Goal: Communication & Community: Answer question/provide support

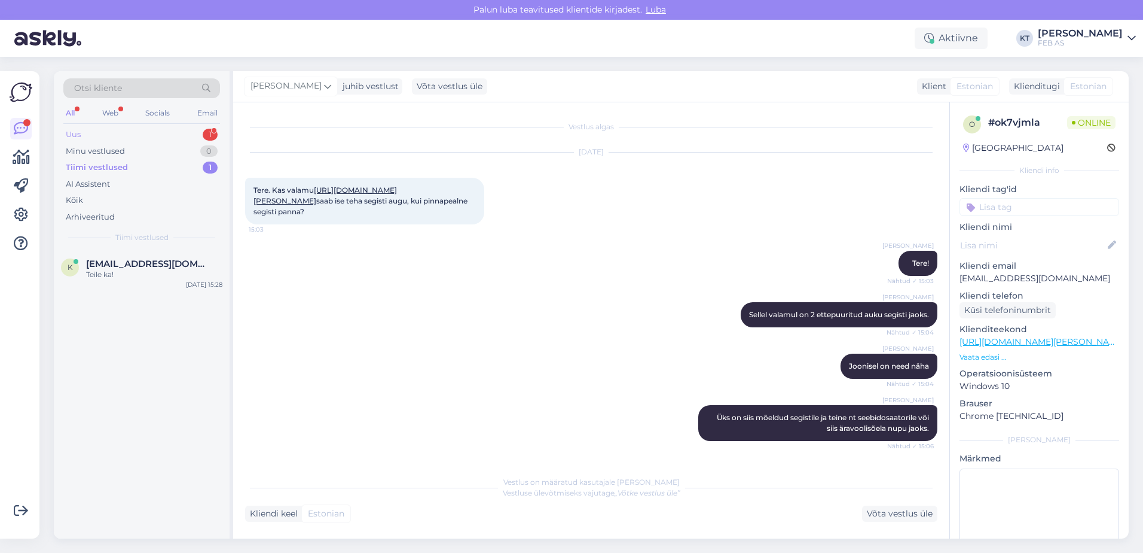
scroll to position [1183, 0]
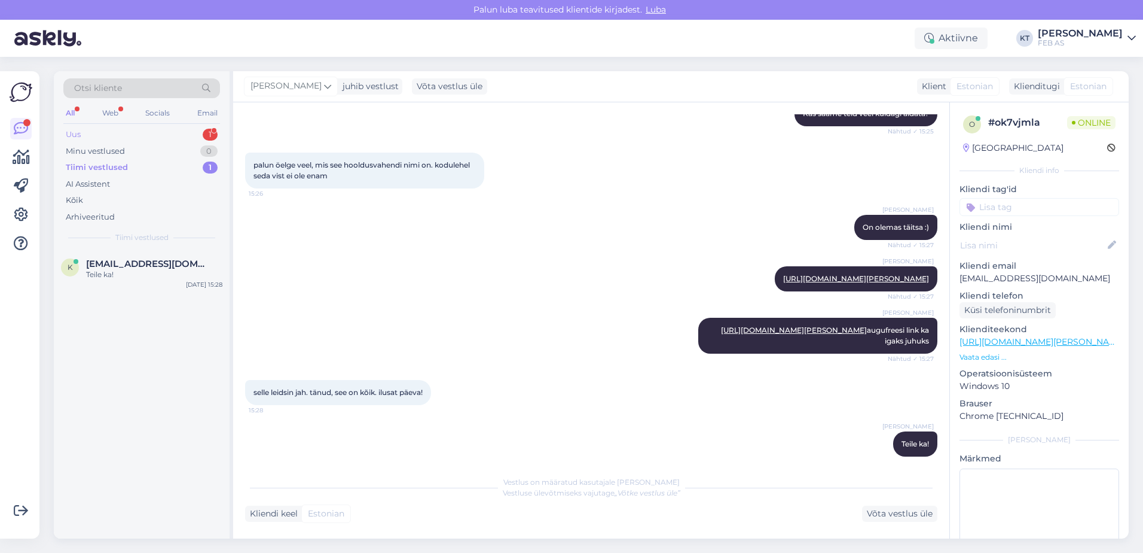
click at [109, 135] on div "Uus 1" at bounding box center [141, 134] width 157 height 17
click at [167, 275] on div "Tere. [PERSON_NAME] oma ostukorvi enne ostu sooritamist teiega koos üle vaadata" at bounding box center [154, 280] width 136 height 22
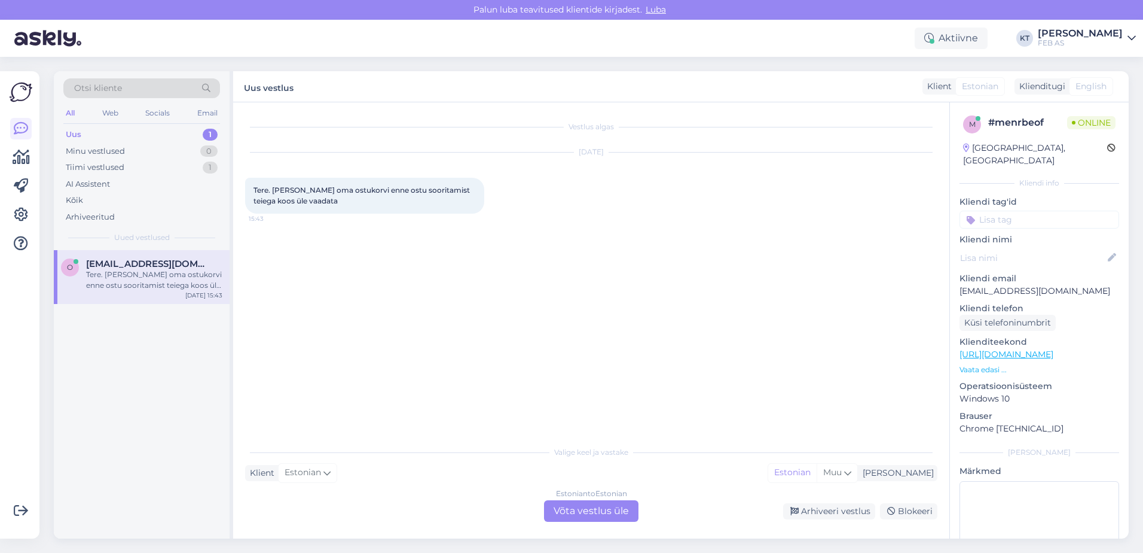
click at [990, 364] on p "Vaata edasi ..." at bounding box center [1040, 369] width 160 height 11
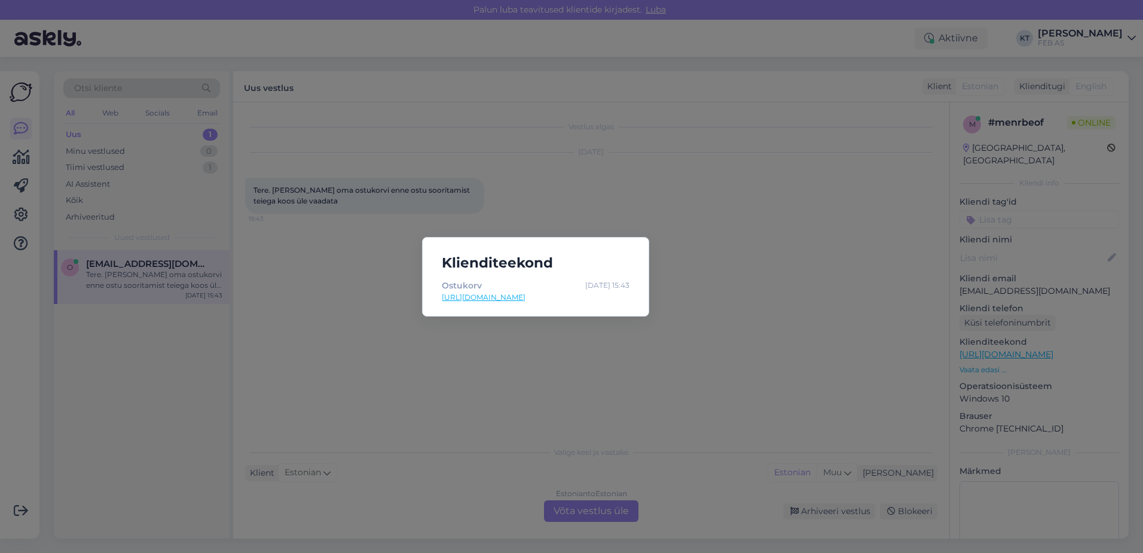
click at [544, 297] on link "[URL][DOMAIN_NAME]" at bounding box center [536, 297] width 188 height 11
click at [367, 328] on div "Klienditeekond Ostukorv [DATE] 15:43 [URL][DOMAIN_NAME]" at bounding box center [571, 276] width 1143 height 553
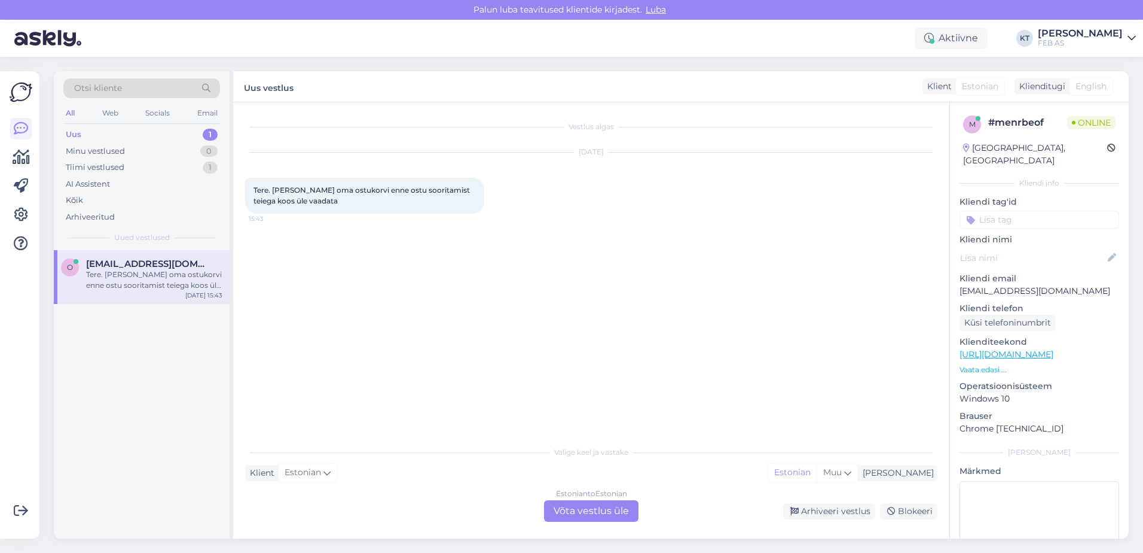
click at [568, 517] on div "Estonian to Estonian Võta vestlus üle" at bounding box center [591, 511] width 94 height 22
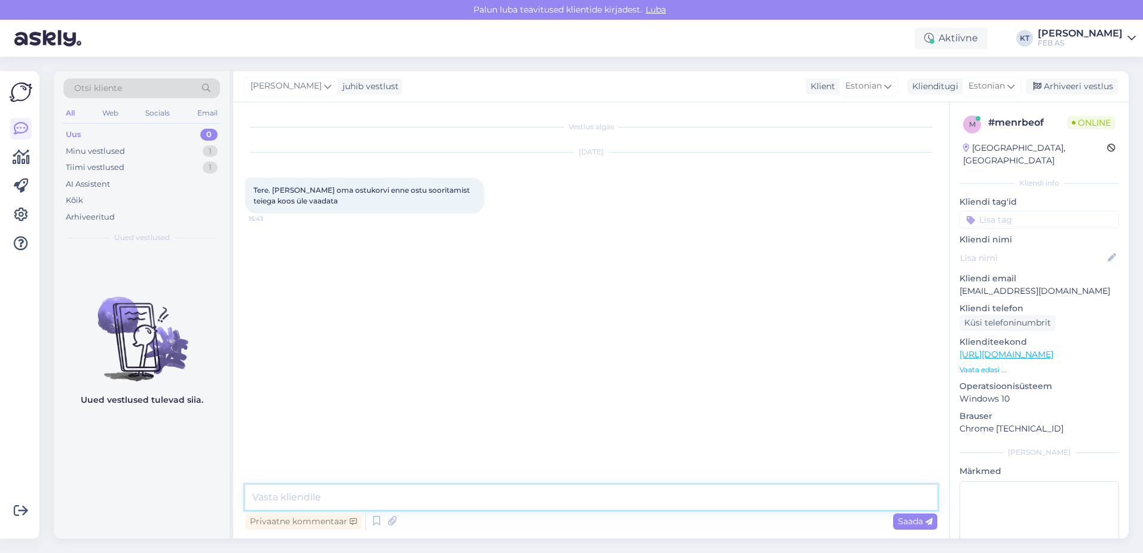
click at [422, 493] on textarea at bounding box center [591, 496] width 693 height 25
type textarea "Tere!"
click at [654, 497] on textarea at bounding box center [591, 496] width 693 height 25
click at [615, 502] on textarea at bounding box center [591, 496] width 693 height 25
click at [352, 302] on link "[URL][DOMAIN_NAME]" at bounding box center [355, 303] width 83 height 9
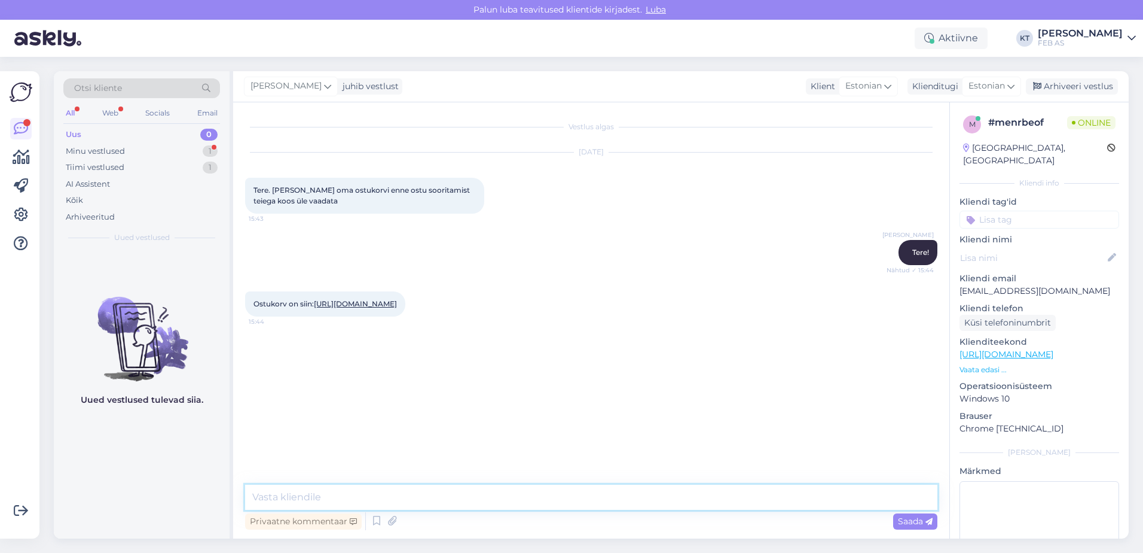
click at [491, 497] on textarea at bounding box center [591, 496] width 693 height 25
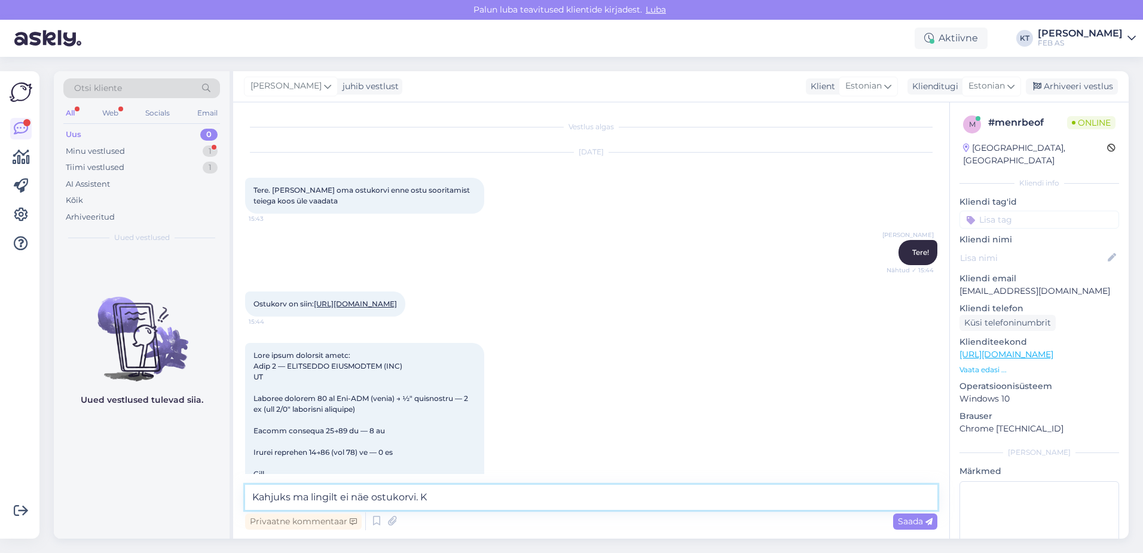
scroll to position [392, 0]
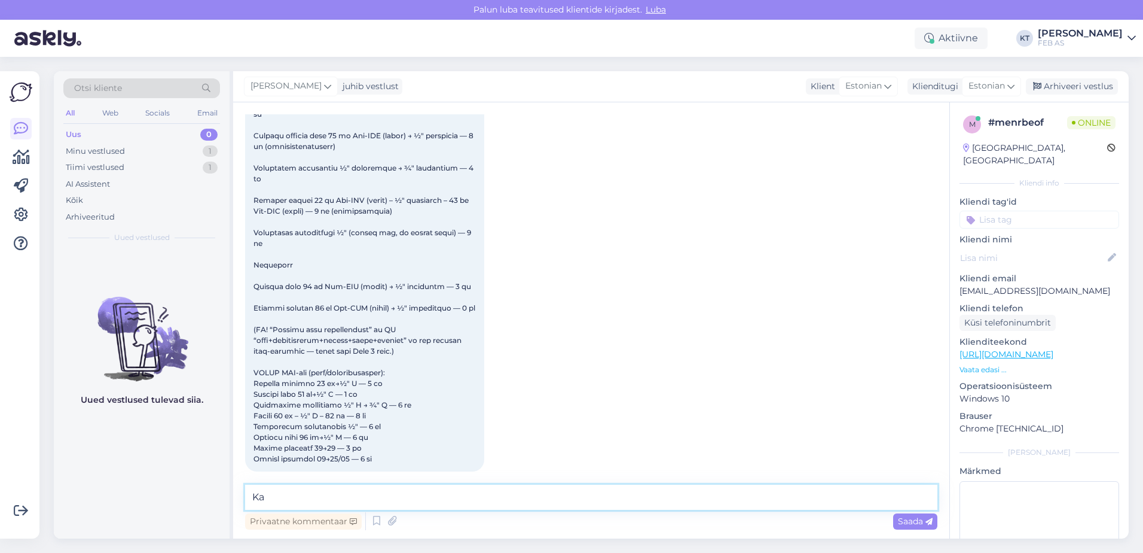
type textarea "K"
click at [439, 492] on textarea at bounding box center [591, 496] width 693 height 25
click at [440, 493] on textarea at bounding box center [591, 496] width 693 height 25
type textarea "N"
type textarea "M"
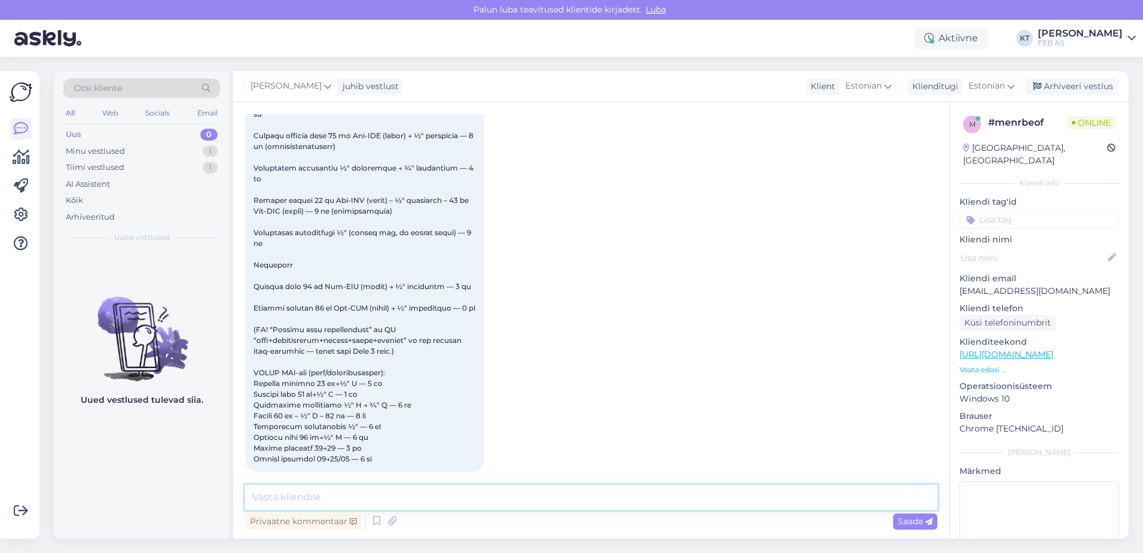
click at [337, 495] on textarea at bounding box center [591, 496] width 693 height 25
click at [498, 501] on textarea at bounding box center [591, 496] width 693 height 25
click at [478, 490] on textarea at bounding box center [591, 496] width 693 height 25
click at [420, 492] on textarea at bounding box center [591, 496] width 693 height 25
type textarea "E"
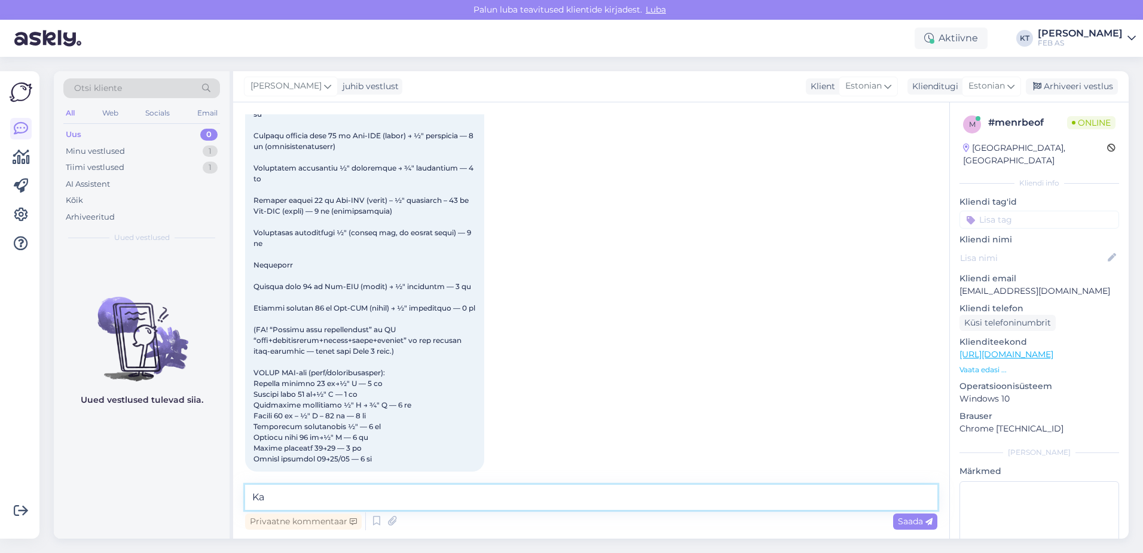
type textarea "K"
type textarea "O"
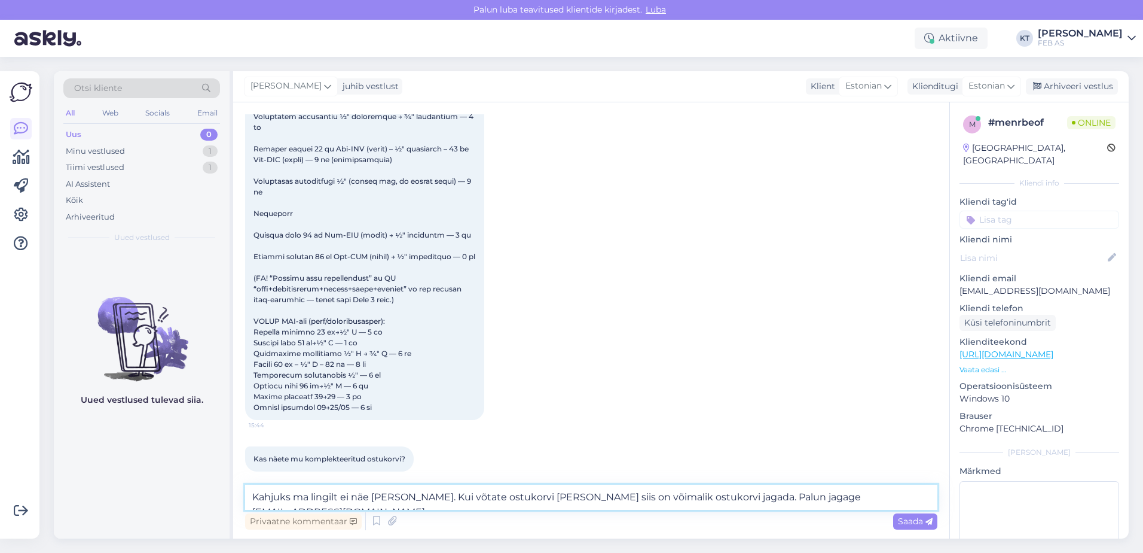
type textarea "Kahjuks ma lingilt ei näe [PERSON_NAME]. Kui võtate ostukorvi [PERSON_NAME] sii…"
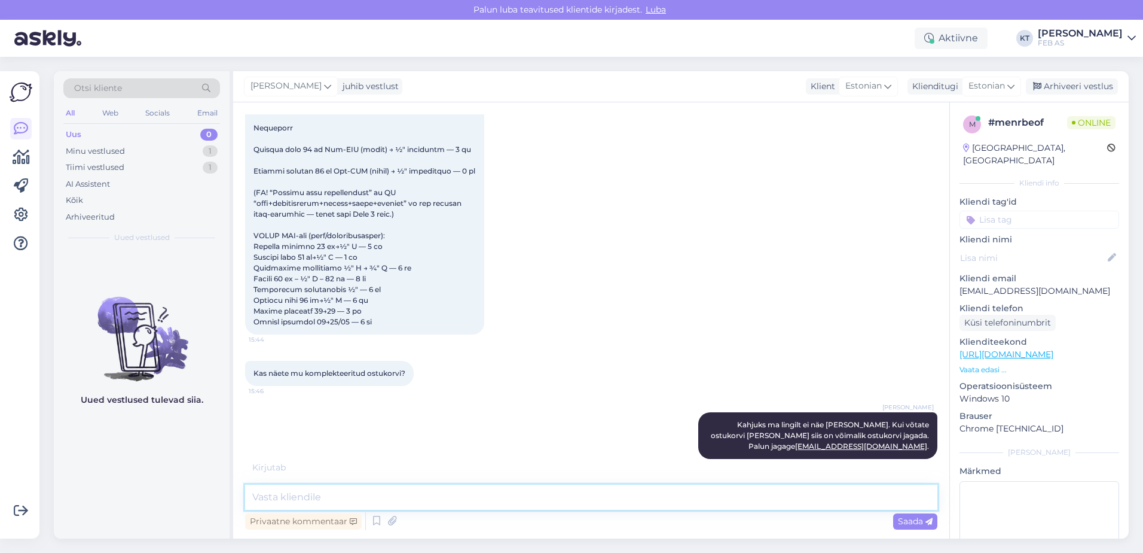
scroll to position [568, 0]
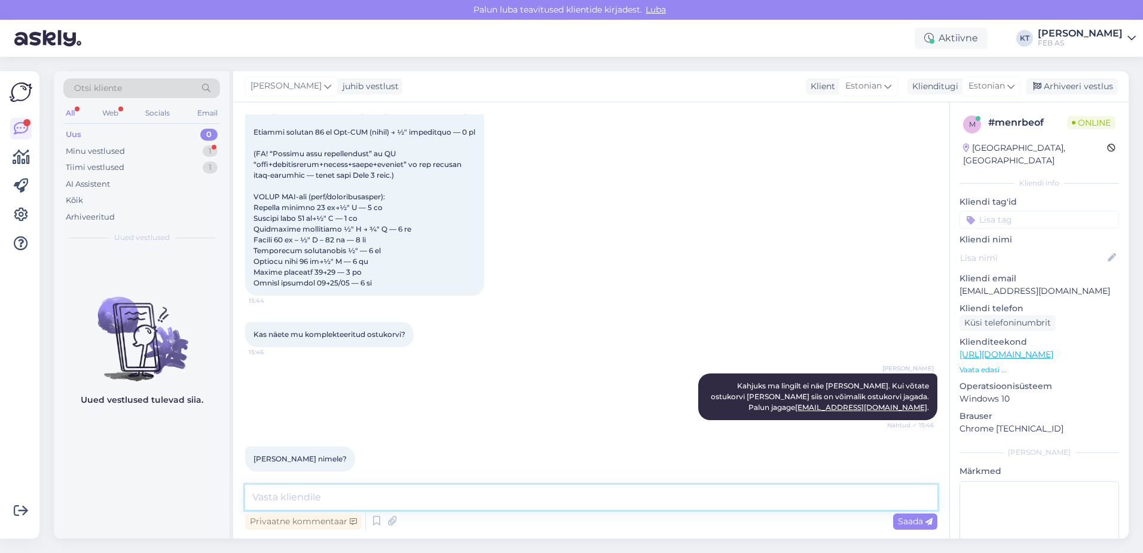
click at [352, 500] on textarea at bounding box center [591, 496] width 693 height 25
type textarea "S"
click at [422, 499] on textarea "Märkige saajaks [EMAIL_ADDRESS][DOMAIN_NAME]." at bounding box center [591, 496] width 693 height 25
click at [329, 501] on textarea "Märkige saajaks [EMAIL_ADDRESS][DOMAIN_NAME]." at bounding box center [591, 496] width 693 height 25
click at [334, 496] on textarea "Märkige saajaks [EMAIL_ADDRESS][DOMAIN_NAME]." at bounding box center [591, 496] width 693 height 25
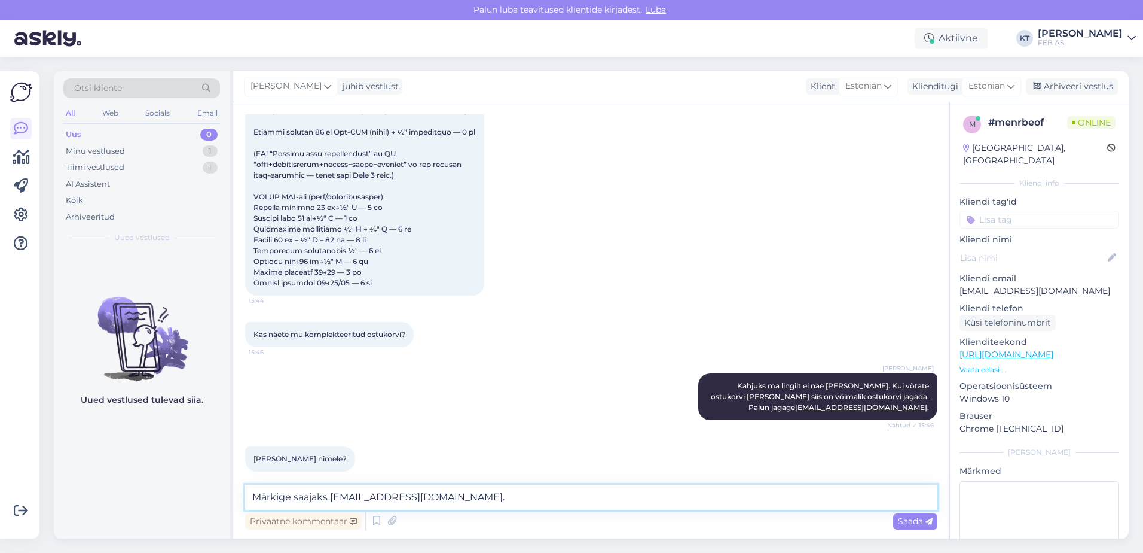
click at [412, 499] on textarea "Märkige saajaks [EMAIL_ADDRESS][DOMAIN_NAME]." at bounding box center [591, 496] width 693 height 25
click at [426, 499] on textarea "Märkige saajaks [EMAIL_ADDRESS][DOMAIN_NAME]." at bounding box center [591, 496] width 693 height 25
type textarea "Märkige saajaks [EMAIL_ADDRESS][DOMAIN_NAME] ."
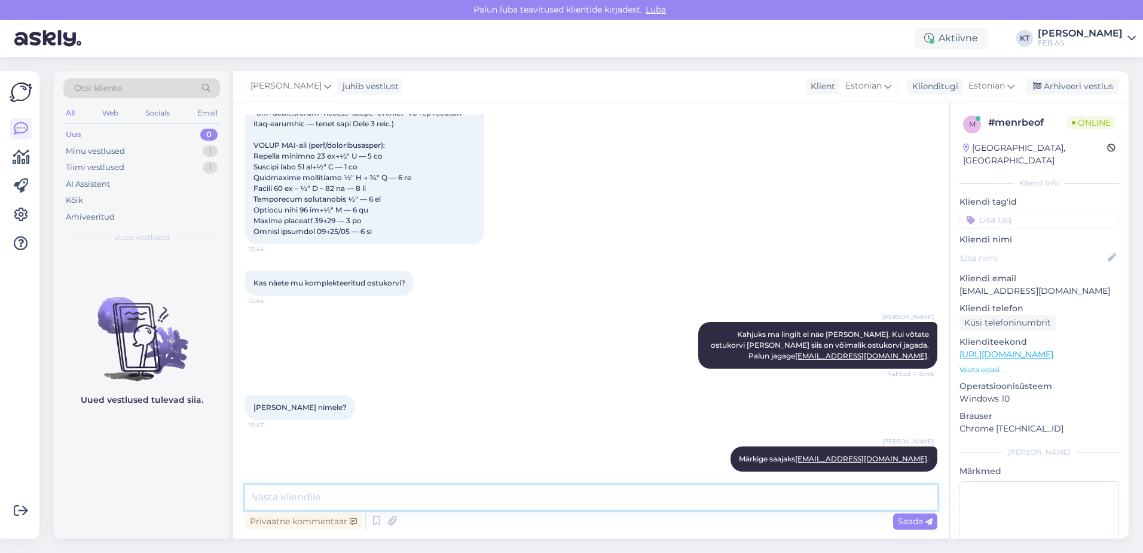
click at [492, 496] on textarea at bounding box center [591, 496] width 693 height 25
click at [487, 484] on div "Vestlus algas [DATE] Tere. [PERSON_NAME] oma ostukorvi enne ostu sooritamist te…" at bounding box center [591, 320] width 716 height 436
click at [487, 485] on textarea at bounding box center [591, 496] width 693 height 25
type textarea "N"
click at [742, 396] on div "[PERSON_NAME] nimele? 15:47" at bounding box center [591, 407] width 693 height 51
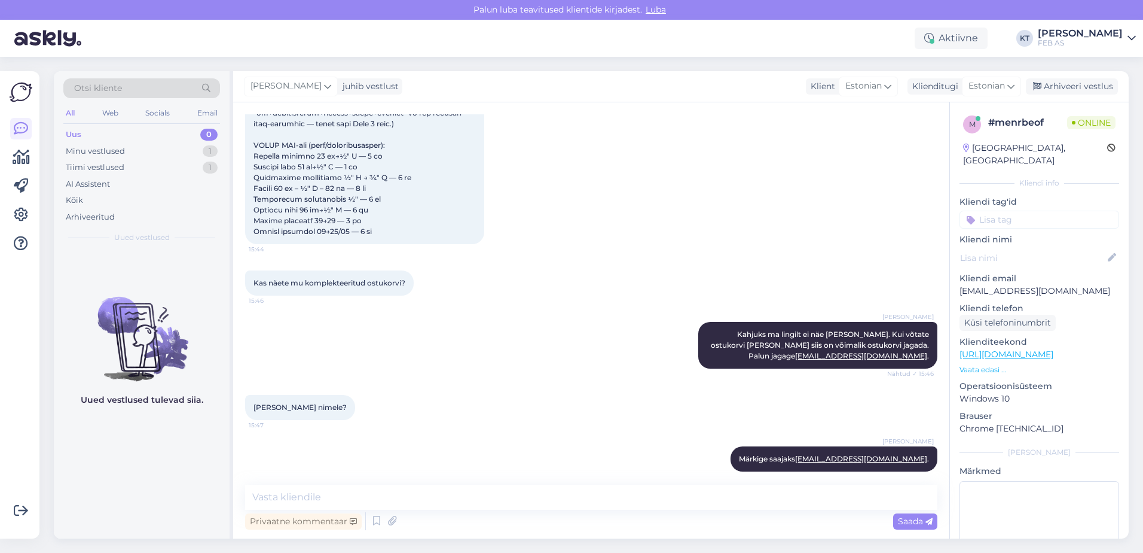
click at [636, 403] on div "[PERSON_NAME] nimele? 15:47" at bounding box center [591, 407] width 693 height 51
click at [636, 492] on textarea at bounding box center [591, 496] width 693 height 25
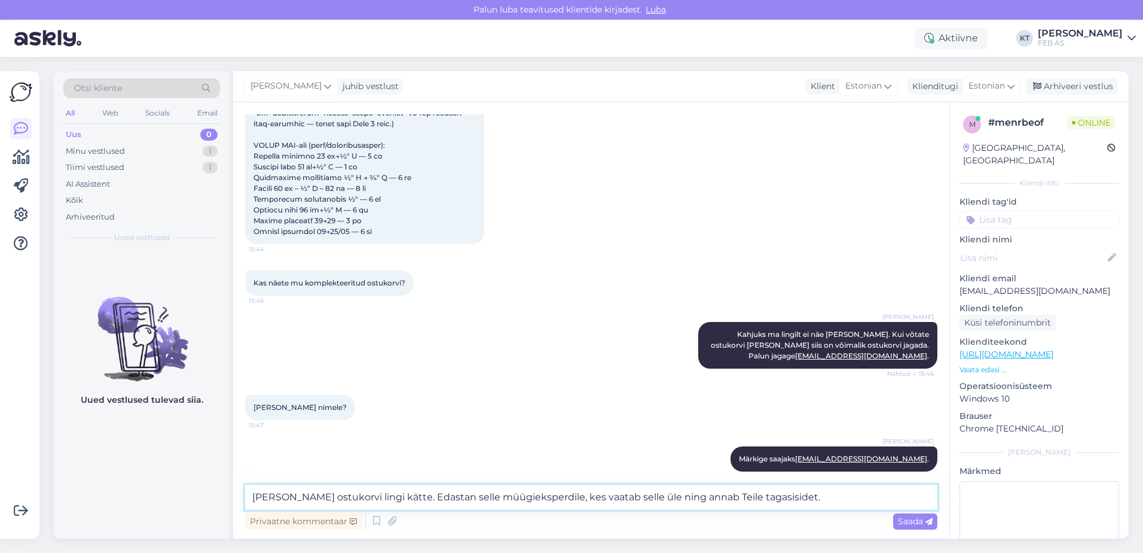
drag, startPoint x: 829, startPoint y: 504, endPoint x: 819, endPoint y: 502, distance: 9.7
click at [829, 504] on textarea "[PERSON_NAME] ostukorvi lingi kätte. Edastan selle müügieksperdile, kes vaatab …" at bounding box center [591, 496] width 693 height 25
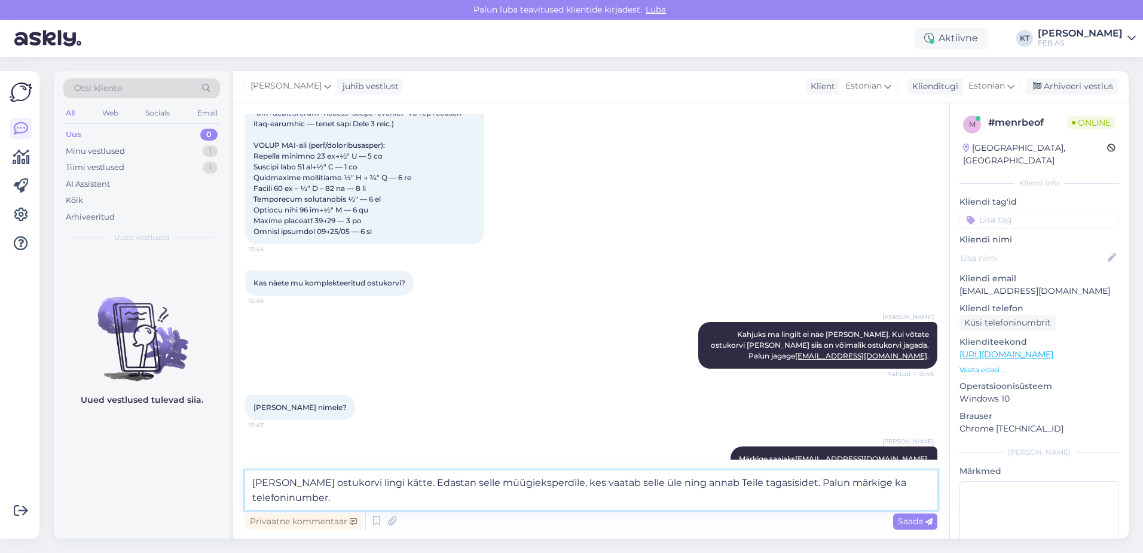
type textarea "[PERSON_NAME] ostukorvi lingi kätte. Edastan selle müügieksperdile, kes vaatab …"
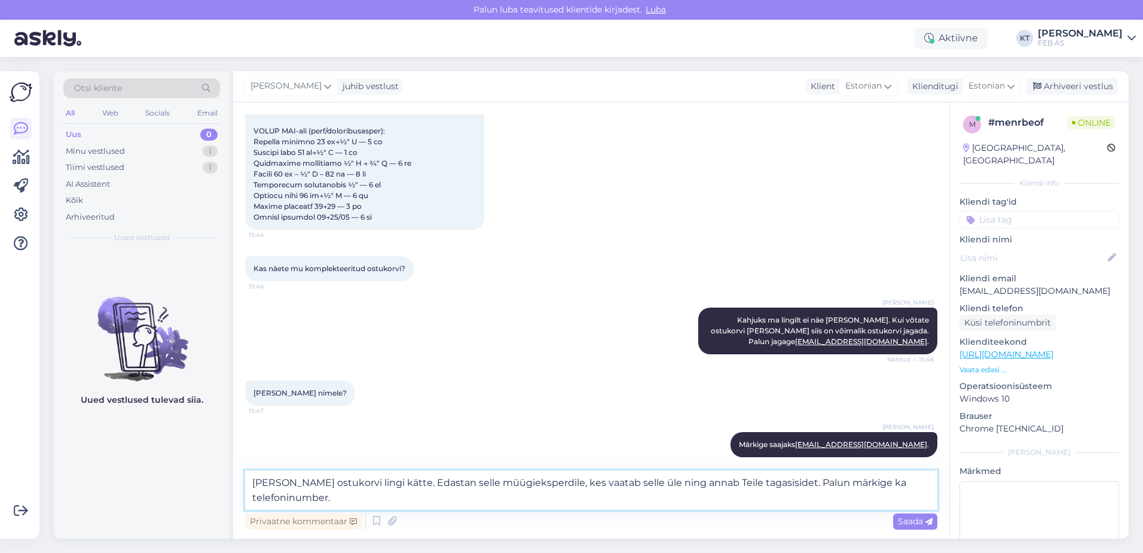
drag, startPoint x: 591, startPoint y: 502, endPoint x: 792, endPoint y: 486, distance: 201.0
click at [792, 486] on textarea "[PERSON_NAME] ostukorvi lingi kätte. Edastan selle müügieksperdile, kes vaatab …" at bounding box center [591, 489] width 693 height 39
click at [466, 494] on textarea "[PERSON_NAME] ostukorvi lingi kätte. Edastan selle müügieksperdile, kes vaatab …" at bounding box center [591, 489] width 693 height 39
click at [371, 502] on textarea "[PERSON_NAME] ostukorvi lingi kätte. Edastan selle müügieksperdile, kes vaatab …" at bounding box center [591, 489] width 693 height 39
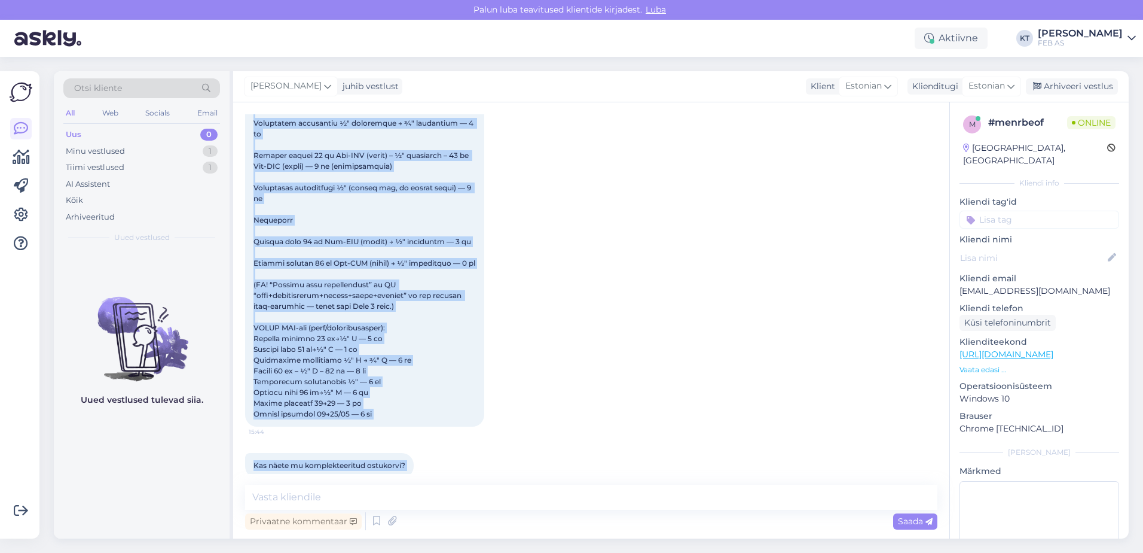
scroll to position [692, 0]
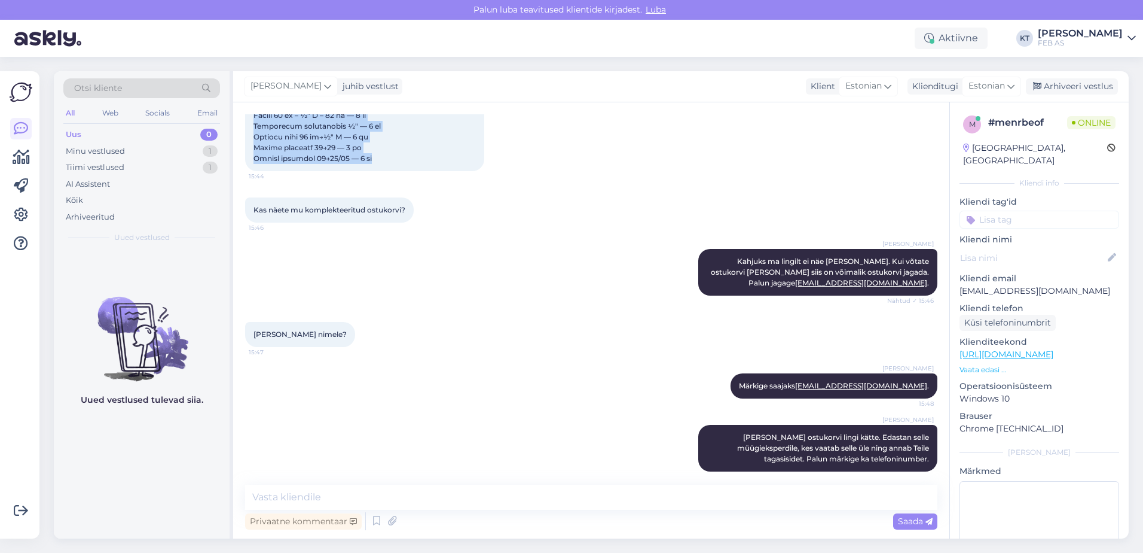
drag, startPoint x: 254, startPoint y: 258, endPoint x: 414, endPoint y: 146, distance: 195.8
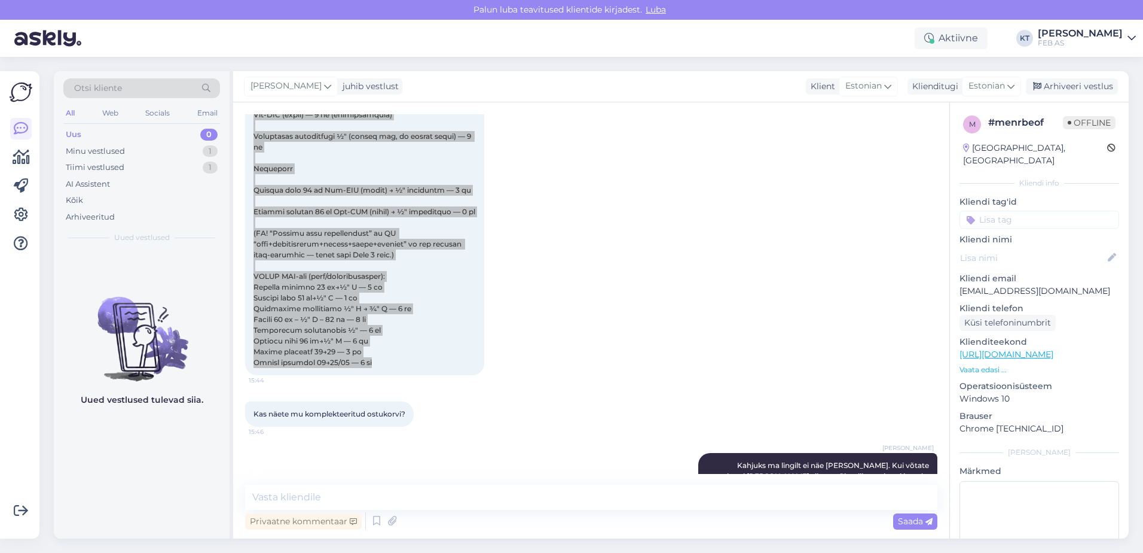
scroll to position [513, 0]
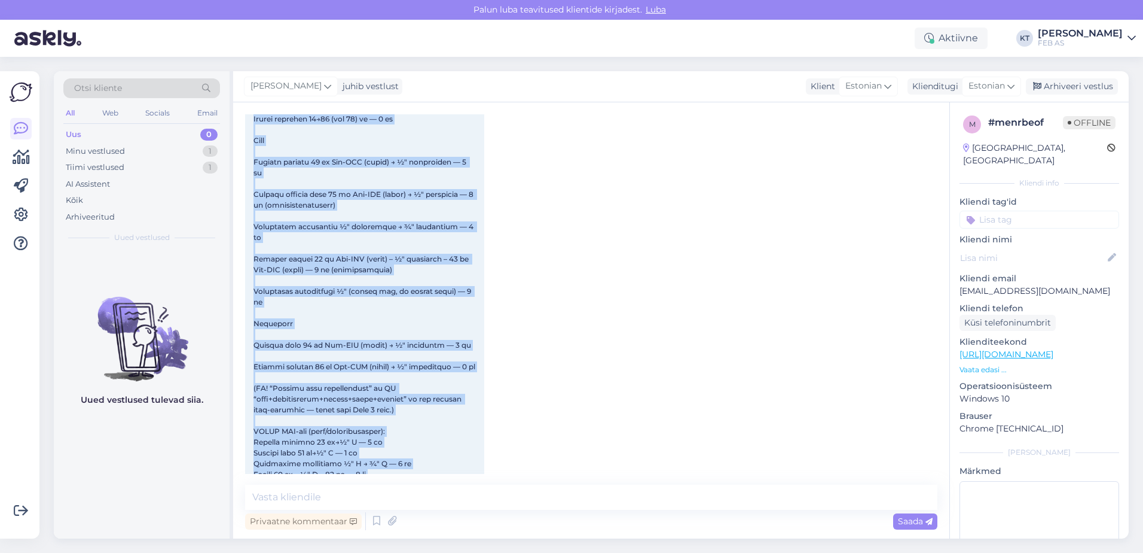
click at [301, 228] on span at bounding box center [365, 269] width 222 height 504
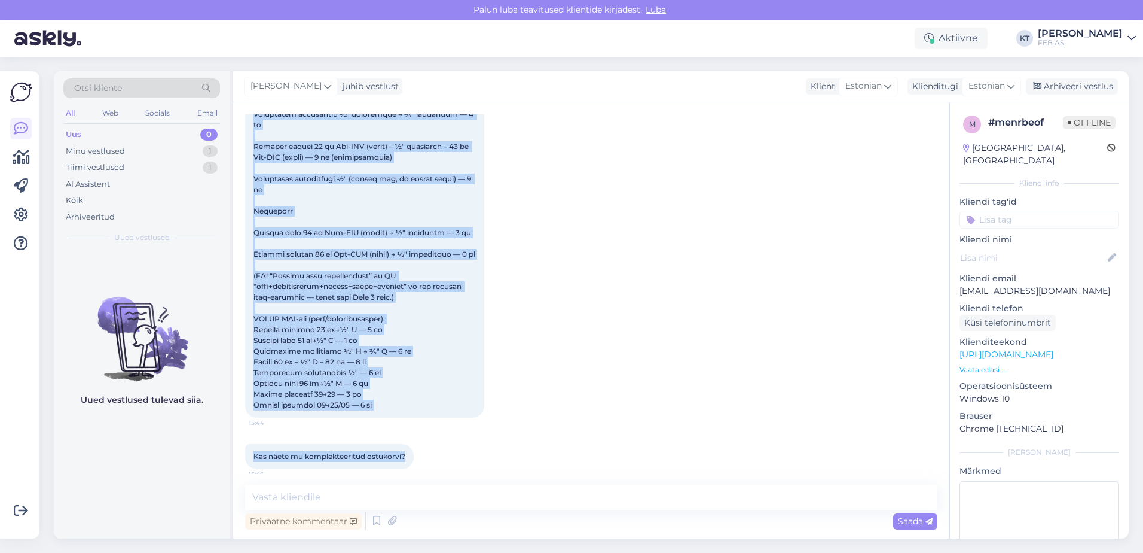
scroll to position [463, 0]
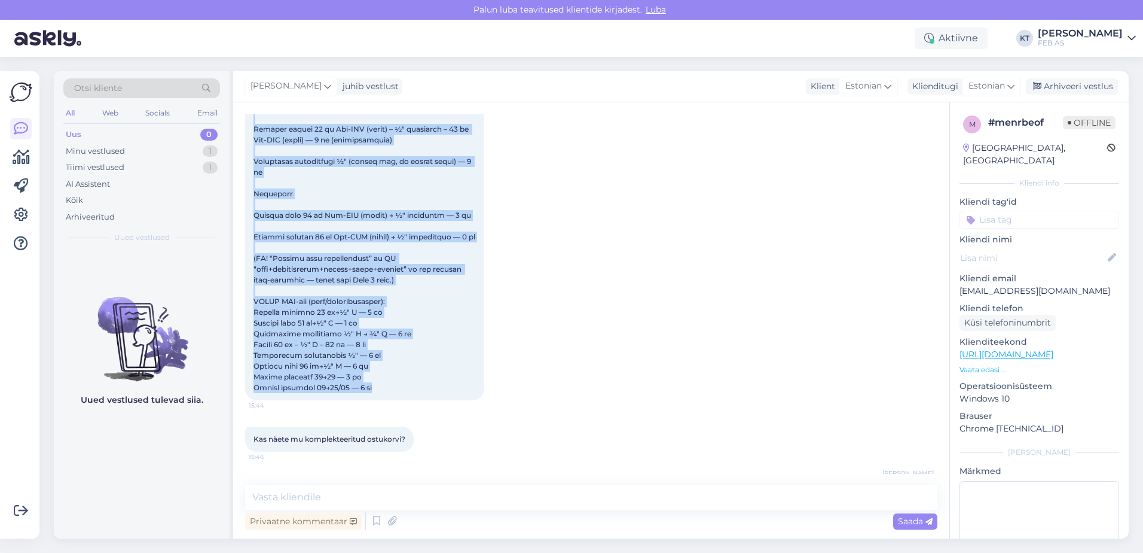
drag, startPoint x: 254, startPoint y: 198, endPoint x: 404, endPoint y: 377, distance: 233.8
click at [404, 377] on div "15:44" at bounding box center [364, 140] width 239 height 520
copy span "Lore ipsum dolorsit ametc: Adip 5 — ELITSEDDO EIUSMODTEM (INC) UT Laboree dolor…"
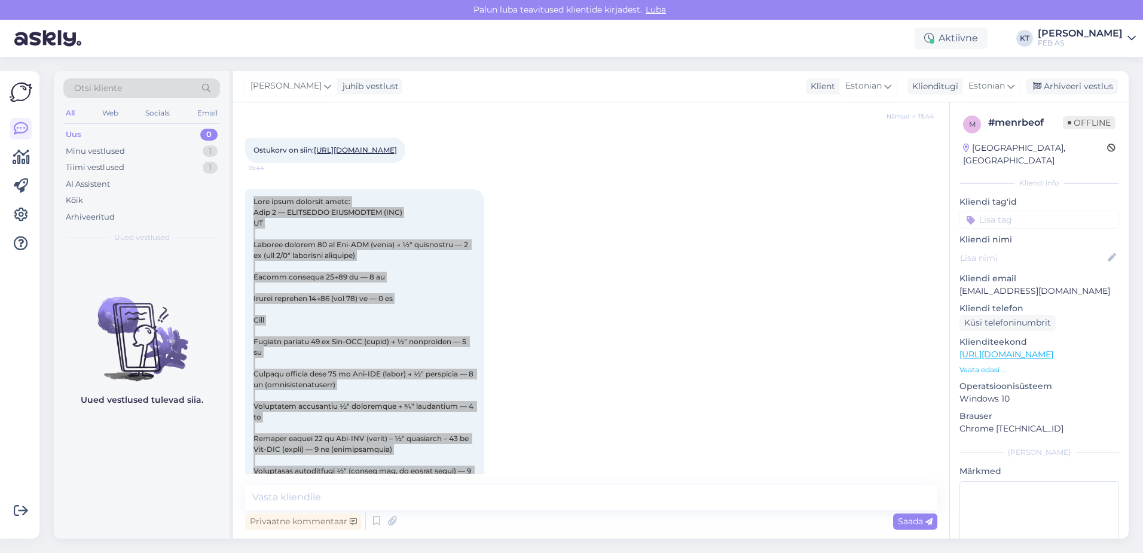
scroll to position [0, 0]
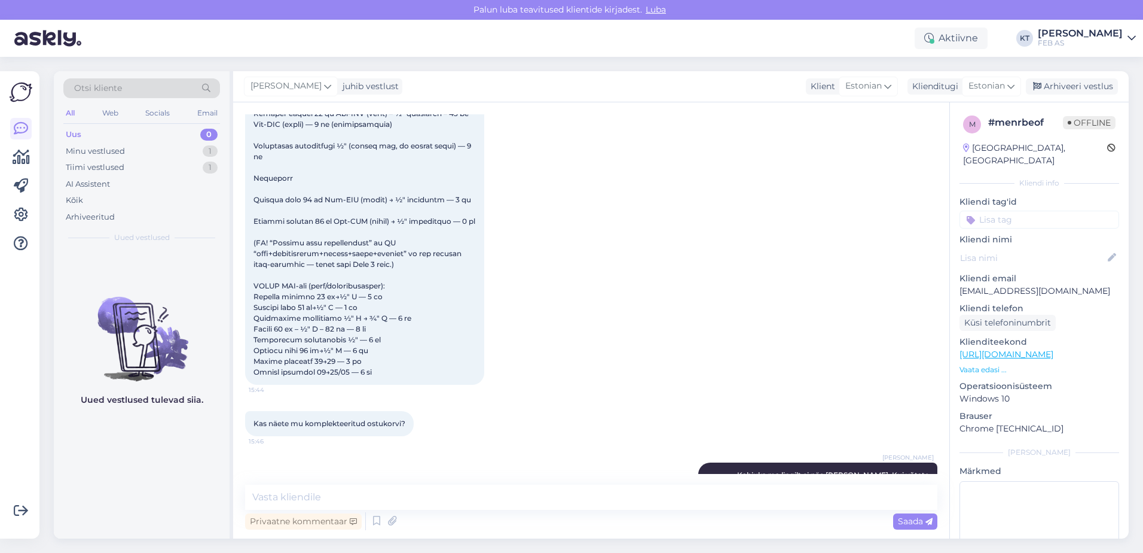
scroll to position [692, 0]
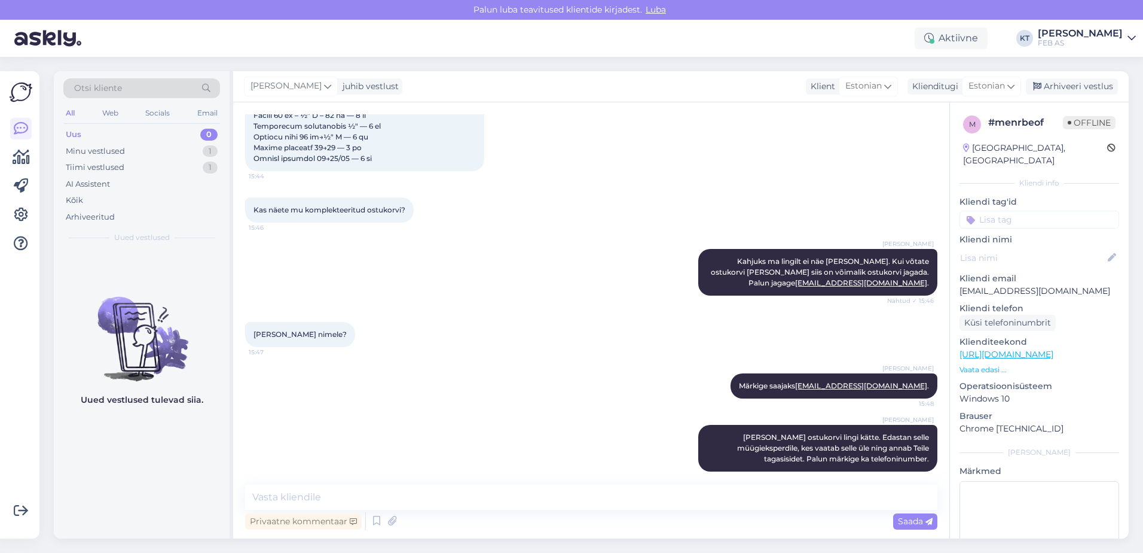
click at [648, 371] on div "[PERSON_NAME] saajaks [EMAIL_ADDRESS][DOMAIN_NAME] . 15:48" at bounding box center [591, 385] width 693 height 51
click at [633, 360] on div "[PERSON_NAME] saajaks [EMAIL_ADDRESS][DOMAIN_NAME] . 15:48" at bounding box center [591, 385] width 693 height 51
drag, startPoint x: 1056, startPoint y: 274, endPoint x: 959, endPoint y: 280, distance: 97.1
click at [959, 280] on div "m # menrbeof Offline [GEOGRAPHIC_DATA], [GEOGRAPHIC_DATA] Kliendi info Kliendi …" at bounding box center [1039, 354] width 179 height 504
copy p "[EMAIL_ADDRESS][DOMAIN_NAME]"
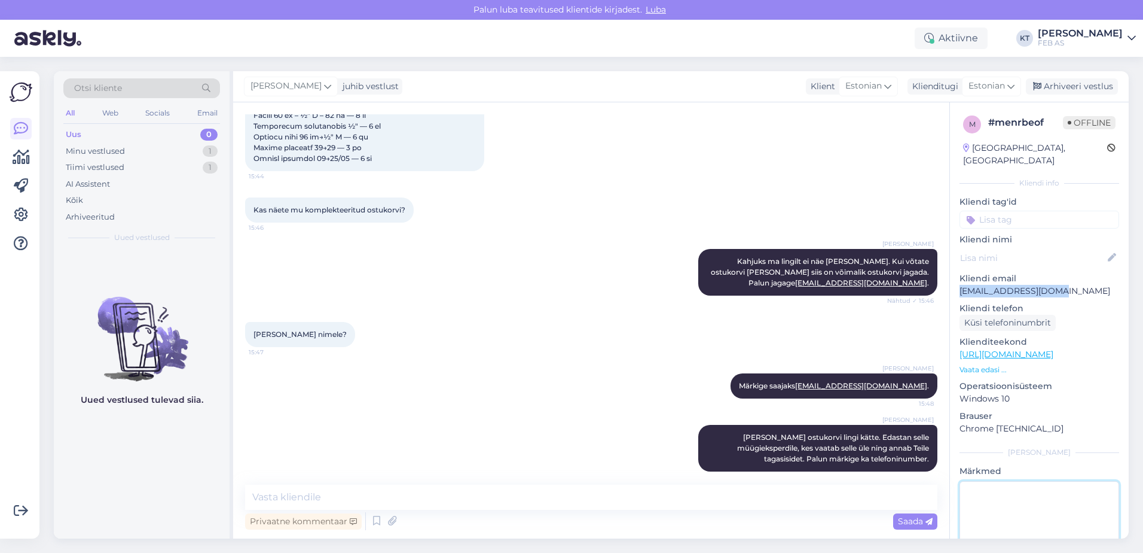
click at [1024, 492] on textarea at bounding box center [1040, 535] width 160 height 108
click at [1029, 450] on div "m # menrbeof Offline [GEOGRAPHIC_DATA], [GEOGRAPHIC_DATA] Kliendi info Kliendi …" at bounding box center [1039, 354] width 179 height 504
click at [562, 360] on div "[PERSON_NAME] saajaks [EMAIL_ADDRESS][DOMAIN_NAME] . 15:48" at bounding box center [591, 385] width 693 height 51
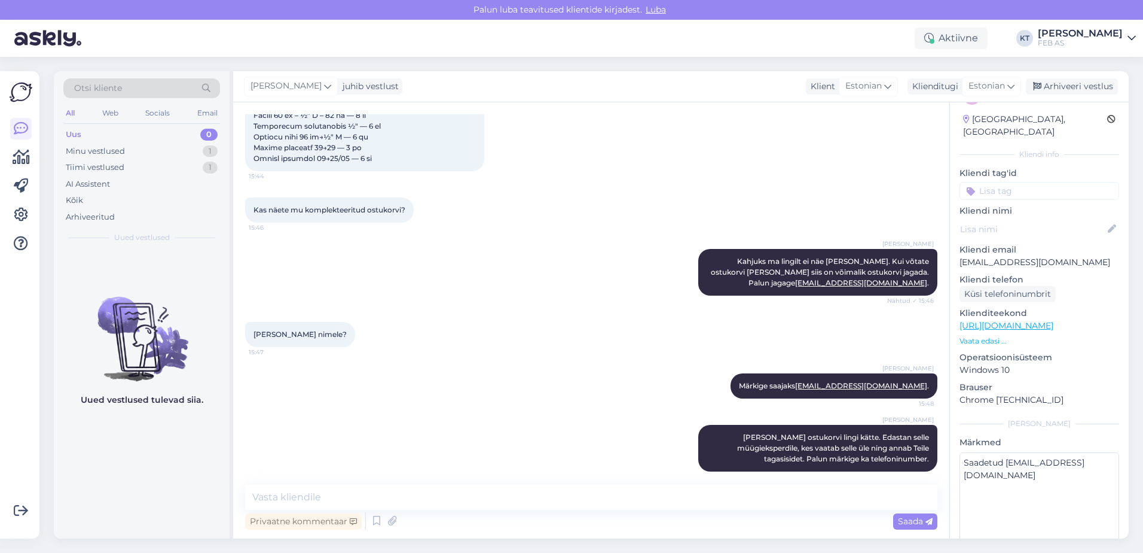
scroll to position [56, 0]
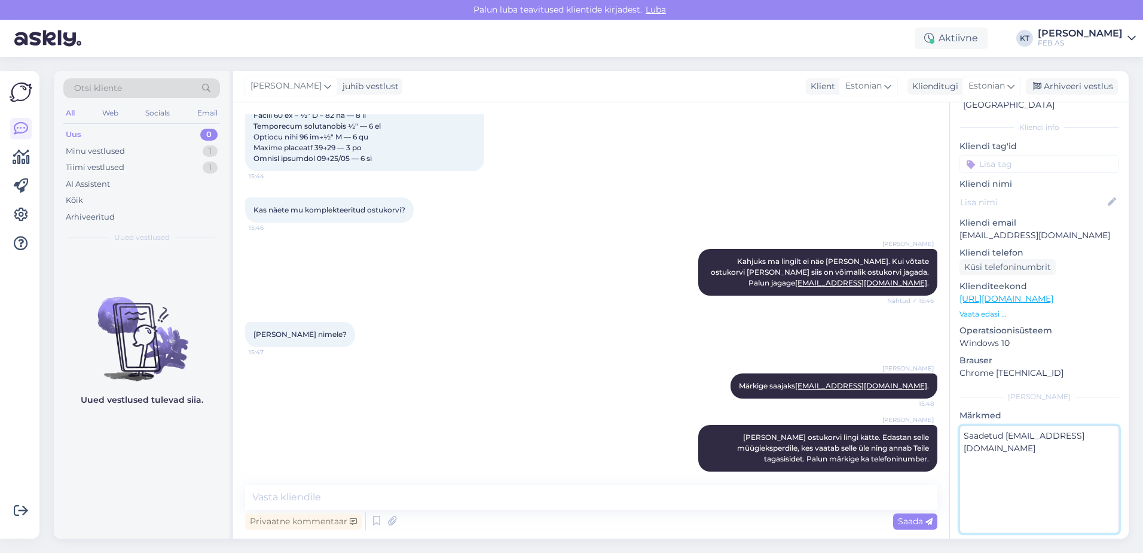
click at [1053, 425] on textarea "Saadetud [EMAIL_ADDRESS][DOMAIN_NAME]" at bounding box center [1040, 479] width 160 height 108
type textarea "Saadetud [EMAIL_ADDRESS][DOMAIN_NAME], edastatud Maarele"
click at [1011, 390] on div "m # menrbeof Offline [GEOGRAPHIC_DATA], [GEOGRAPHIC_DATA] Kliendi info Kliendi …" at bounding box center [1039, 299] width 179 height 504
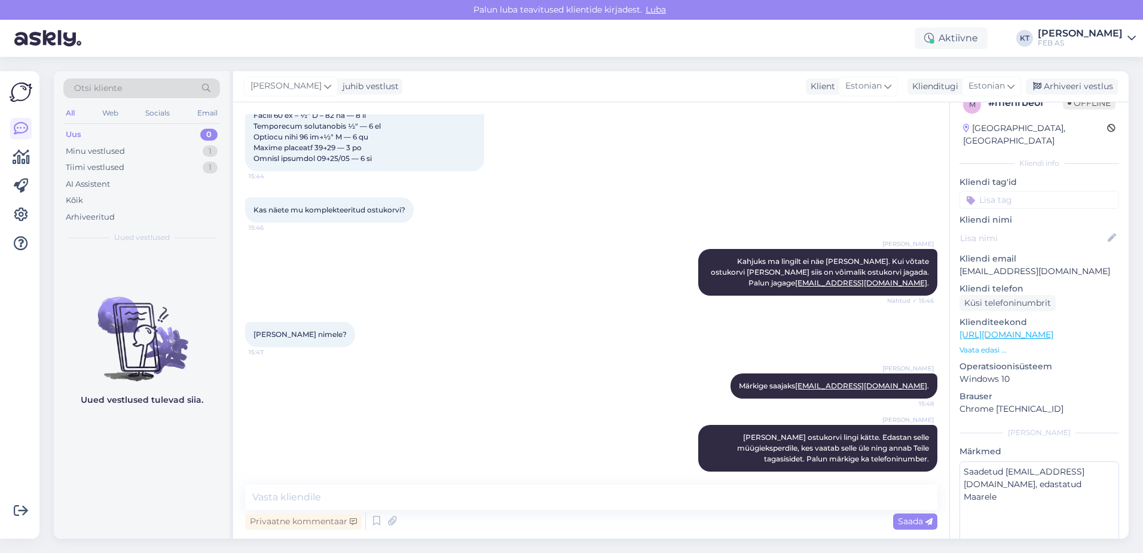
scroll to position [0, 0]
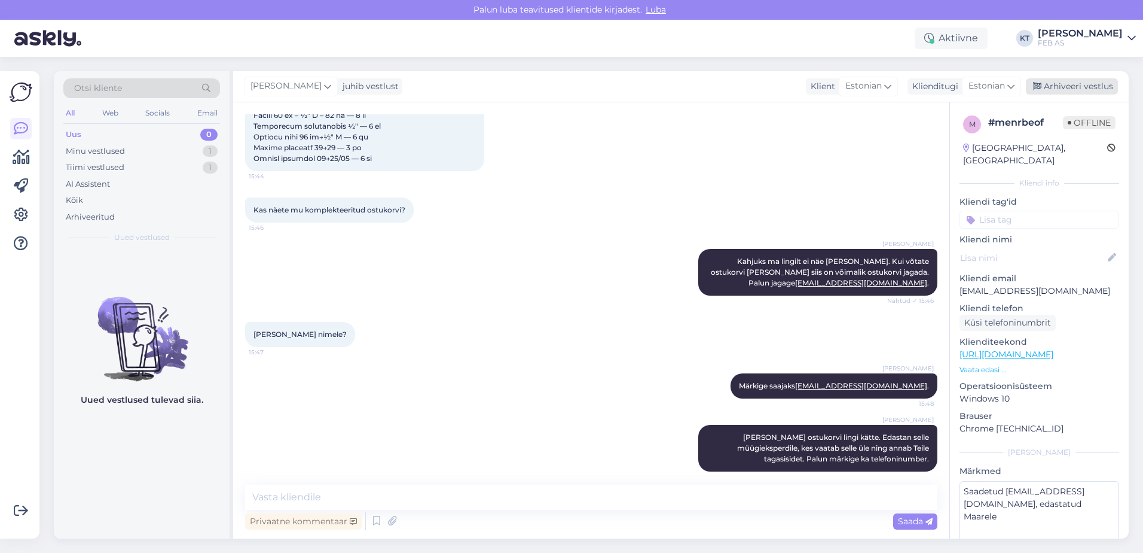
click at [1057, 85] on div "Arhiveeri vestlus" at bounding box center [1072, 86] width 92 height 16
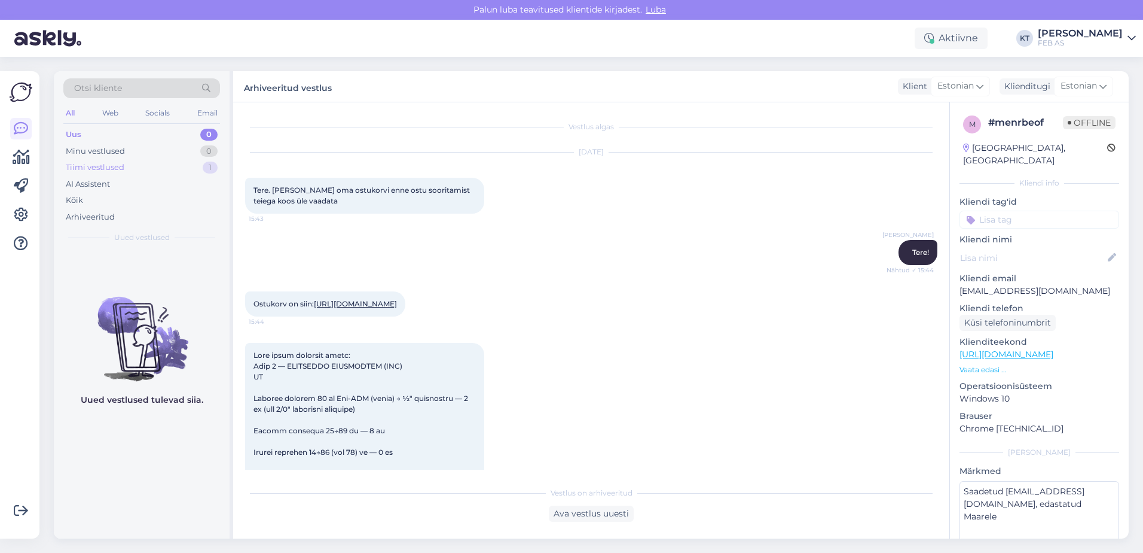
click at [78, 161] on div "Tiimi vestlused" at bounding box center [95, 167] width 59 height 12
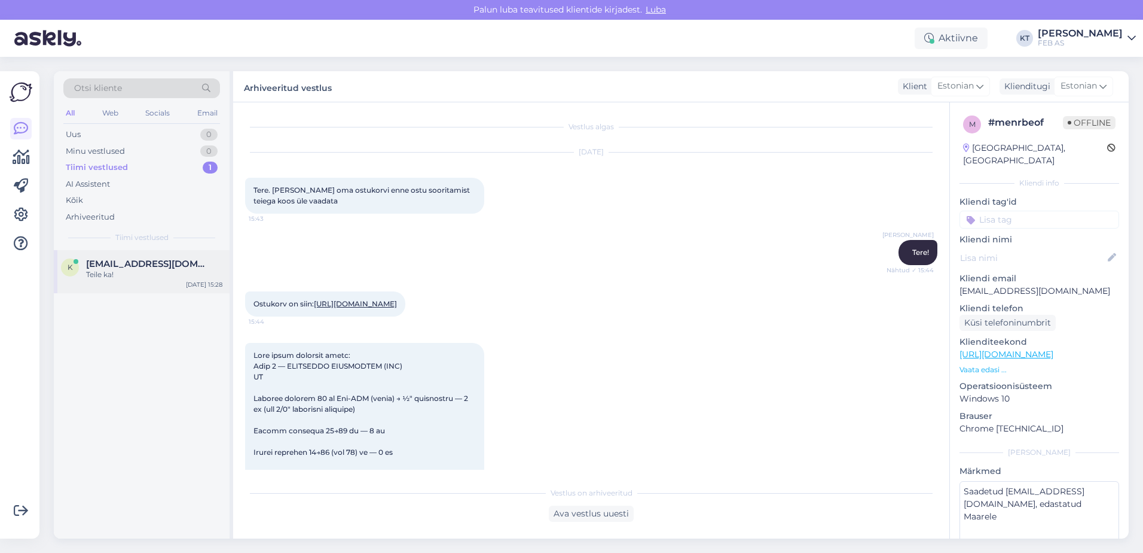
click at [119, 273] on div "Teile ka!" at bounding box center [154, 274] width 136 height 11
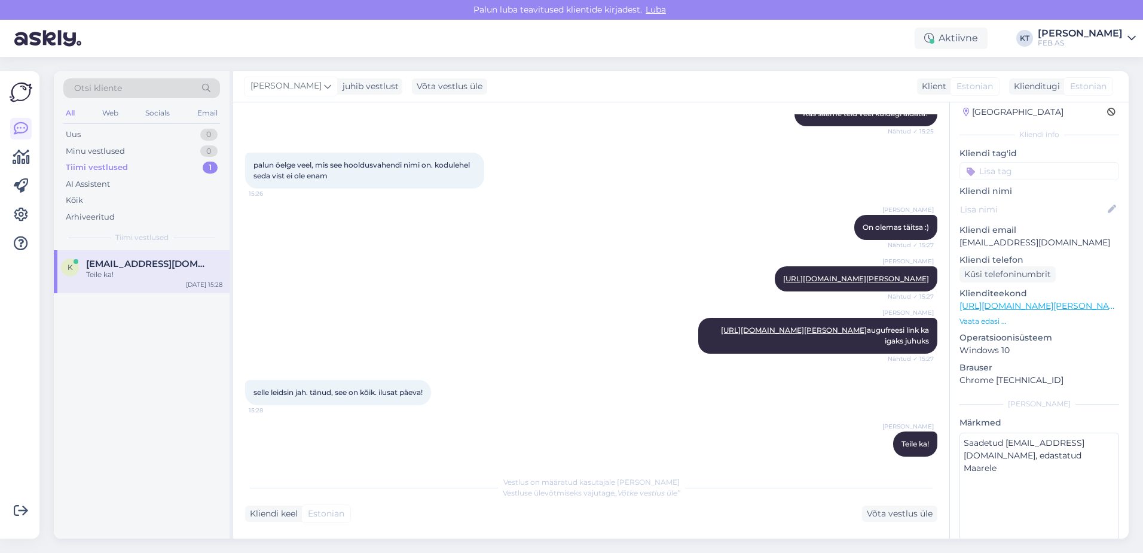
scroll to position [56, 0]
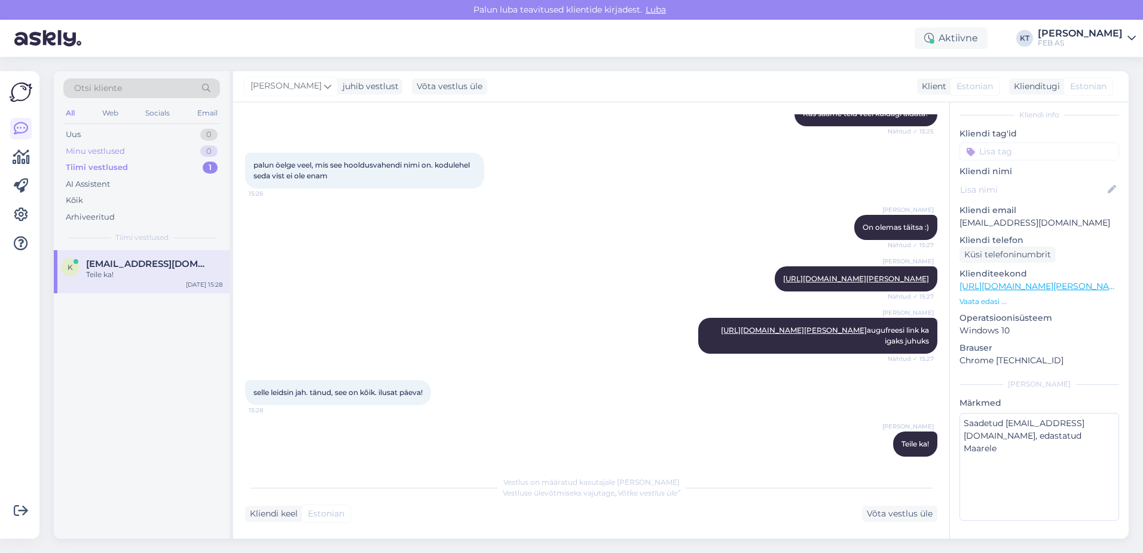
click at [126, 152] on div "Minu vestlused 0" at bounding box center [141, 151] width 157 height 17
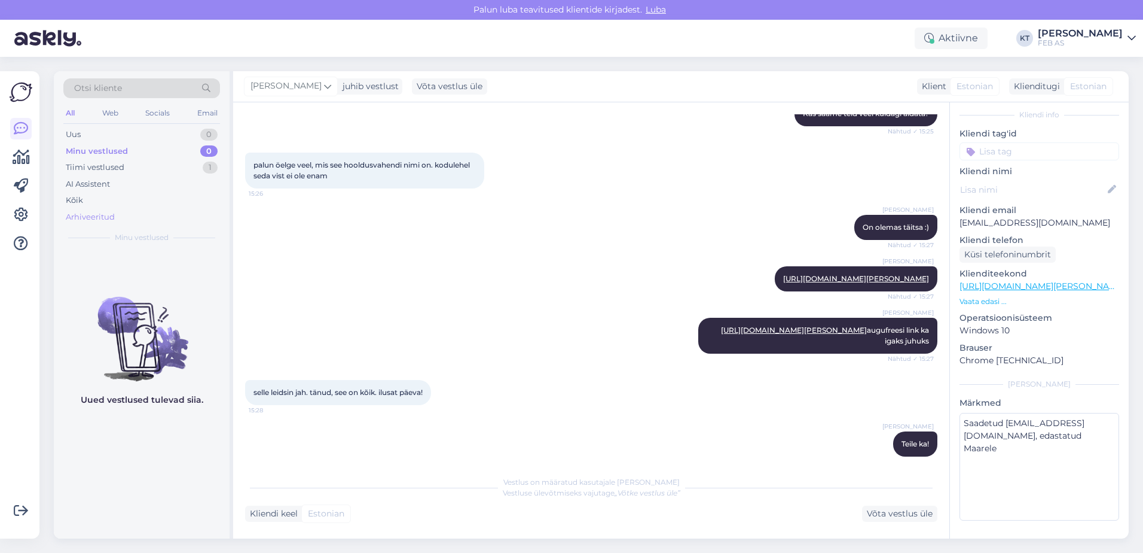
click at [111, 213] on div "Arhiveeritud" at bounding box center [90, 217] width 49 height 12
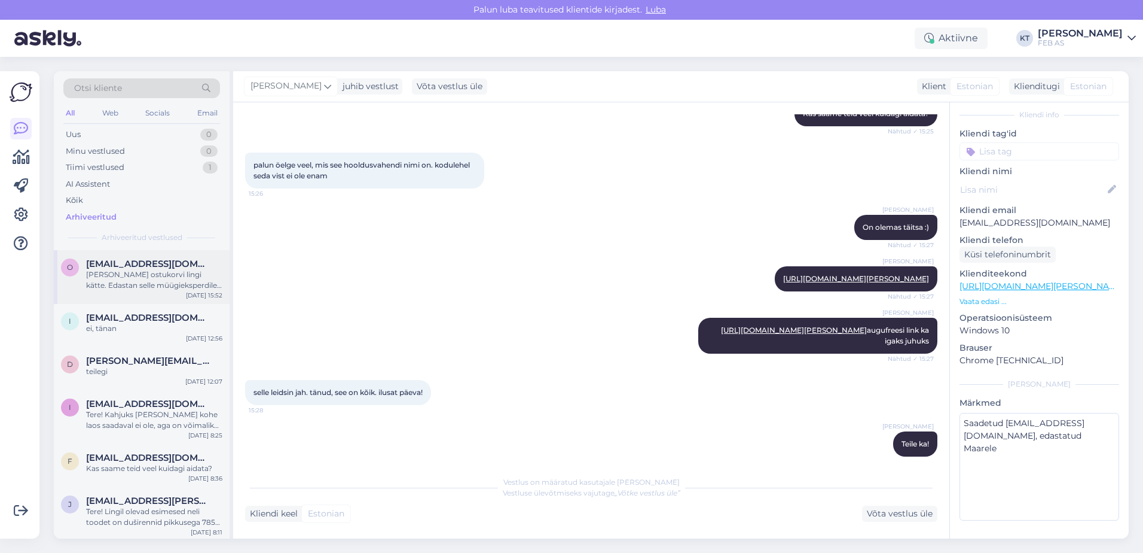
click at [151, 266] on span "[EMAIL_ADDRESS][DOMAIN_NAME]" at bounding box center [148, 263] width 124 height 11
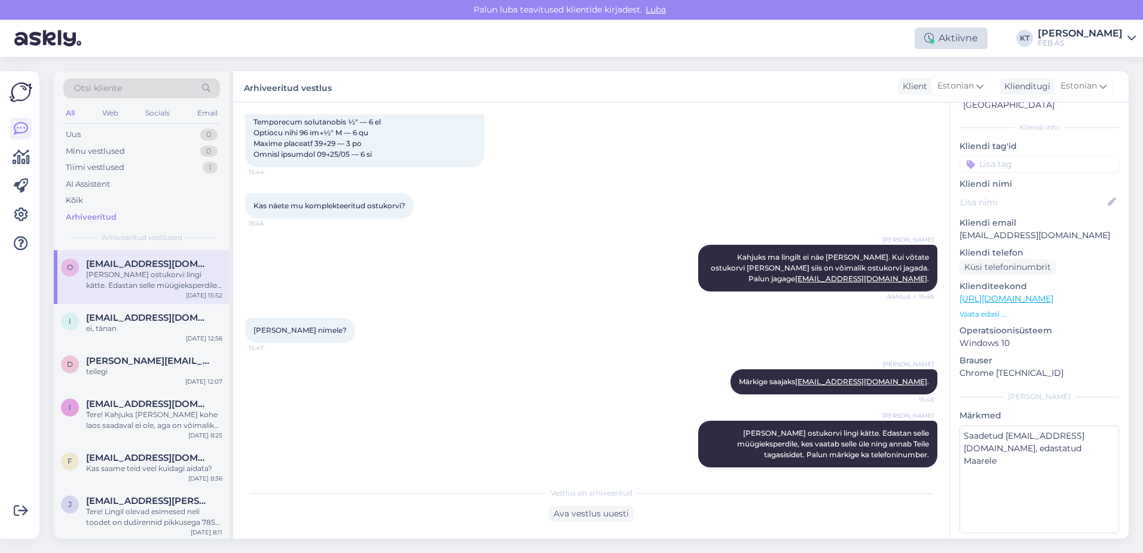
click at [929, 40] on div "Aktiivne" at bounding box center [951, 39] width 73 height 22
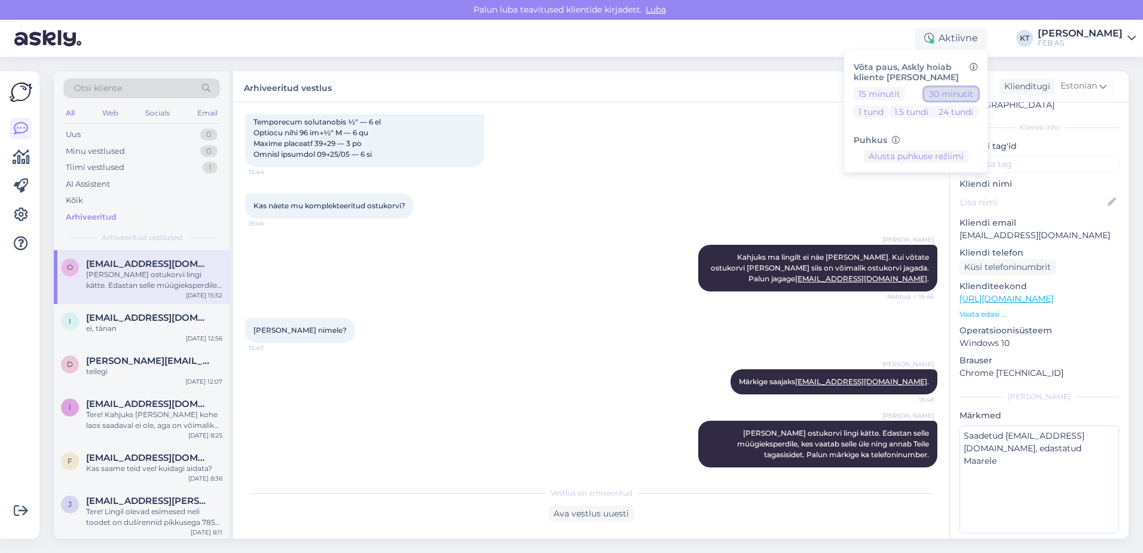
click at [942, 92] on button "30 minutit" at bounding box center [952, 93] width 54 height 13
click at [749, 73] on div "Arhiveeritud vestlus Klient Estonian Klienditugi Estonian" at bounding box center [681, 86] width 896 height 31
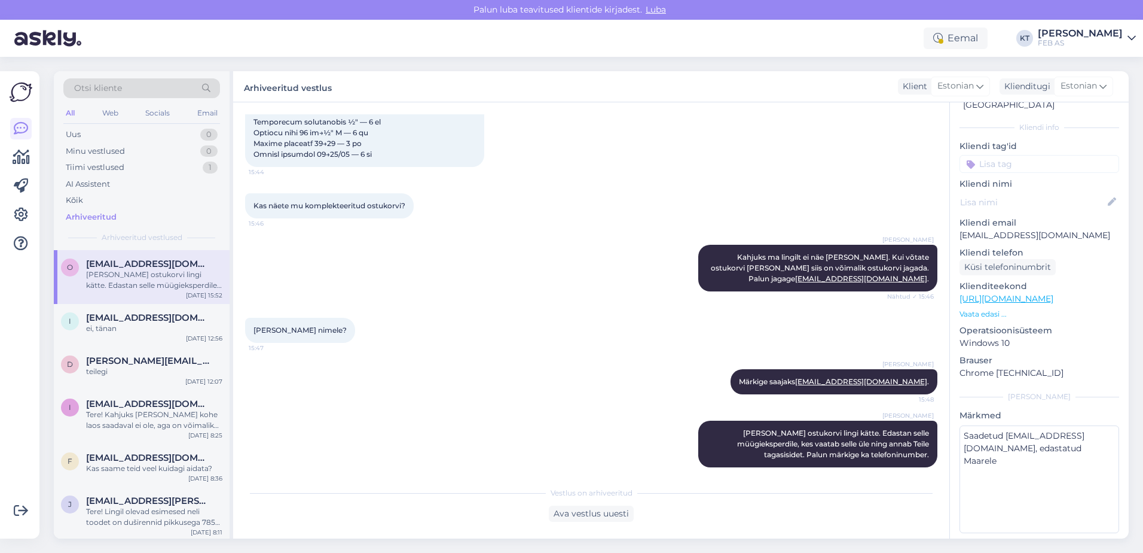
click at [129, 255] on div "o [EMAIL_ADDRESS][DOMAIN_NAME] [PERSON_NAME] ostukorvi lingi kätte. Edastan sel…" at bounding box center [142, 277] width 176 height 54
click at [957, 43] on div "Eemal" at bounding box center [956, 39] width 64 height 22
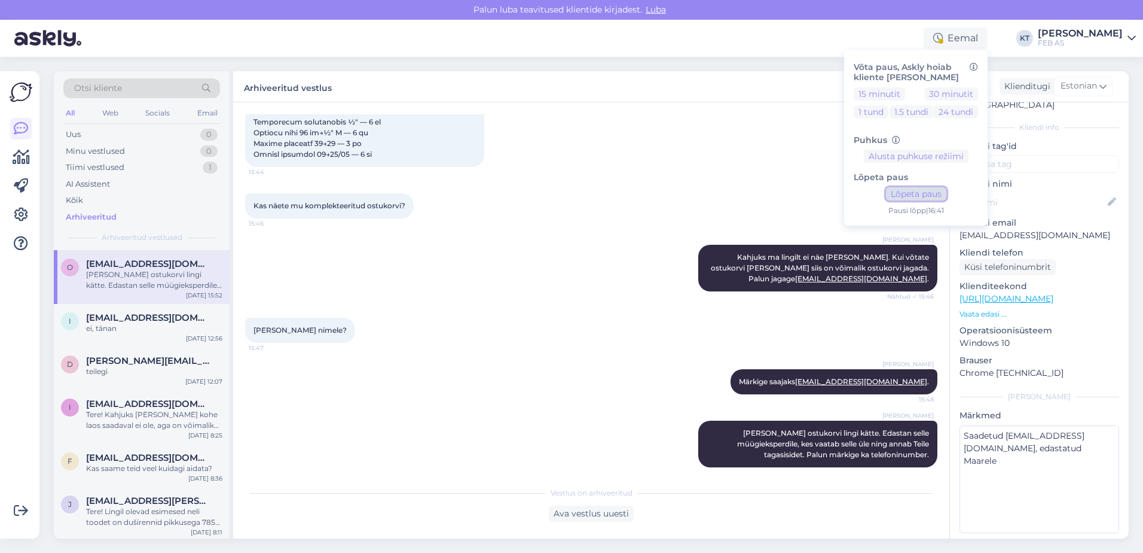
click at [923, 194] on button "Lõpeta paus" at bounding box center [916, 193] width 60 height 13
click at [144, 162] on div "Tiimi vestlused 1" at bounding box center [141, 167] width 157 height 17
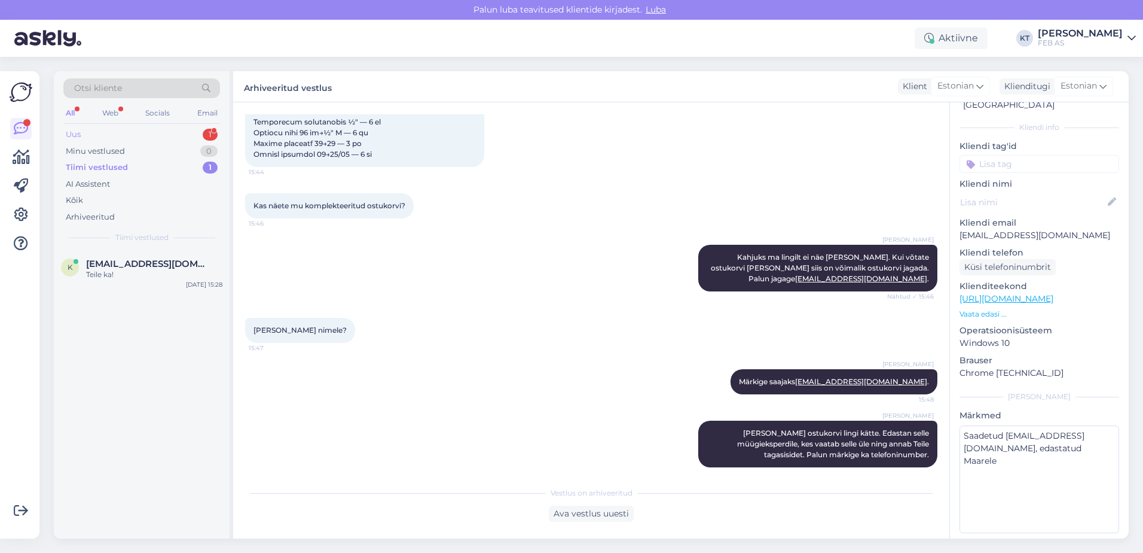
click at [120, 129] on div "Uus 1" at bounding box center [141, 134] width 157 height 17
click at [144, 260] on span "[EMAIL_ADDRESS][DOMAIN_NAME]" at bounding box center [148, 263] width 124 height 11
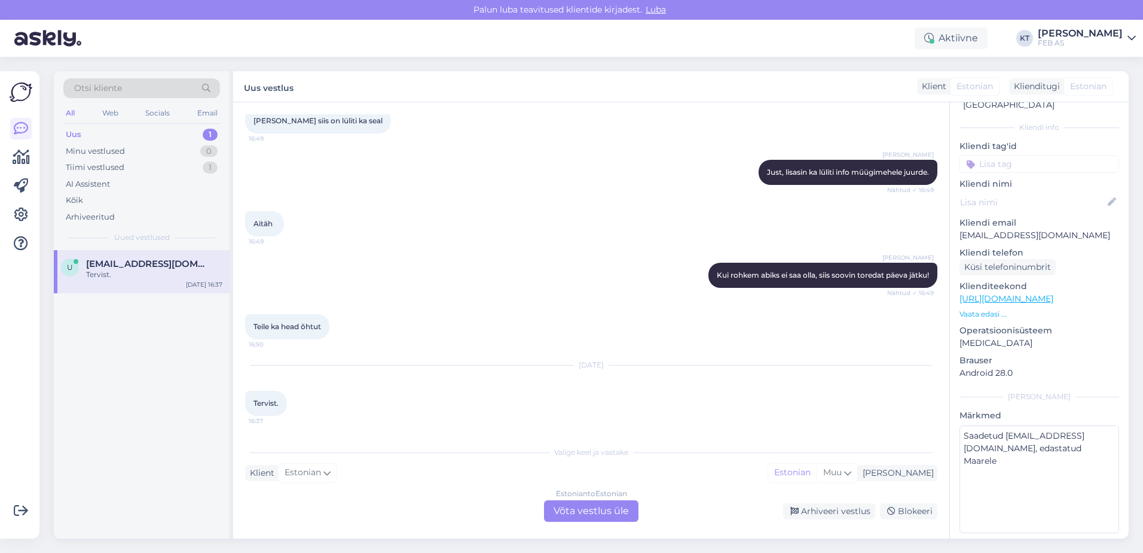
scroll to position [3692, 0]
click at [567, 502] on div "Estonian to Estonian Võta vestlus üle" at bounding box center [591, 511] width 94 height 22
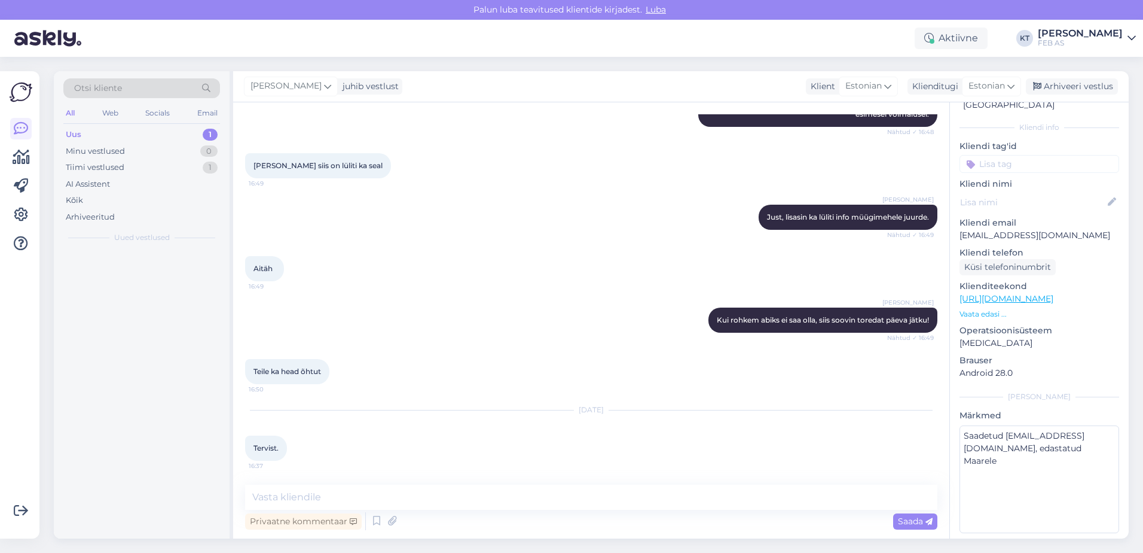
scroll to position [3647, 0]
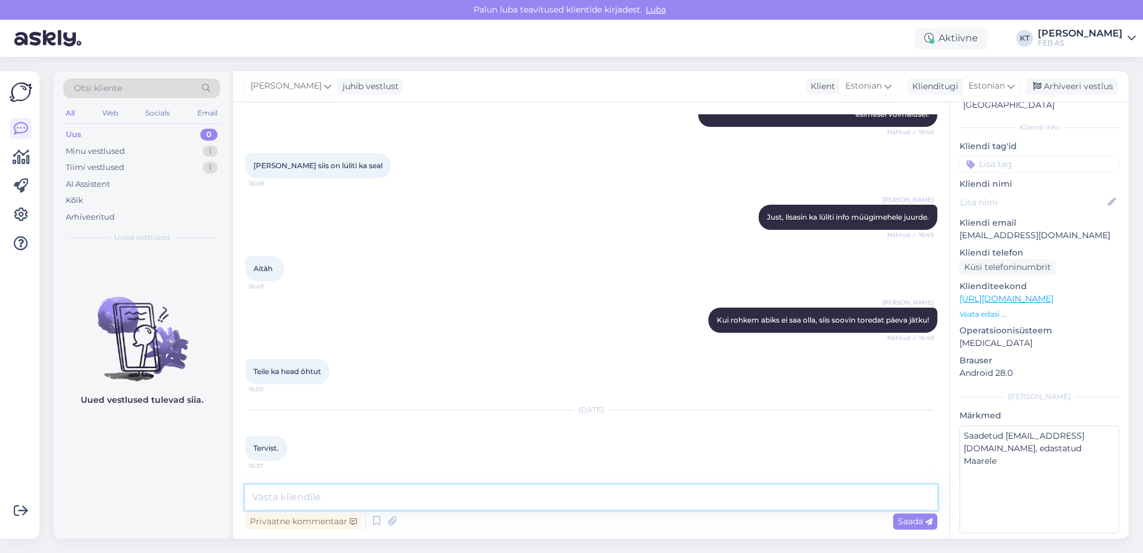
click at [406, 502] on textarea at bounding box center [591, 496] width 693 height 25
type textarea "Tere! Kuidas saan abiks olla?"
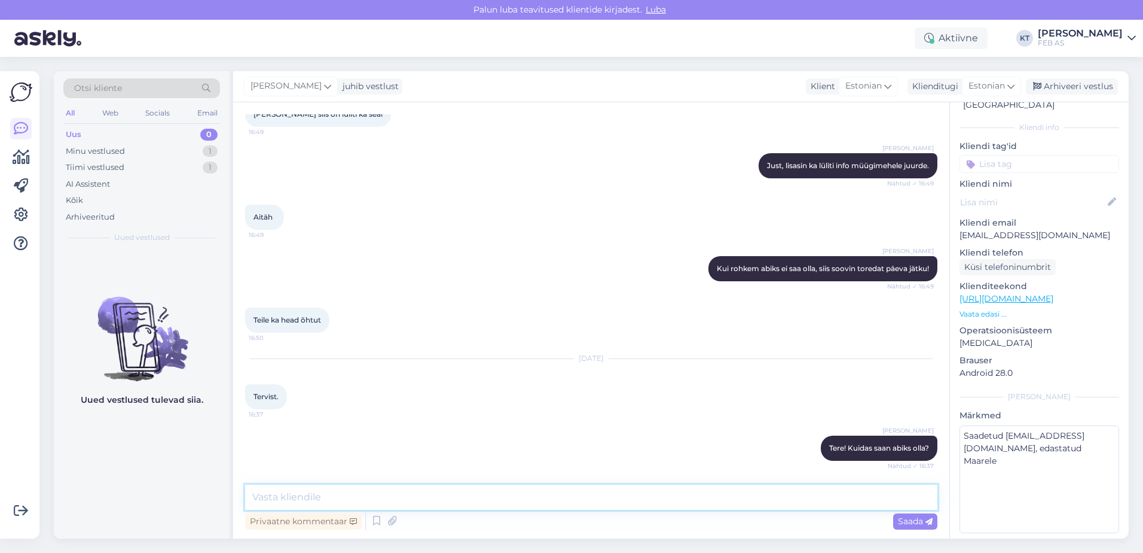
scroll to position [3750, 0]
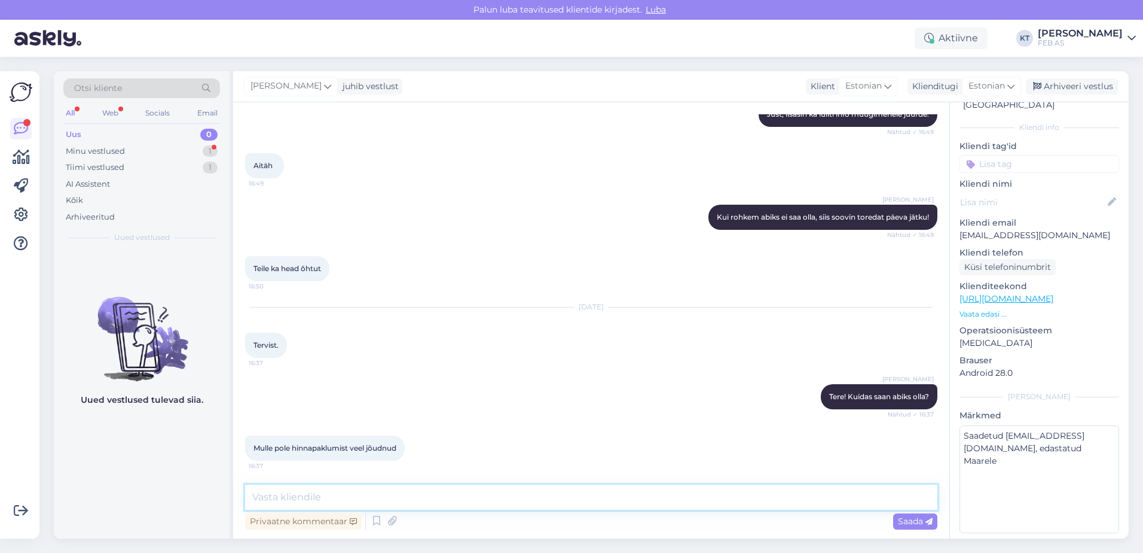
click at [468, 486] on textarea at bounding box center [591, 496] width 693 height 25
type textarea "Kohe uurin järgi."
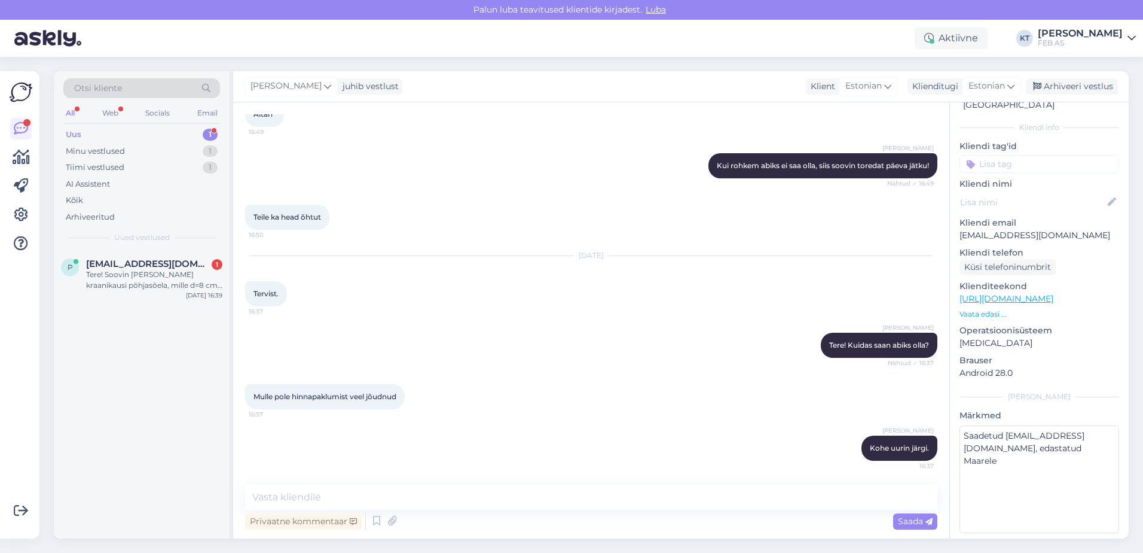
scroll to position [3802, 0]
click at [678, 500] on textarea at bounding box center [591, 496] width 693 height 25
click at [606, 491] on textarea "Müügimees pole kahjuks jõudnud veel seda Teile saata." at bounding box center [591, 496] width 693 height 25
click at [544, 496] on textarea "Müügimees pole kahjuks jõudnud veel seda Teile saata." at bounding box center [591, 496] width 693 height 25
drag, startPoint x: 539, startPoint y: 497, endPoint x: 420, endPoint y: 499, distance: 119.6
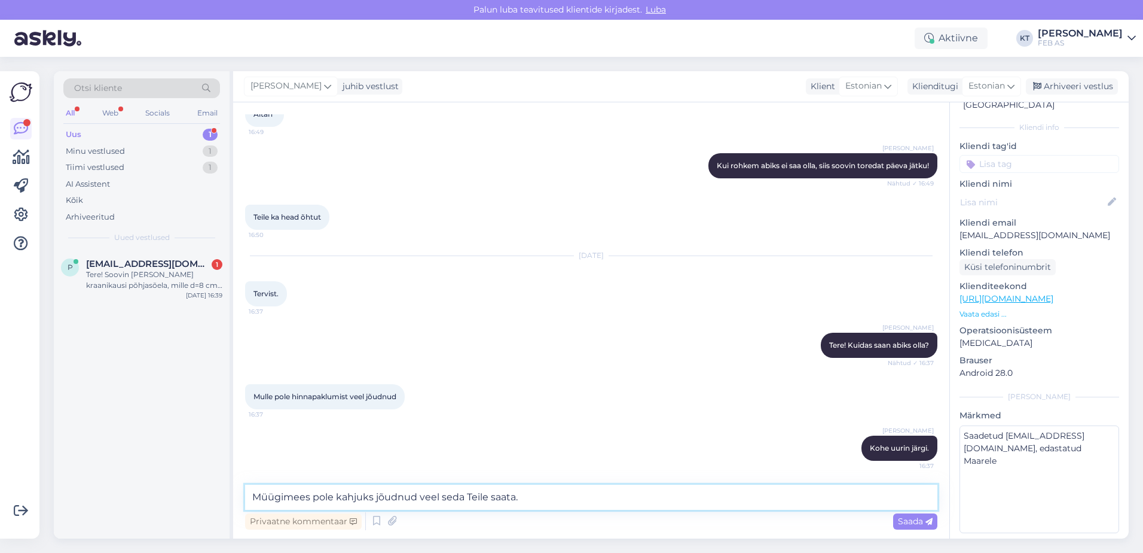
click at [420, 499] on textarea "Müügimees pole kahjuks jõudnud veel seda Teile saata." at bounding box center [591, 496] width 693 height 25
click at [551, 490] on textarea "Müügimees pole kahjuks jõudnud Teile seda veel saata." at bounding box center [591, 496] width 693 height 25
drag, startPoint x: 542, startPoint y: 493, endPoint x: 418, endPoint y: 493, distance: 123.8
click at [418, 493] on textarea "Müügimees pole kahjuks jõudnud Teile seda veel saata." at bounding box center [591, 496] width 693 height 25
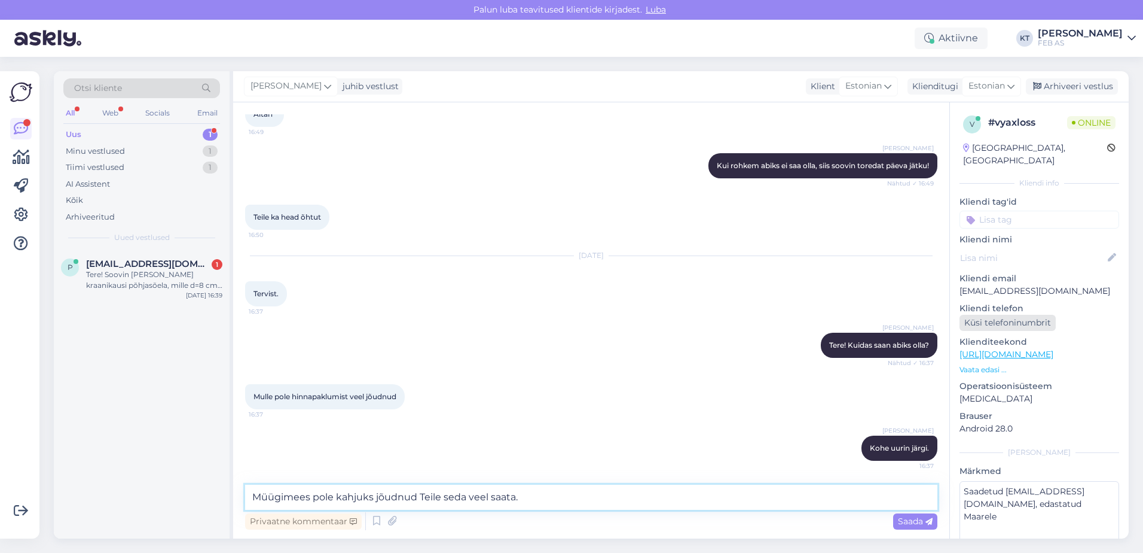
scroll to position [56, 0]
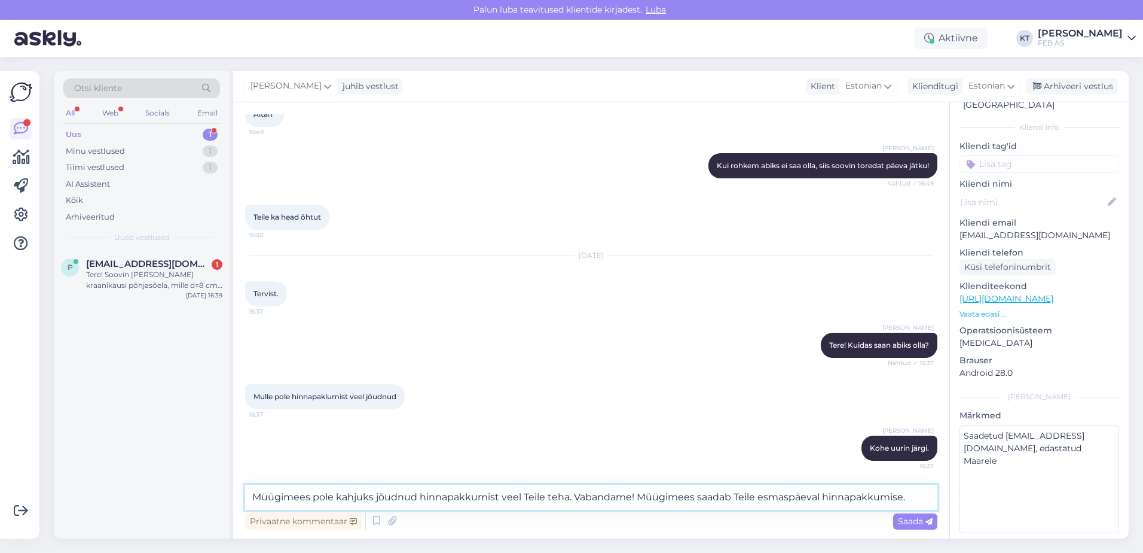
type textarea "Müügimees pole kahjuks jõudnud hinnapakkumist veel Teile teha. Vabandame! Müügi…"
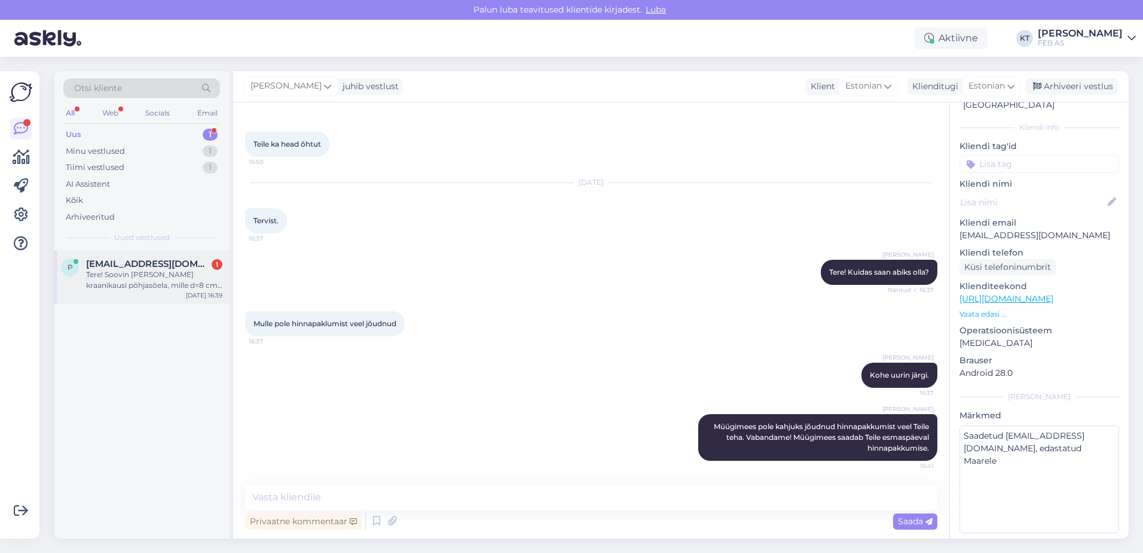
click at [125, 282] on div "Tere! Soovin [PERSON_NAME] kraanikausi põhjasõela, mille d=8 cm. Teie veebipoes…" at bounding box center [154, 280] width 136 height 22
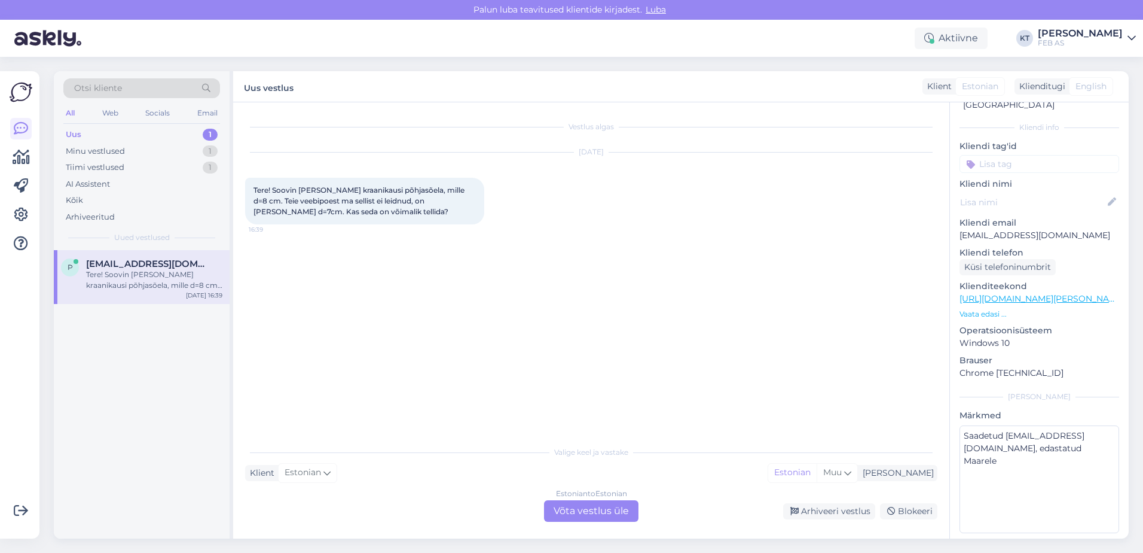
click at [566, 503] on div "Estonian to Estonian Võta vestlus üle" at bounding box center [591, 511] width 94 height 22
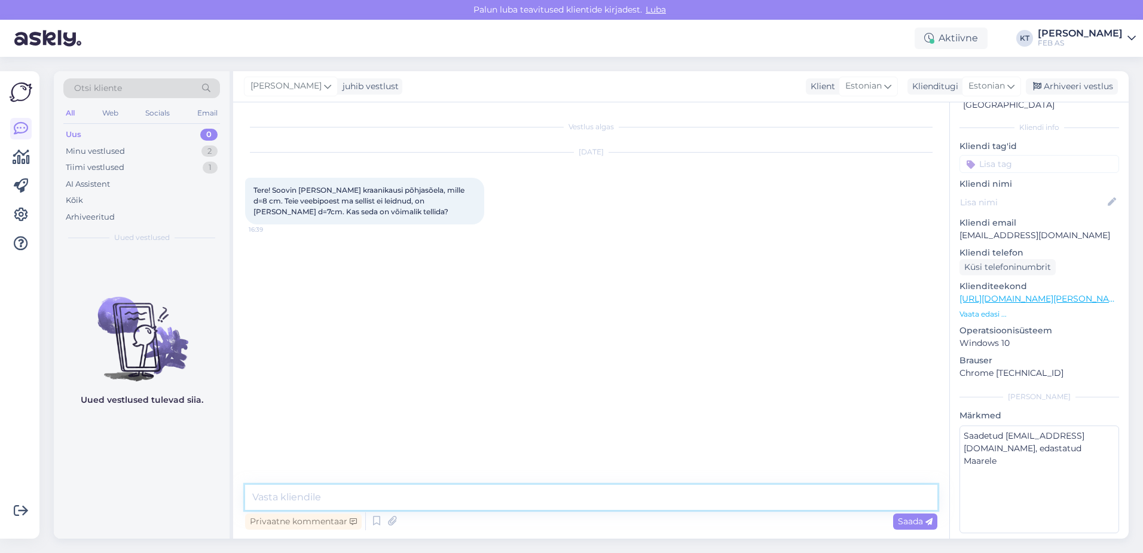
click at [437, 492] on textarea at bounding box center [591, 496] width 693 height 25
type textarea "Tere! Kohe uurin."
click at [367, 499] on textarea at bounding box center [591, 496] width 693 height 25
type textarea "Kas saaksite palun täpsustada valamu mudelit?"
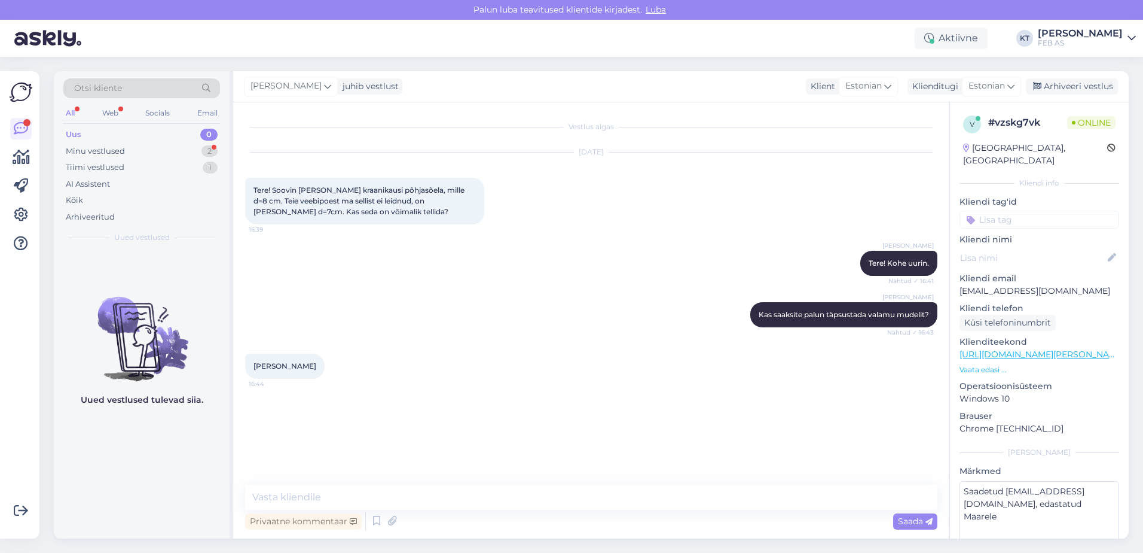
click at [511, 314] on div "[PERSON_NAME] Kas saaksite palun täpsustada valamu mudelit? Nähtud ✓ 16:43" at bounding box center [591, 314] width 693 height 51
click at [564, 495] on textarea at bounding box center [591, 496] width 693 height 25
click at [312, 493] on textarea at bounding box center [591, 496] width 693 height 25
click at [120, 154] on div "Minu vestlused" at bounding box center [95, 151] width 59 height 12
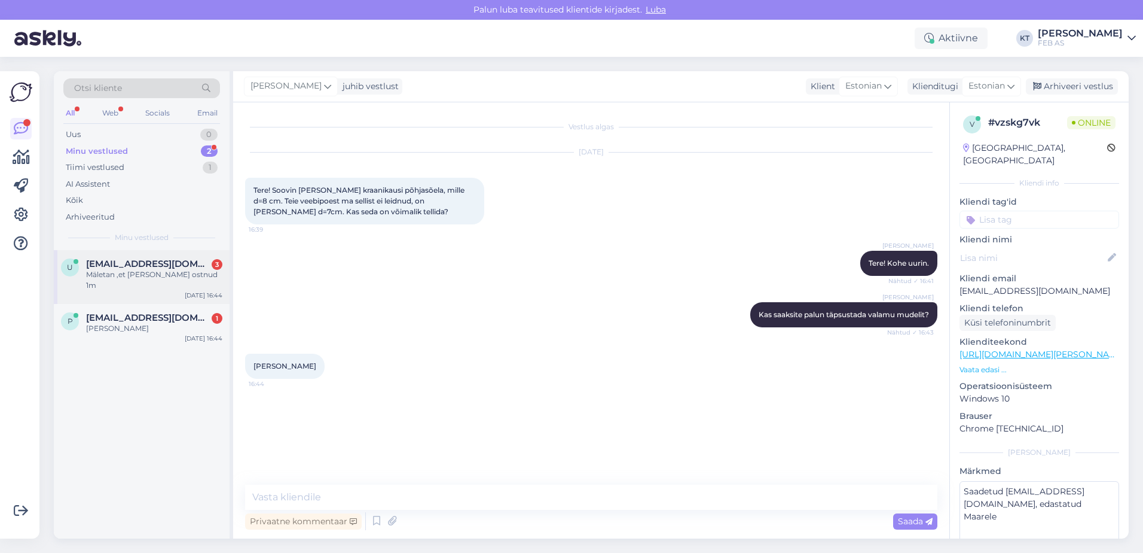
click at [130, 261] on span "[EMAIL_ADDRESS][DOMAIN_NAME]" at bounding box center [148, 263] width 124 height 11
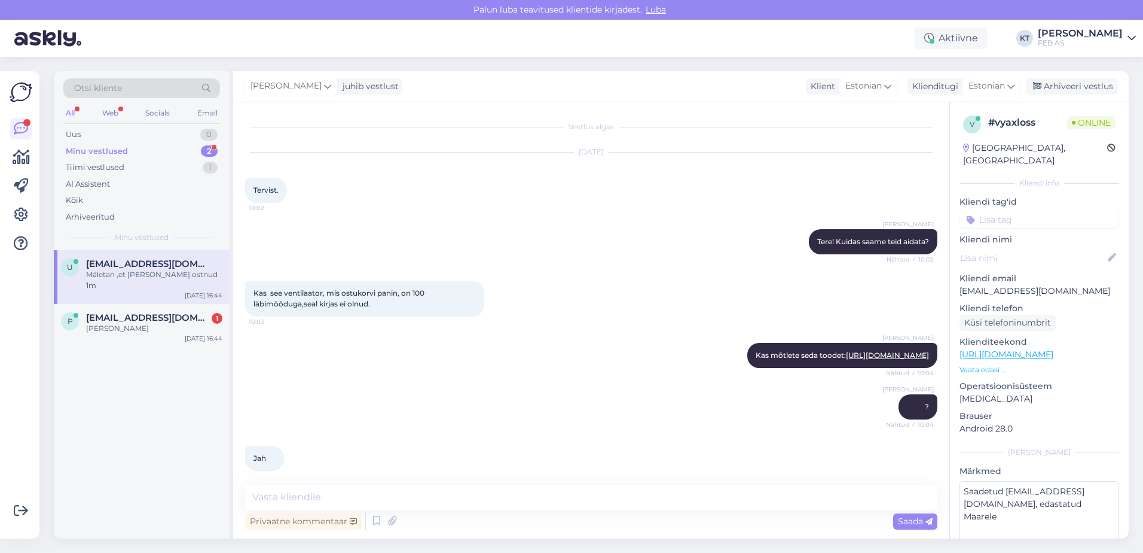
scroll to position [4040, 0]
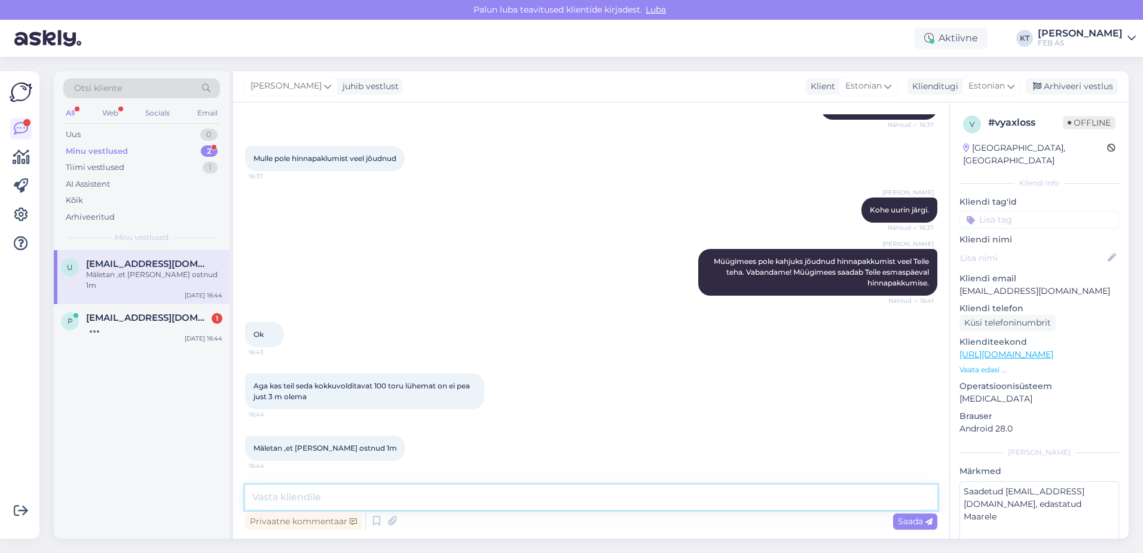
click at [310, 493] on textarea at bounding box center [591, 496] width 693 height 25
type textarea "A"
type textarea "Antud toru müüme 3m [PERSON_NAME]."
click at [411, 499] on textarea "Antud toru müüme 3m [PERSON_NAME]." at bounding box center [591, 496] width 693 height 25
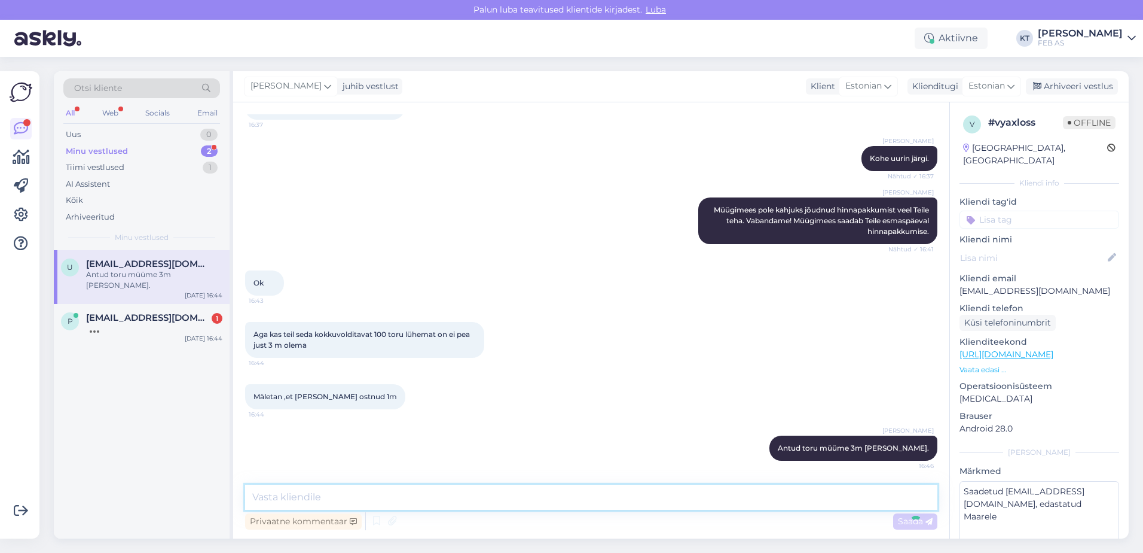
scroll to position [4091, 0]
click at [99, 312] on span "[EMAIL_ADDRESS][DOMAIN_NAME]" at bounding box center [148, 317] width 124 height 11
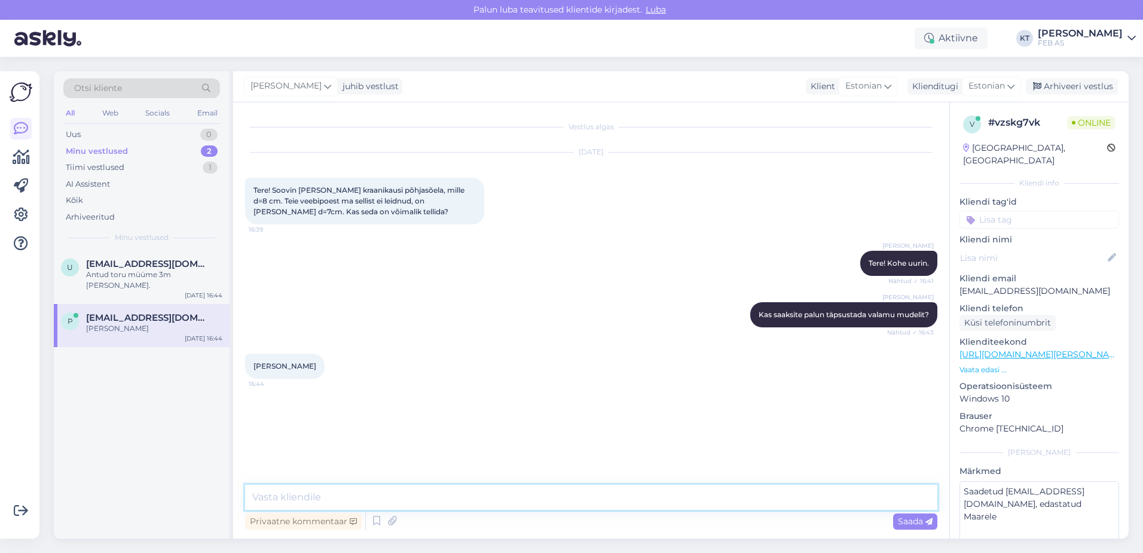
click at [346, 497] on textarea at bounding box center [591, 496] width 693 height 25
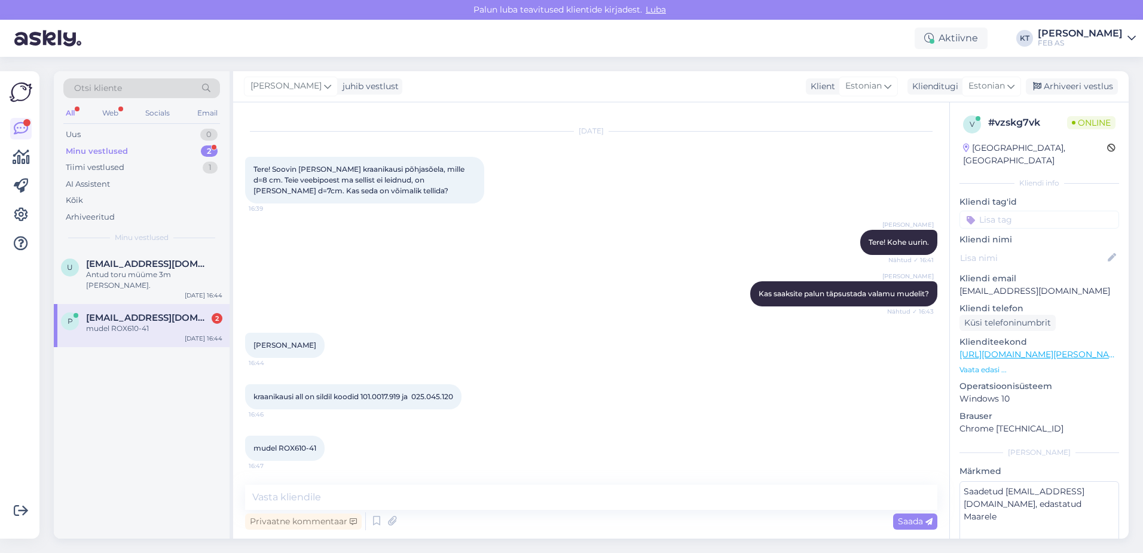
click at [531, 408] on div "kraanikausi all on sildil koodid 101.0017.919 ja 025.045.120 16:46" at bounding box center [591, 396] width 693 height 51
click at [370, 490] on textarea at bounding box center [591, 496] width 693 height 25
click at [202, 334] on div "[DATE] 16:44" at bounding box center [204, 338] width 38 height 9
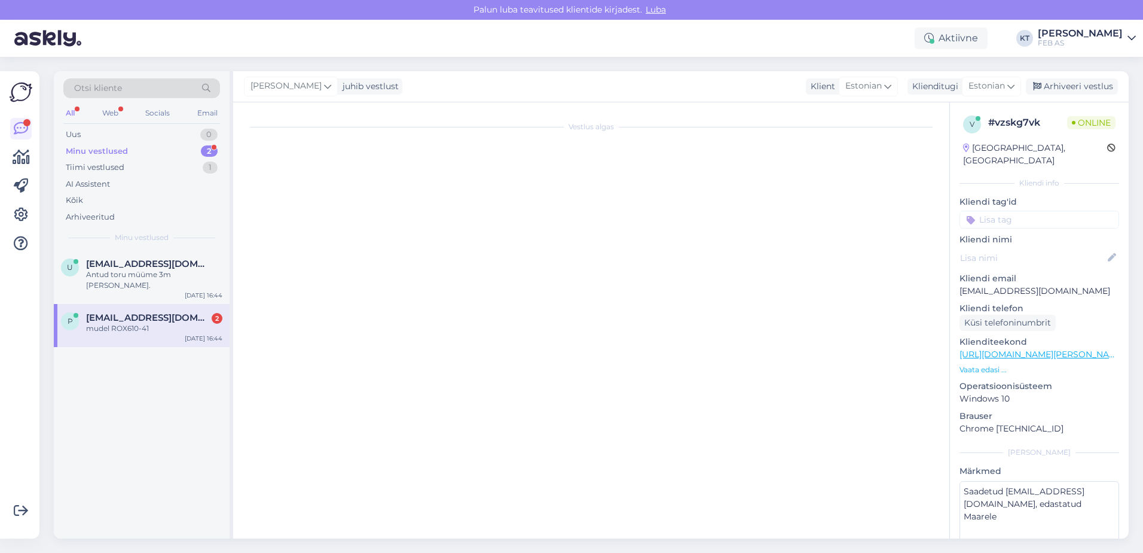
scroll to position [0, 0]
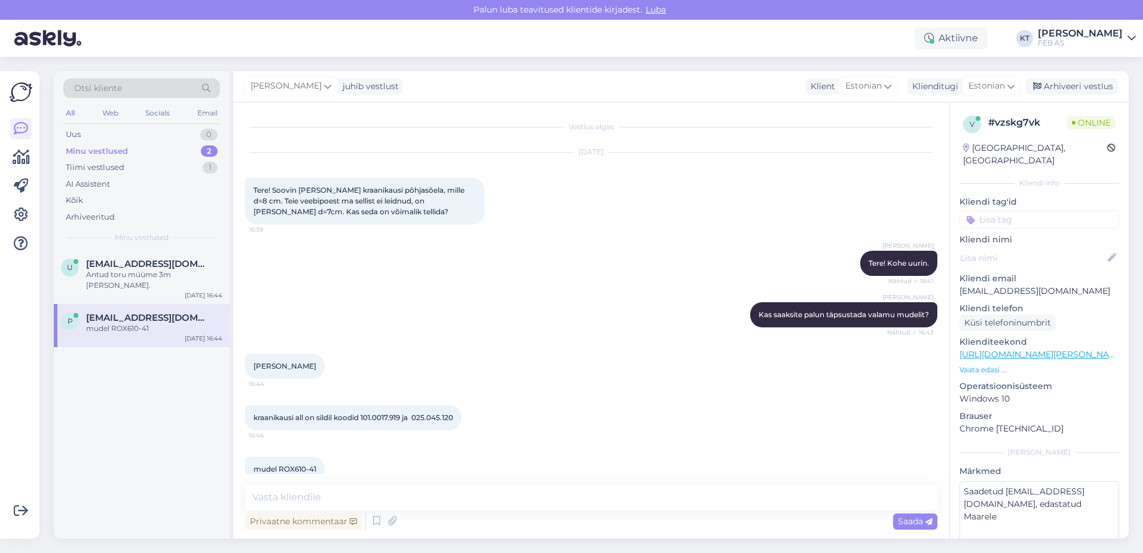
click at [336, 479] on div "Vestlus algas [DATE] Tere! Soovin [PERSON_NAME] kraanikausi põhjasõela, mille d…" at bounding box center [591, 320] width 716 height 436
click at [344, 485] on textarea at bounding box center [591, 496] width 693 height 25
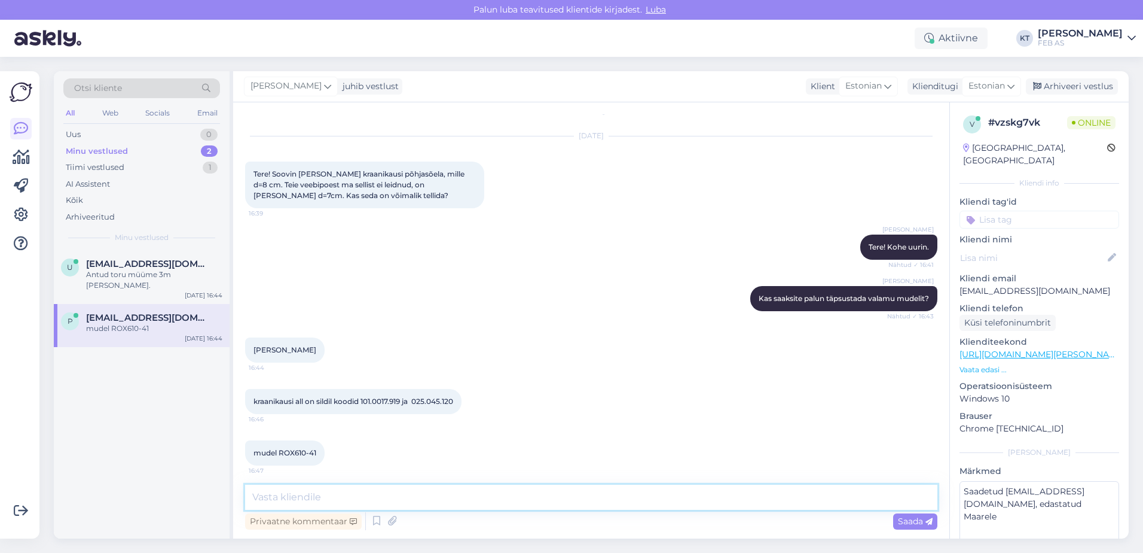
scroll to position [21, 0]
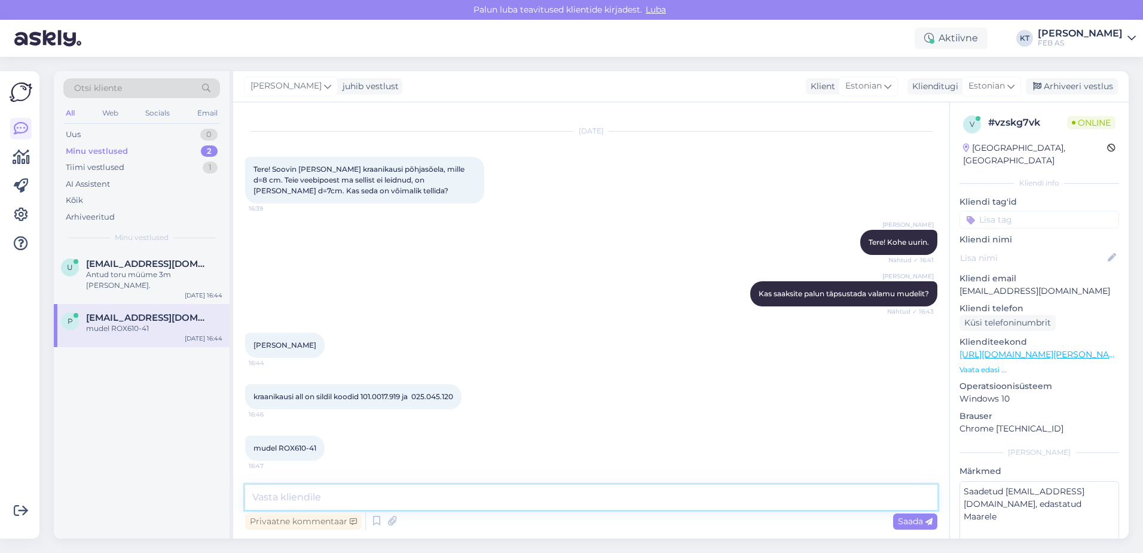
click at [371, 500] on textarea at bounding box center [591, 496] width 693 height 25
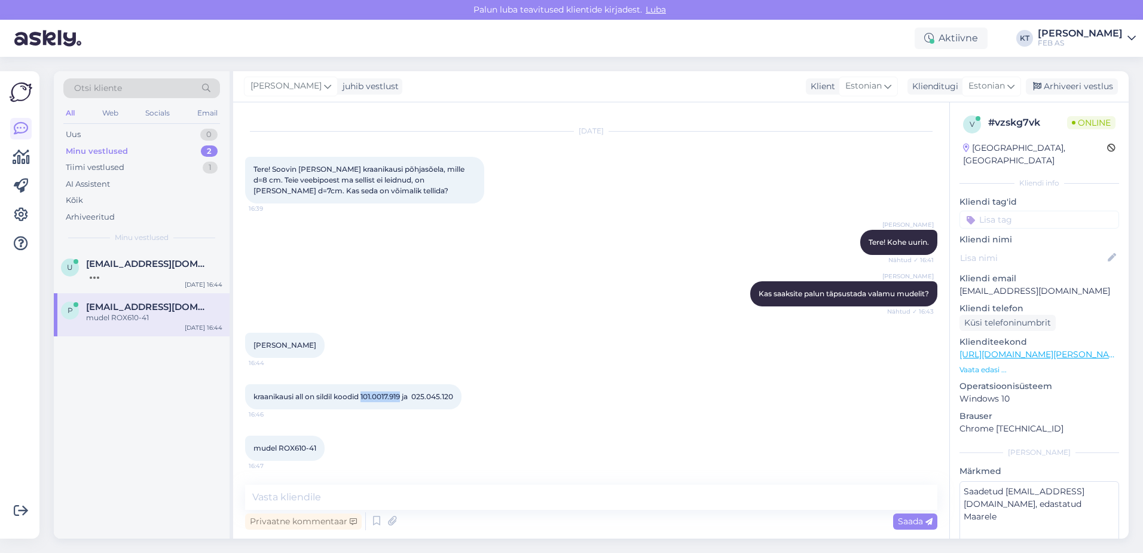
drag, startPoint x: 405, startPoint y: 395, endPoint x: 365, endPoint y: 402, distance: 41.3
click at [365, 402] on div "kraanikausi all on sildil koodid 101.0017.919 ja 025.045.120 16:46" at bounding box center [353, 396] width 216 height 25
copy span "101.0017.919"
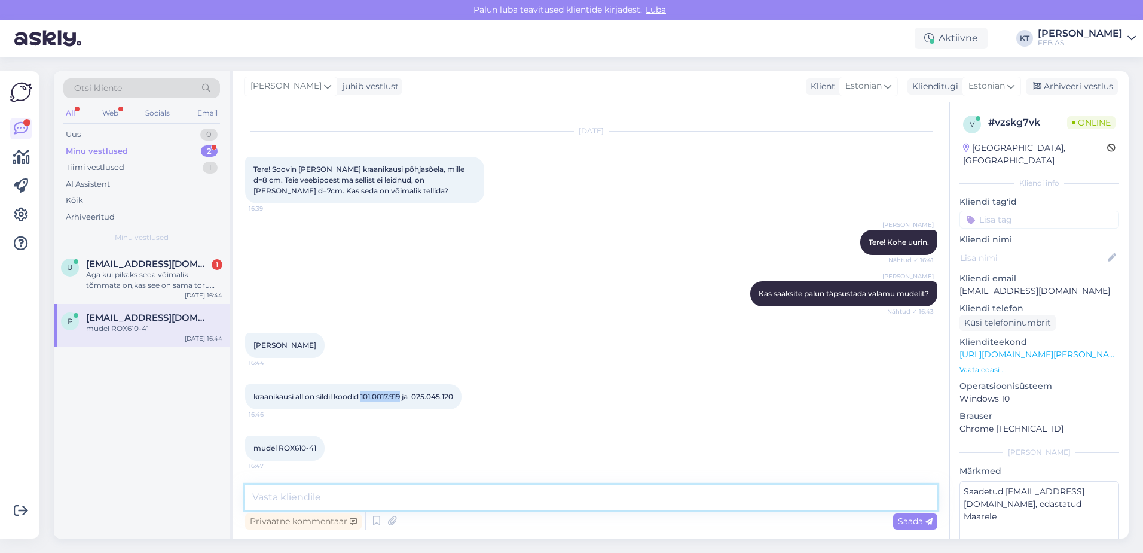
click at [312, 494] on textarea at bounding box center [591, 496] width 693 height 25
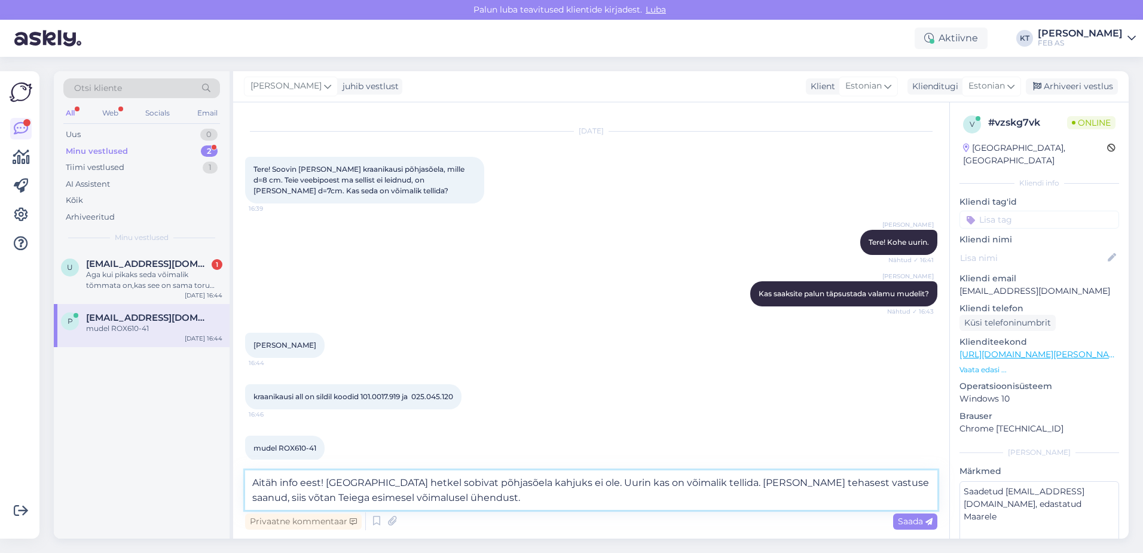
type textarea "Aitäh info eest! [GEOGRAPHIC_DATA] hetkel sobivat põhjasõela kahjuks ei ole. Uu…"
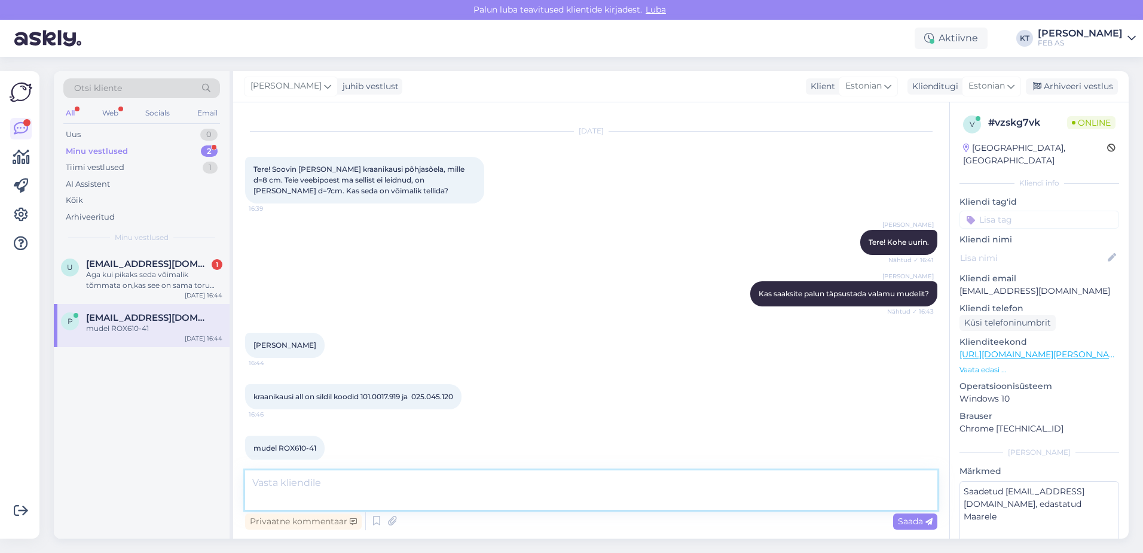
scroll to position [94, 0]
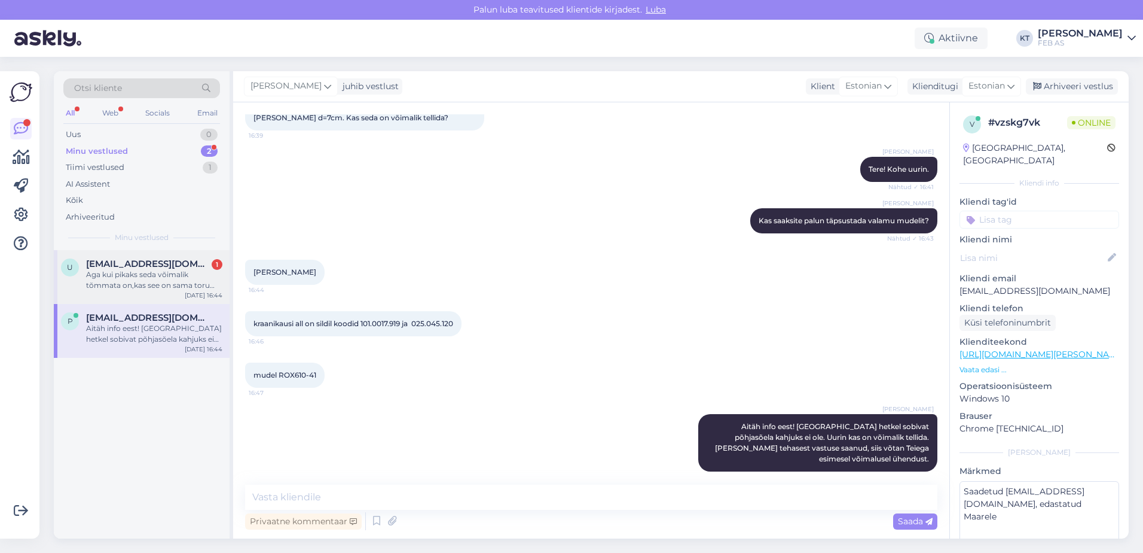
drag, startPoint x: 86, startPoint y: 269, endPoint x: 134, endPoint y: 273, distance: 48.6
click at [86, 269] on div "u [EMAIL_ADDRESS][DOMAIN_NAME] 1 Aga kui pikaks seda võimalik tõmmata on,kas se…" at bounding box center [141, 274] width 161 height 32
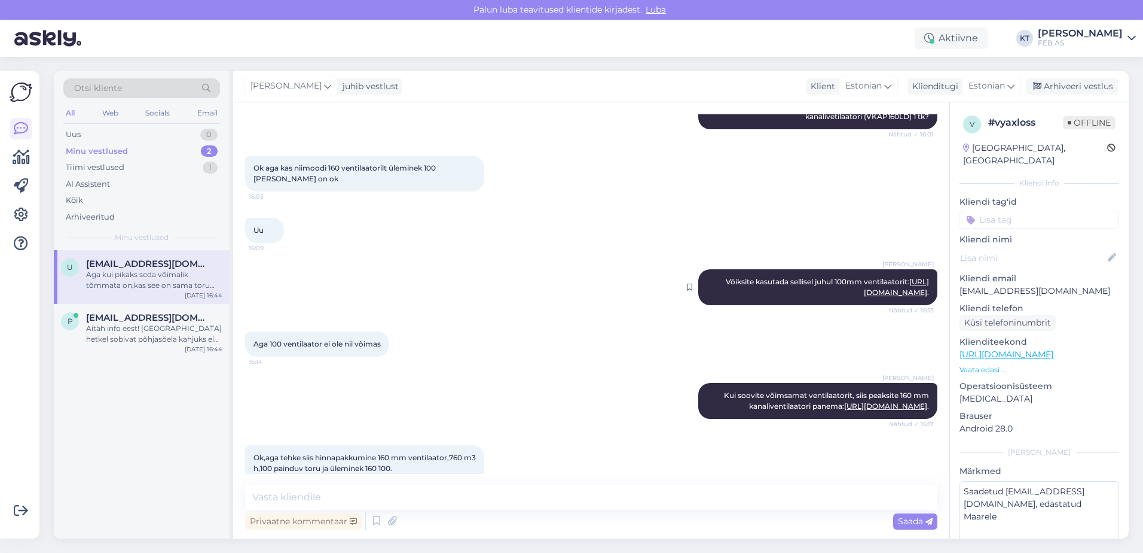
scroll to position [2359, 0]
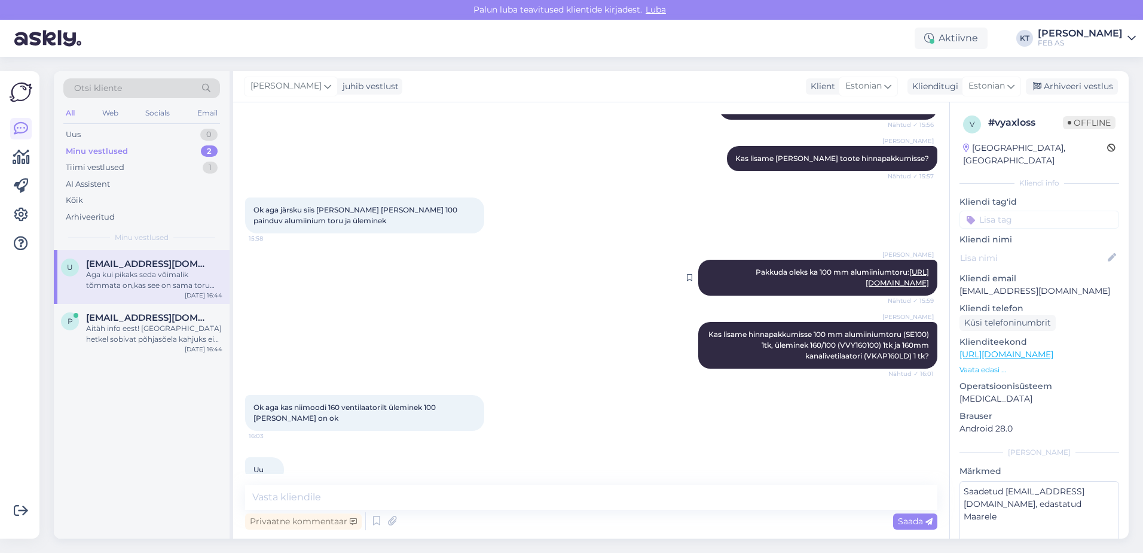
click at [866, 287] on link "[URL][DOMAIN_NAME]" at bounding box center [897, 277] width 63 height 20
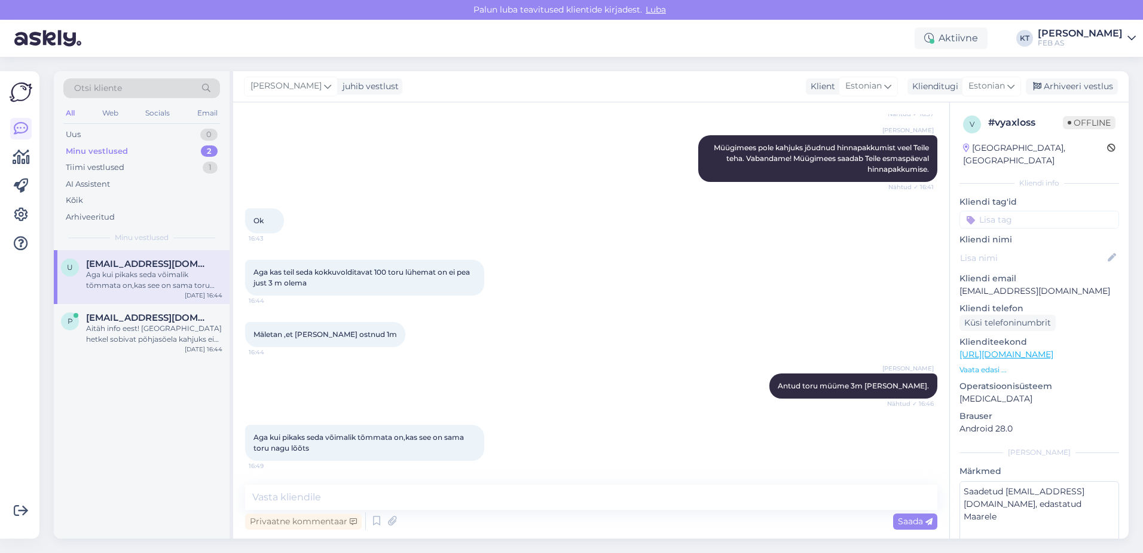
scroll to position [4153, 0]
click at [430, 499] on textarea at bounding box center [591, 496] width 693 height 25
click at [392, 500] on textarea "See on nagu lõõts [PERSON_NAME]" at bounding box center [591, 496] width 693 height 25
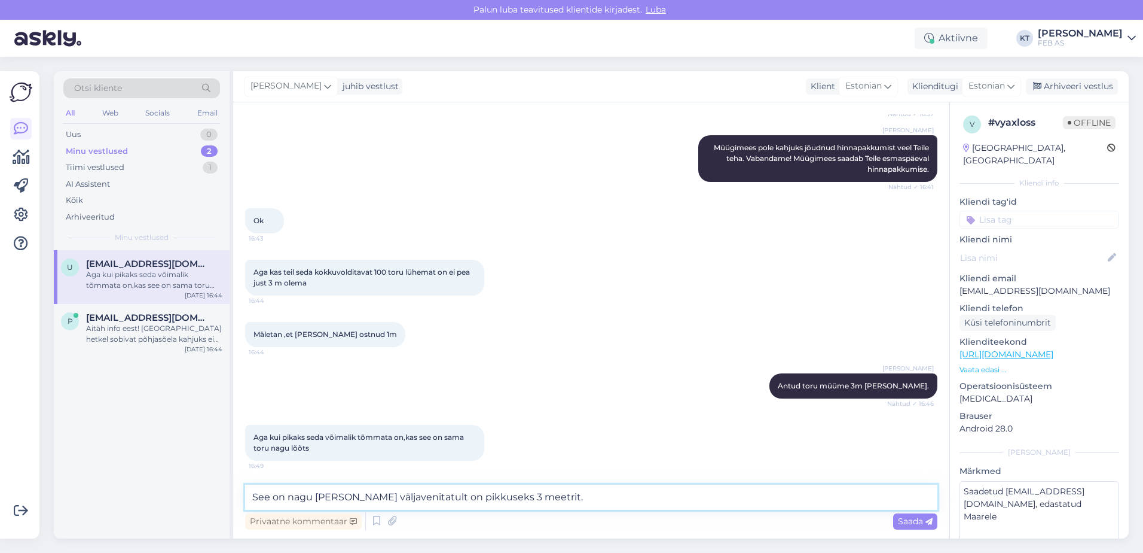
type textarea "See on nagu [PERSON_NAME] väljavenitatult on pikkuseks 3 meetrit."
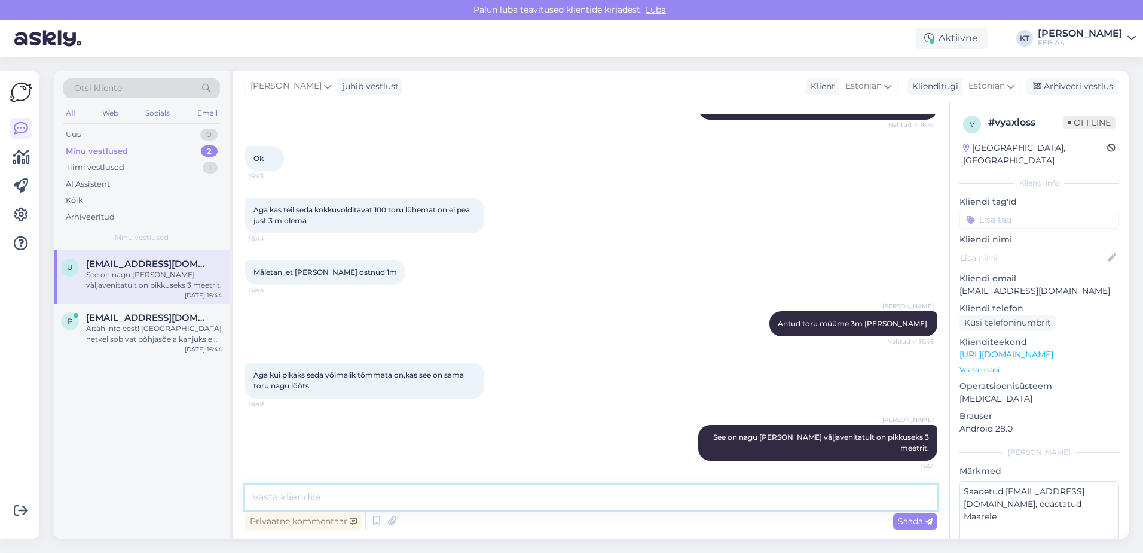
scroll to position [4205, 0]
click at [98, 341] on div "Aitäh info eest! [GEOGRAPHIC_DATA] hetkel sobivat põhjasõela kahjuks ei ole. Uu…" at bounding box center [154, 334] width 136 height 22
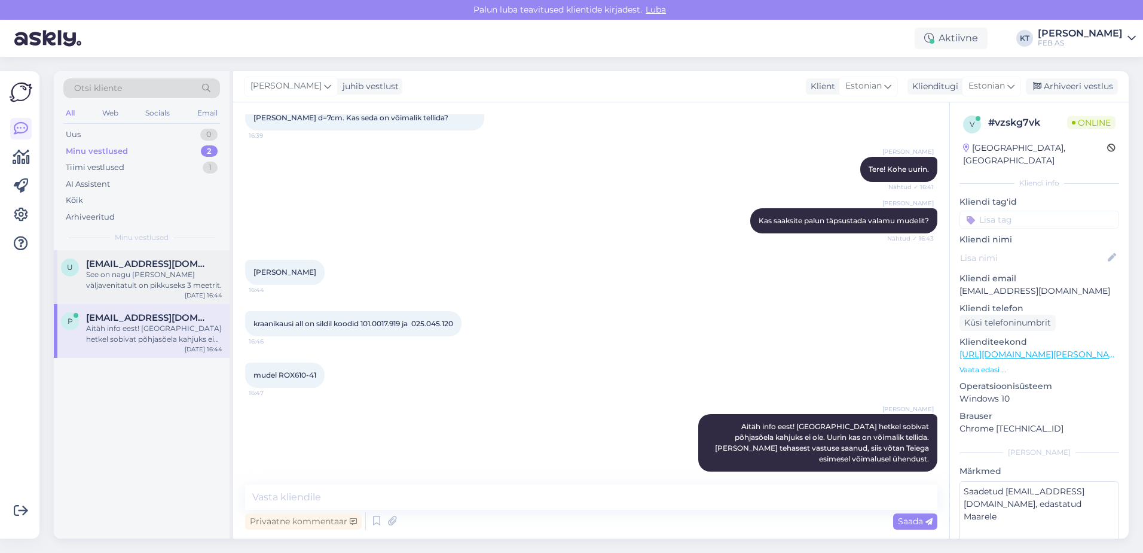
click at [194, 266] on span "[EMAIL_ADDRESS][DOMAIN_NAME]" at bounding box center [148, 263] width 124 height 11
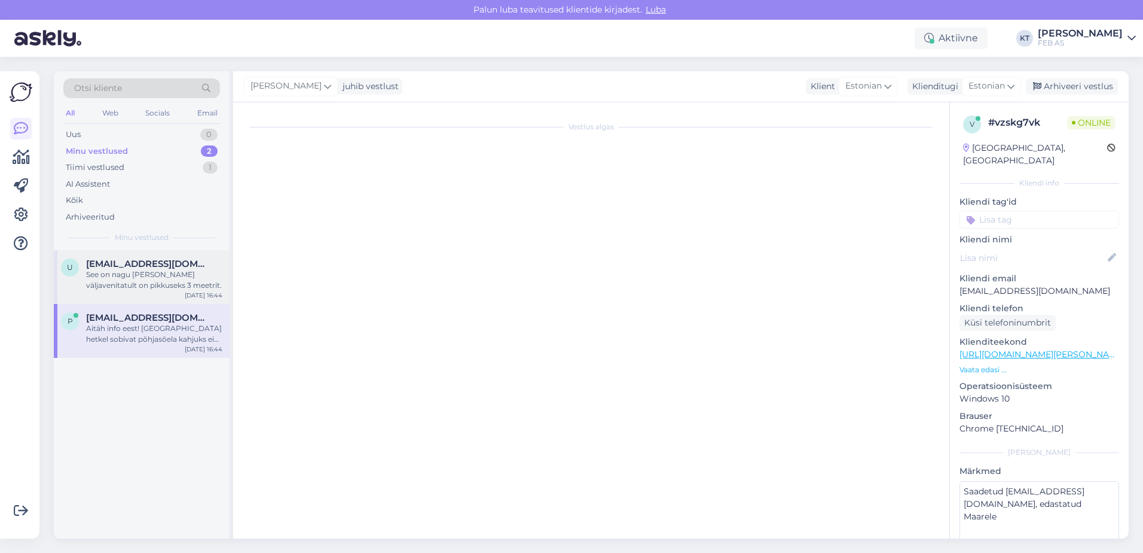
scroll to position [4205, 0]
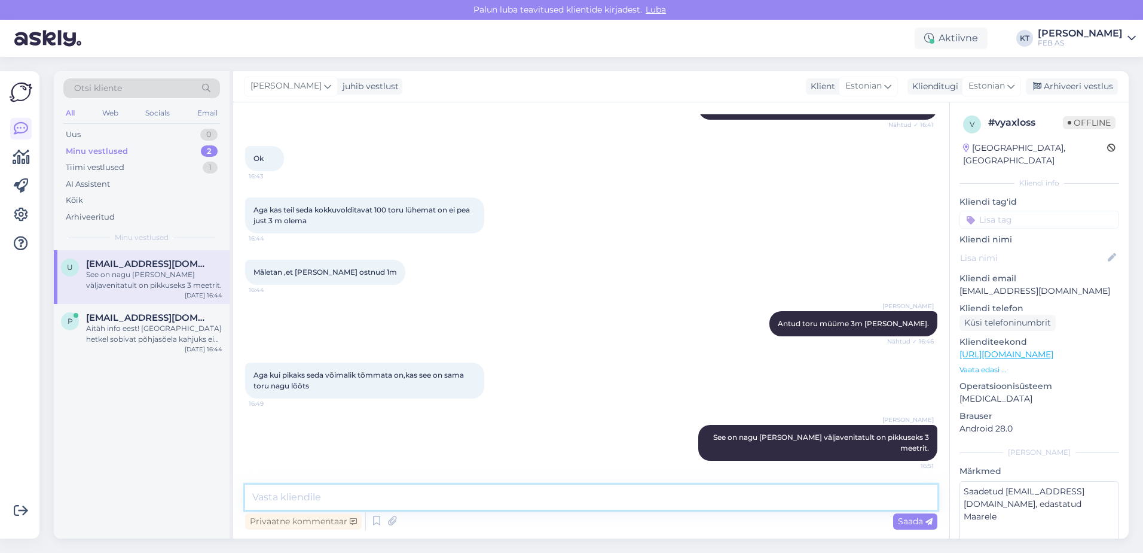
click at [649, 501] on textarea at bounding box center [591, 496] width 693 height 25
click at [114, 359] on div "u [EMAIL_ADDRESS][DOMAIN_NAME] See on nagu [PERSON_NAME] väljavenitatult on pik…" at bounding box center [142, 394] width 176 height 288
click at [116, 337] on div "Aitäh info eest! [GEOGRAPHIC_DATA] hetkel sobivat põhjasõela kahjuks ei ole. Uu…" at bounding box center [154, 334] width 136 height 22
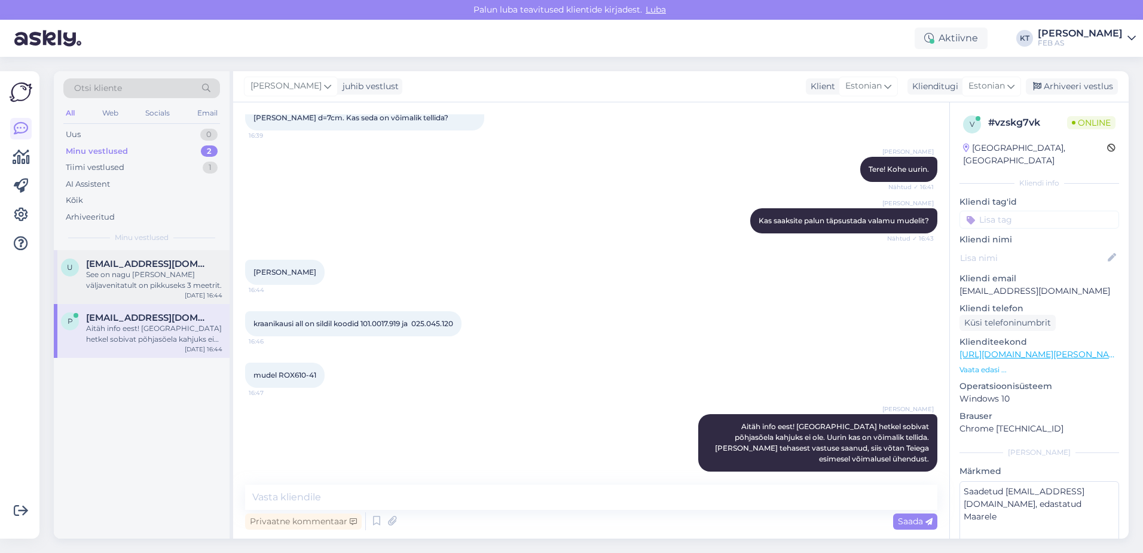
click at [117, 283] on div "See on nagu [PERSON_NAME] väljavenitatult on pikkuseks 3 meetrit." at bounding box center [154, 280] width 136 height 22
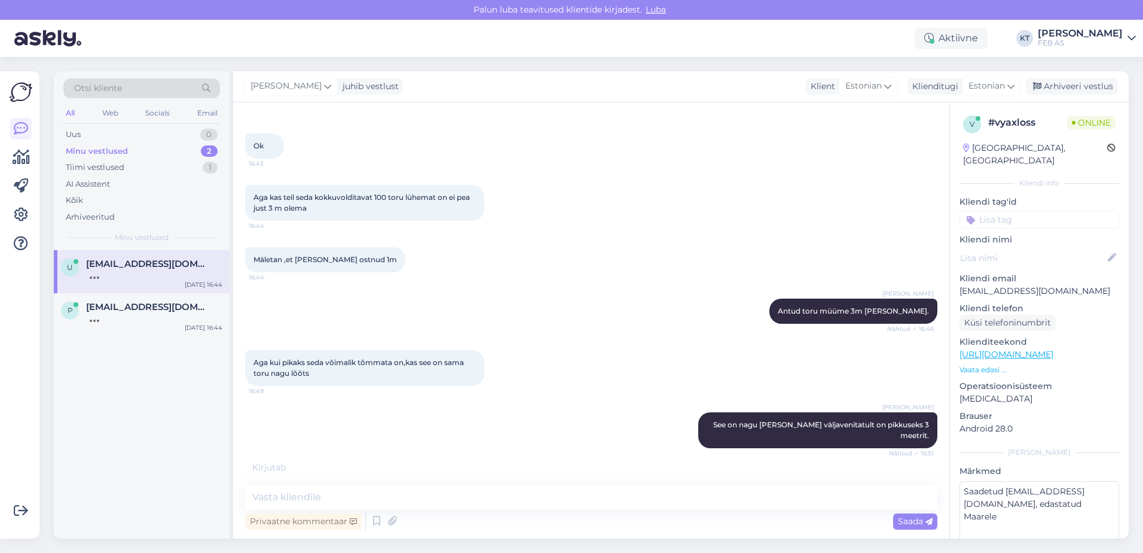
scroll to position [4217, 0]
click at [629, 330] on div "[PERSON_NAME] toru müüme 3m [PERSON_NAME]. Nähtud ✓ 16:46" at bounding box center [591, 310] width 693 height 51
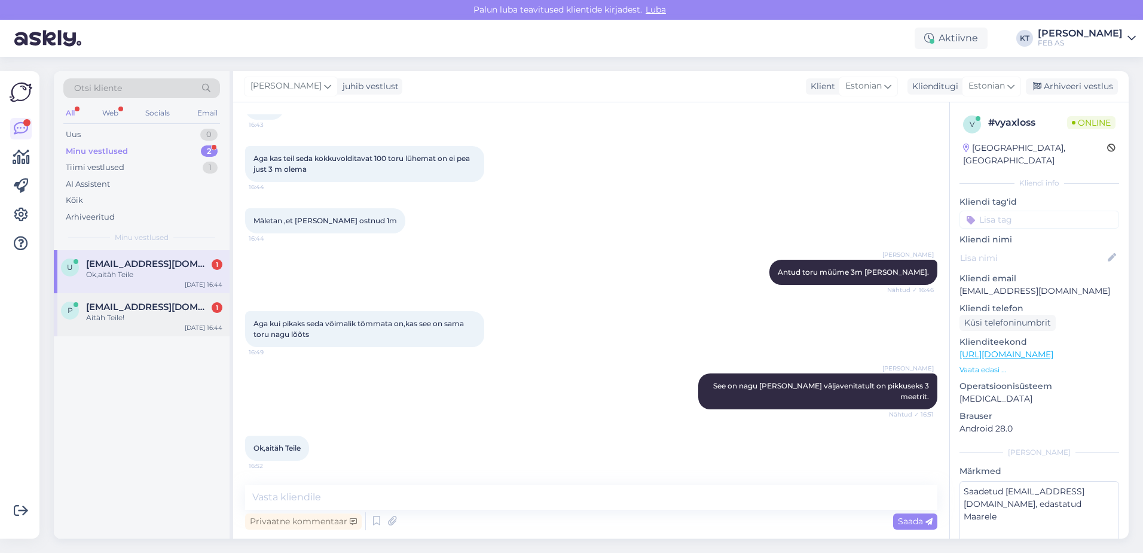
click at [141, 310] on span "[EMAIL_ADDRESS][DOMAIN_NAME]" at bounding box center [148, 306] width 124 height 11
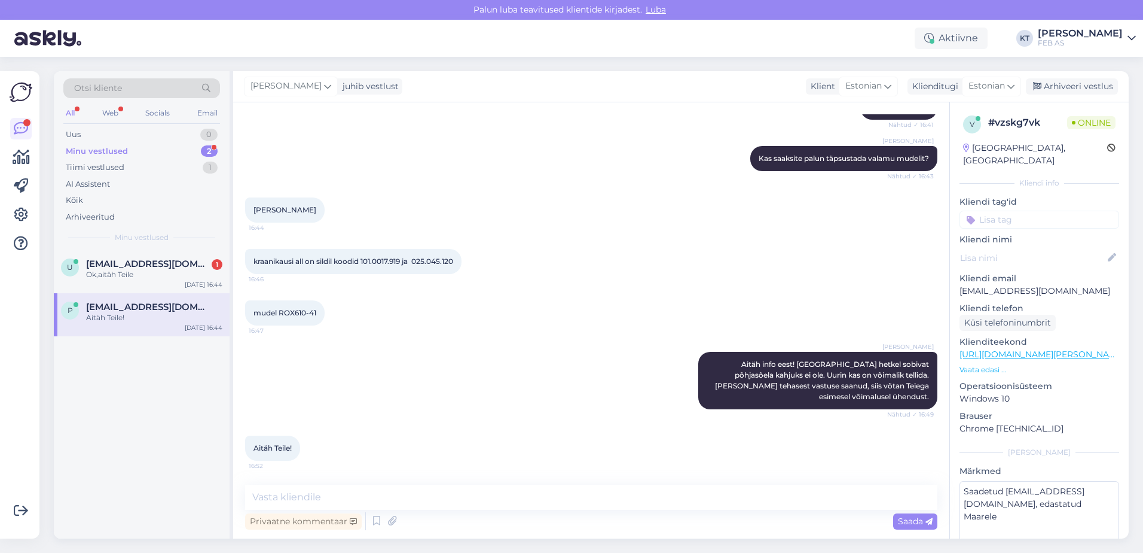
scroll to position [145, 0]
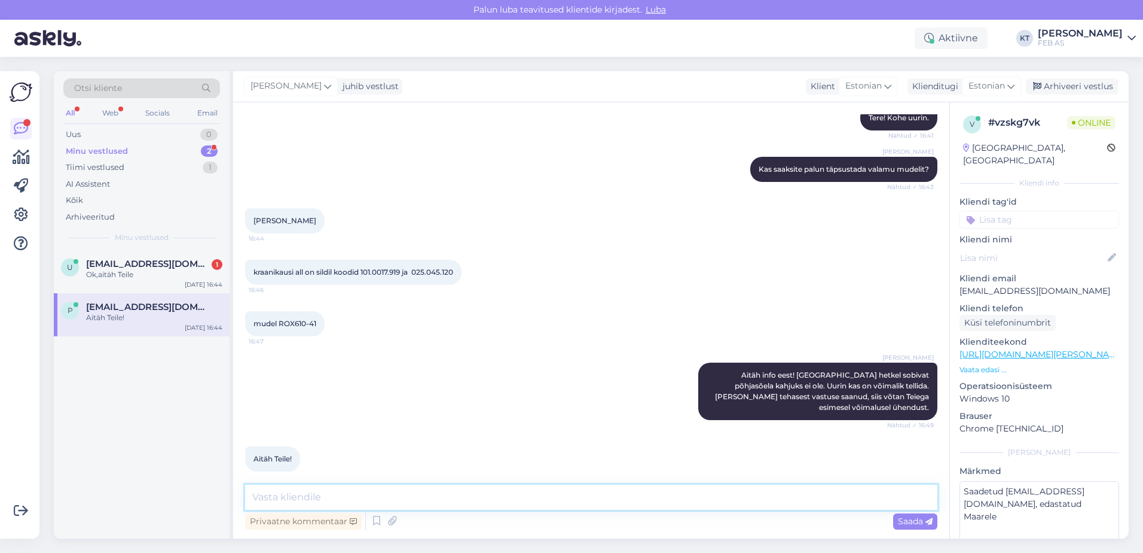
click at [319, 492] on textarea at bounding box center [591, 496] width 693 height 25
click at [352, 496] on textarea at bounding box center [591, 496] width 693 height 25
type textarea "Kui Teile abiks rohkem ei saa olla, siis soovib Teile toredat päeva jätku!"
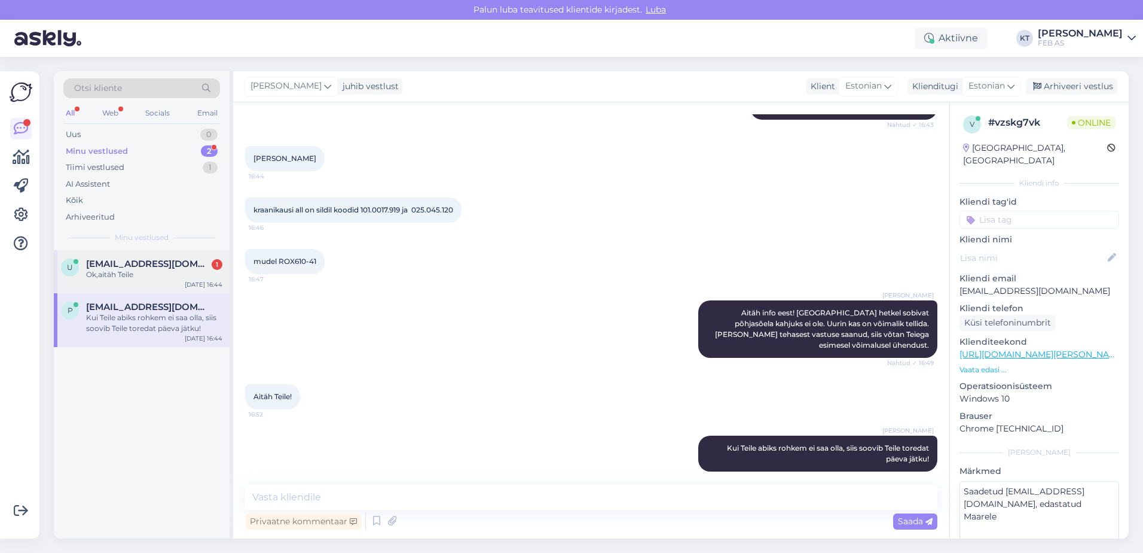
click at [90, 282] on div "u [EMAIL_ADDRESS][DOMAIN_NAME] 1 Ok,aitäh Teile [DATE] 16:44" at bounding box center [142, 271] width 176 height 43
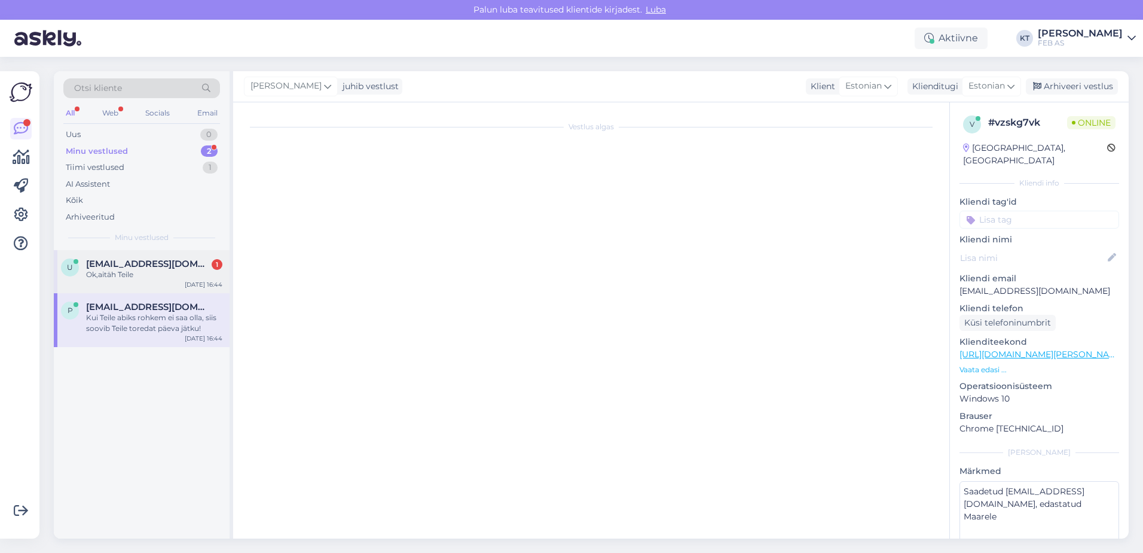
scroll to position [4256, 0]
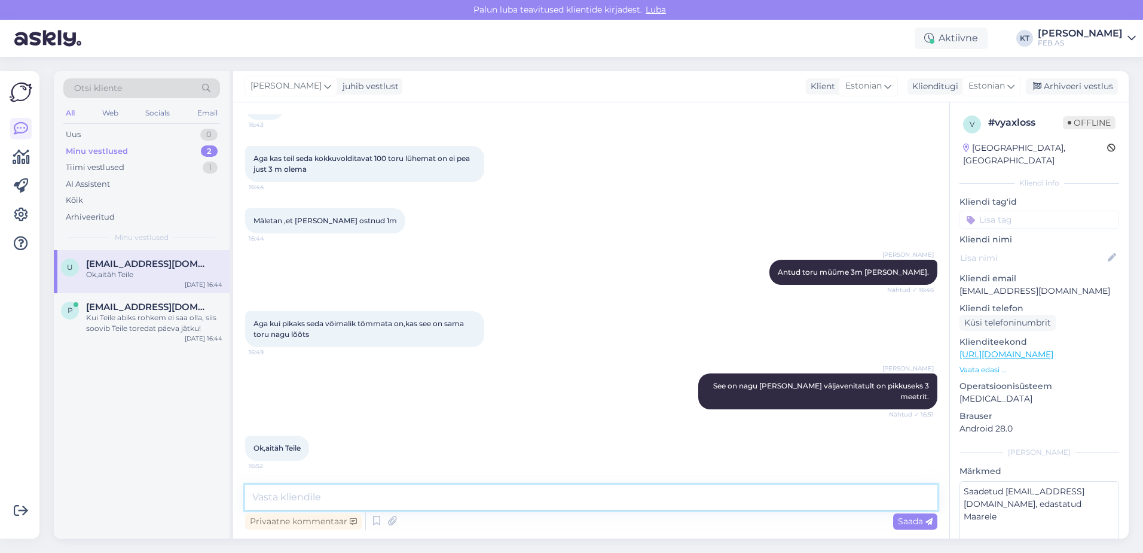
click at [545, 490] on textarea at bounding box center [591, 496] width 693 height 25
click at [514, 440] on div "Ok,aitäh Teile 16:52" at bounding box center [591, 447] width 693 height 51
click at [501, 464] on div "Ok,aitäh Teile 16:52" at bounding box center [591, 447] width 693 height 51
click at [487, 493] on textarea at bounding box center [591, 496] width 693 height 25
click at [349, 467] on div "Ok,aitäh Teile 16:52" at bounding box center [591, 447] width 693 height 51
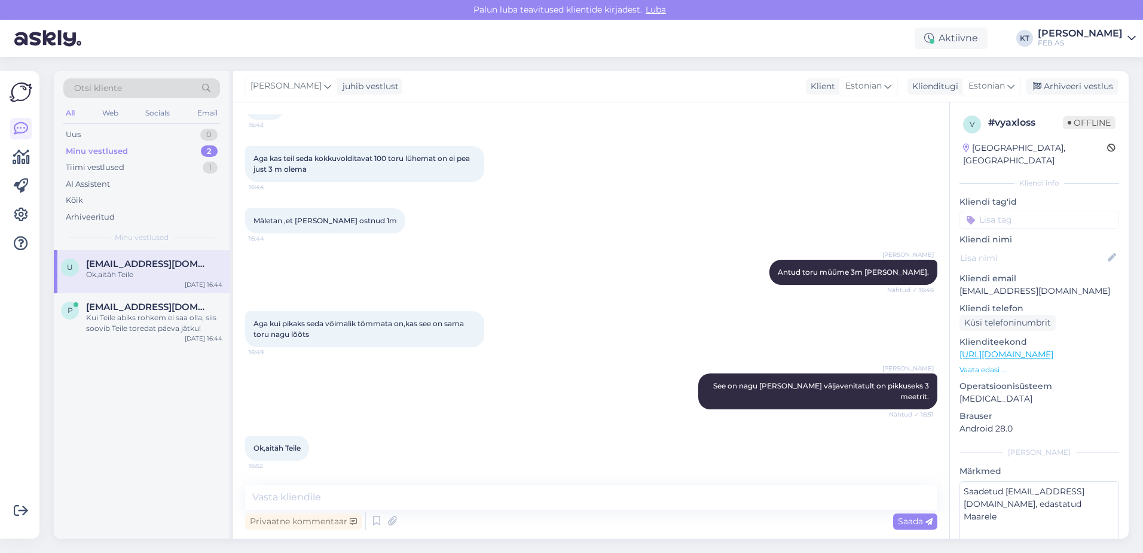
click at [346, 481] on div "Vestlus algas [DATE] Tervist. 10:02 Triinu [PERSON_NAME] Tere! Kuidas saame tei…" at bounding box center [591, 320] width 716 height 436
click at [345, 486] on textarea at bounding box center [591, 496] width 693 height 25
click at [367, 448] on div "Ok,aitäh Teile 16:52" at bounding box center [591, 447] width 693 height 51
click at [365, 495] on textarea at bounding box center [591, 496] width 693 height 25
click at [358, 495] on textarea at bounding box center [591, 496] width 693 height 25
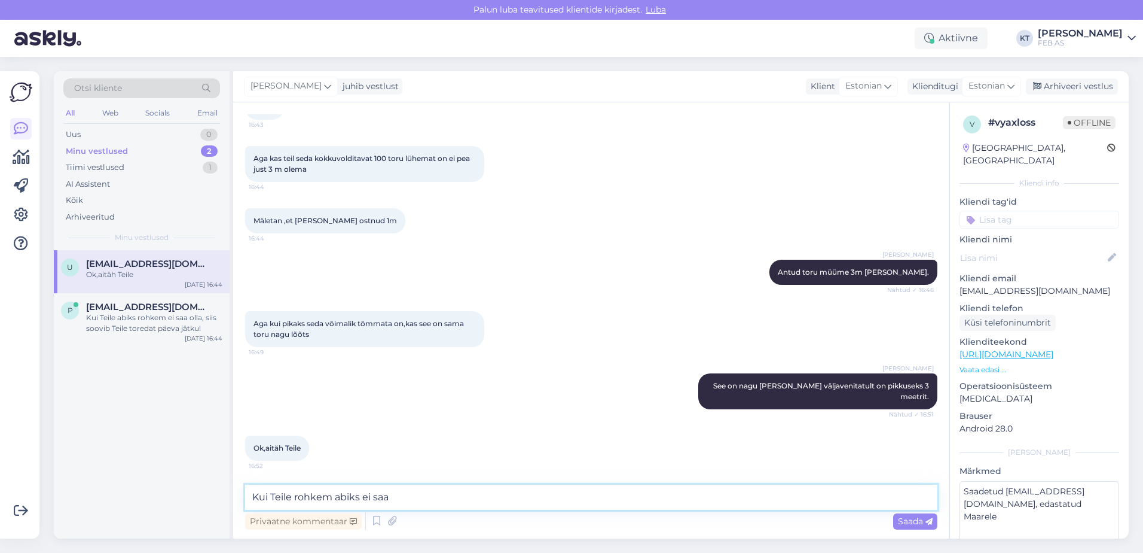
click at [405, 502] on textarea "Kui Teile rohkem abiks ei saa" at bounding box center [591, 496] width 693 height 25
type textarea "Kui Teile rohkem abiks ei saa olla, siis soovin Teile toredat päeva jätku!"
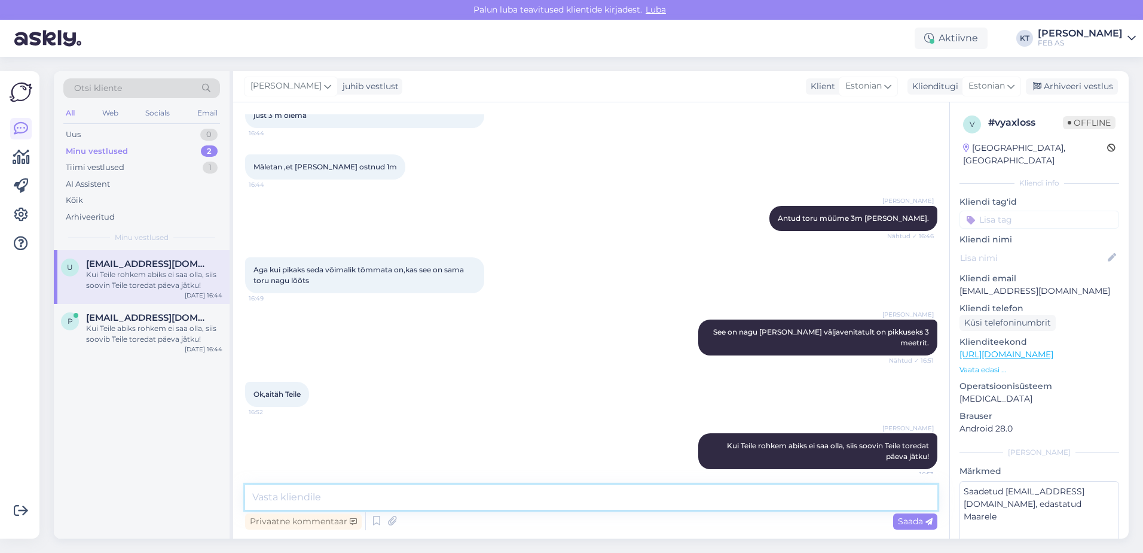
scroll to position [4318, 0]
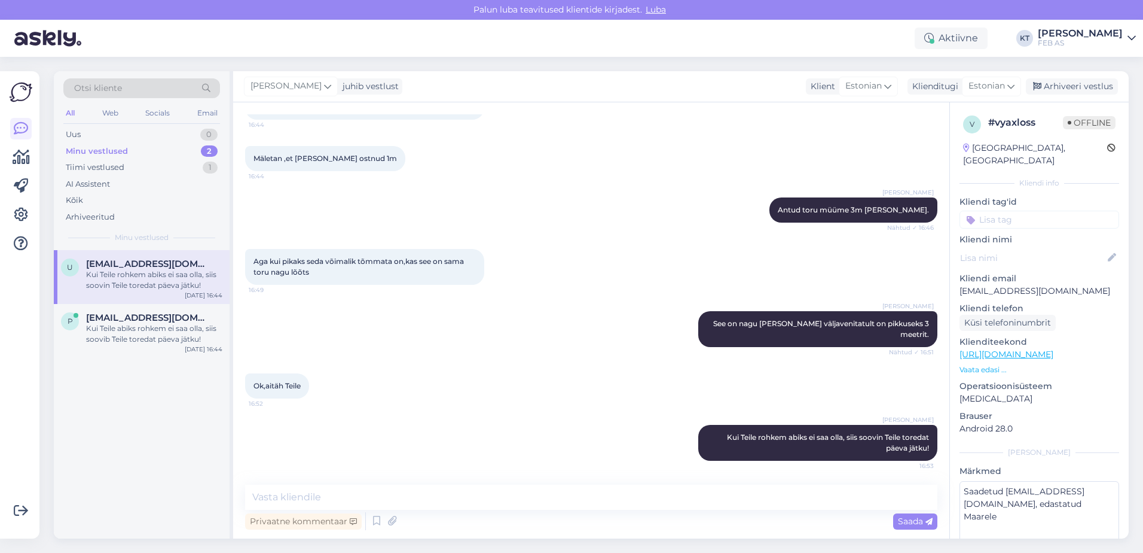
click at [484, 372] on div "Ok,aitäh Teile 16:52" at bounding box center [591, 385] width 693 height 51
click at [505, 391] on div "Ok,aitäh Teile 16:52" at bounding box center [591, 385] width 693 height 51
click at [97, 328] on div "Kui Teile abiks rohkem ei saa olla, siis soovib Teile toredat päeva jätku!" at bounding box center [154, 334] width 136 height 22
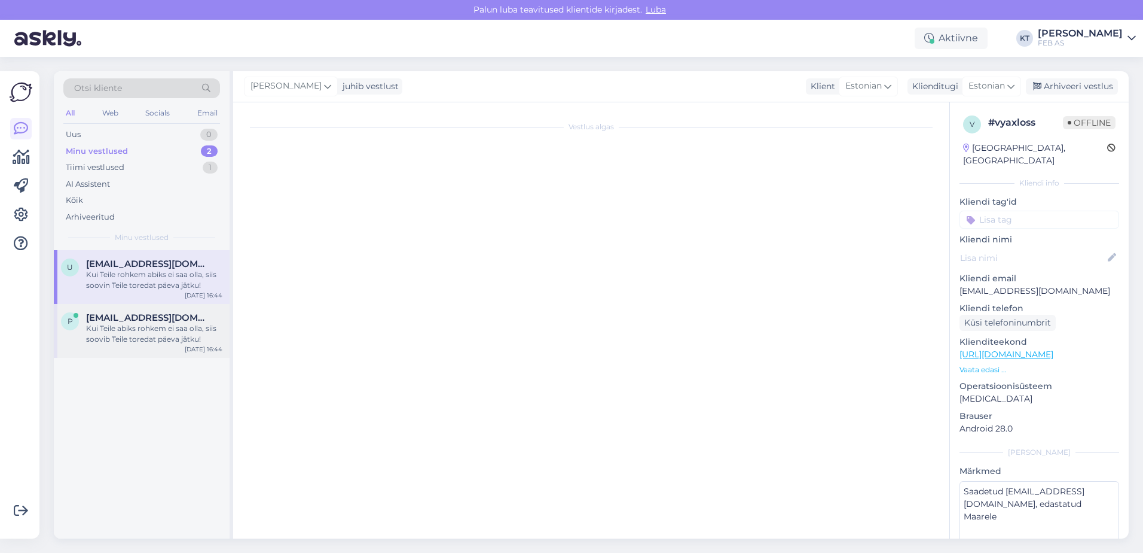
scroll to position [208, 0]
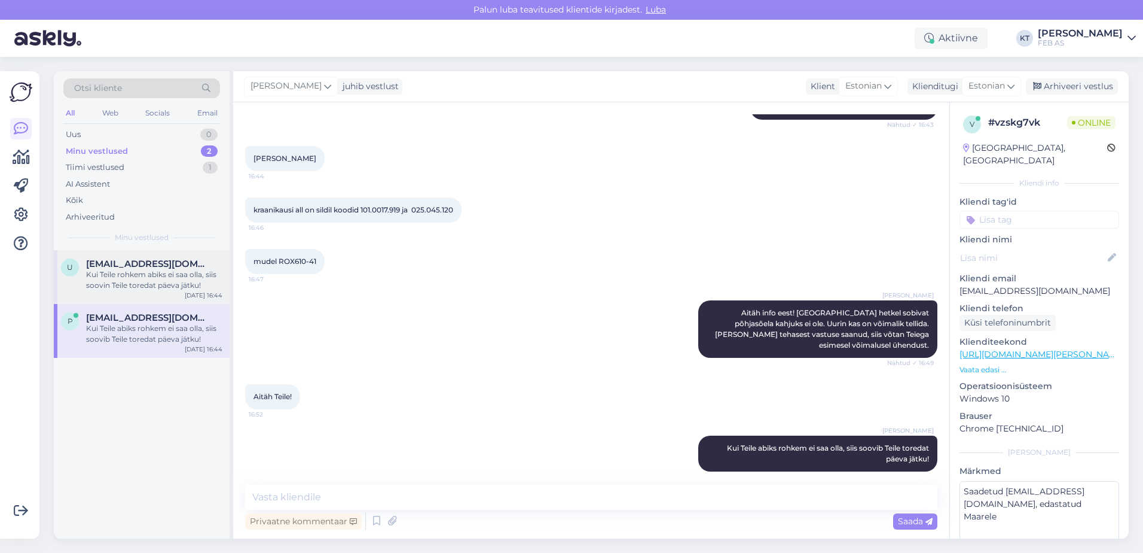
click at [151, 272] on div "Kui Teile rohkem abiks ei saa olla, siis soovin Teile toredat päeva jätku!" at bounding box center [154, 280] width 136 height 22
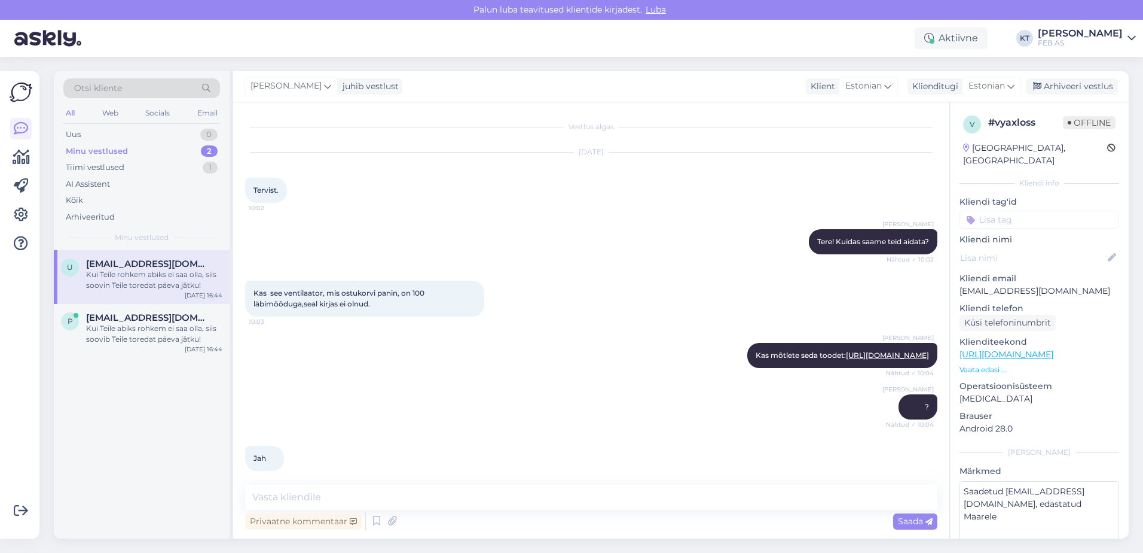
scroll to position [4318, 0]
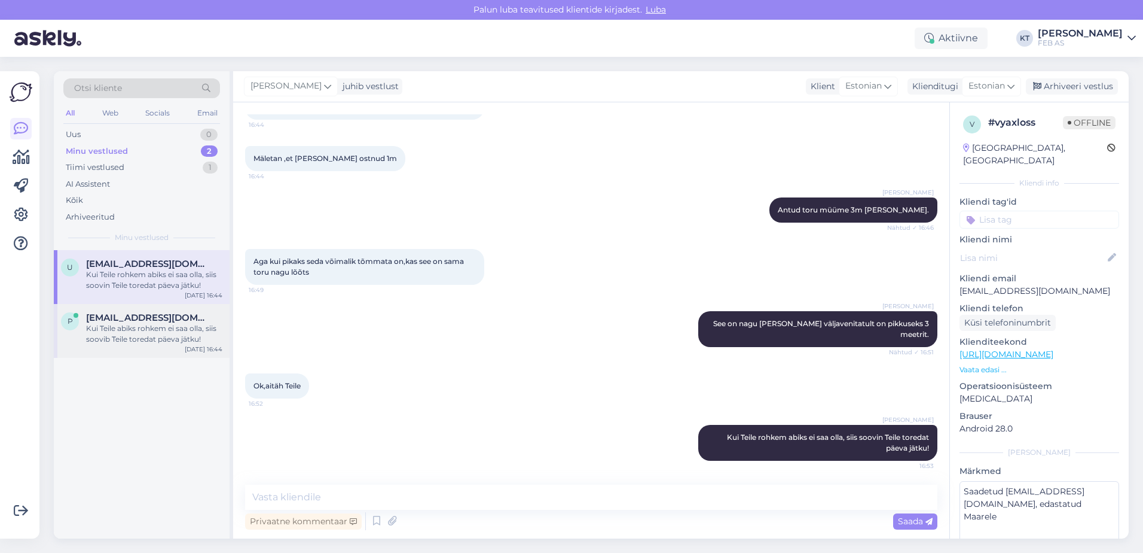
click at [149, 313] on span "[EMAIL_ADDRESS][DOMAIN_NAME]" at bounding box center [148, 317] width 124 height 11
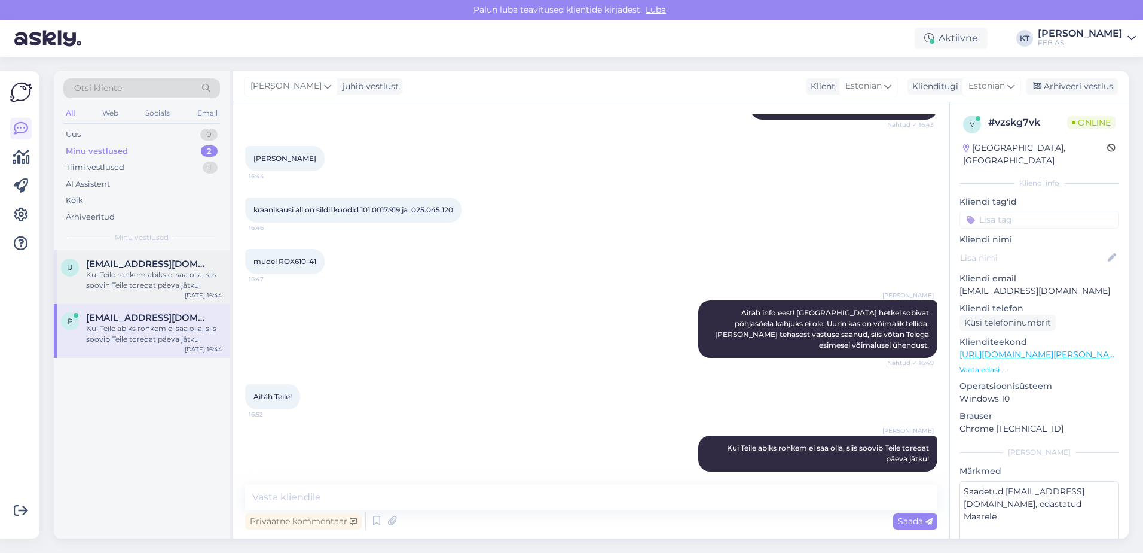
click at [86, 282] on div "u [EMAIL_ADDRESS][DOMAIN_NAME] Kui Teile rohkem abiks ei saa olla, siis soovin …" at bounding box center [141, 274] width 161 height 32
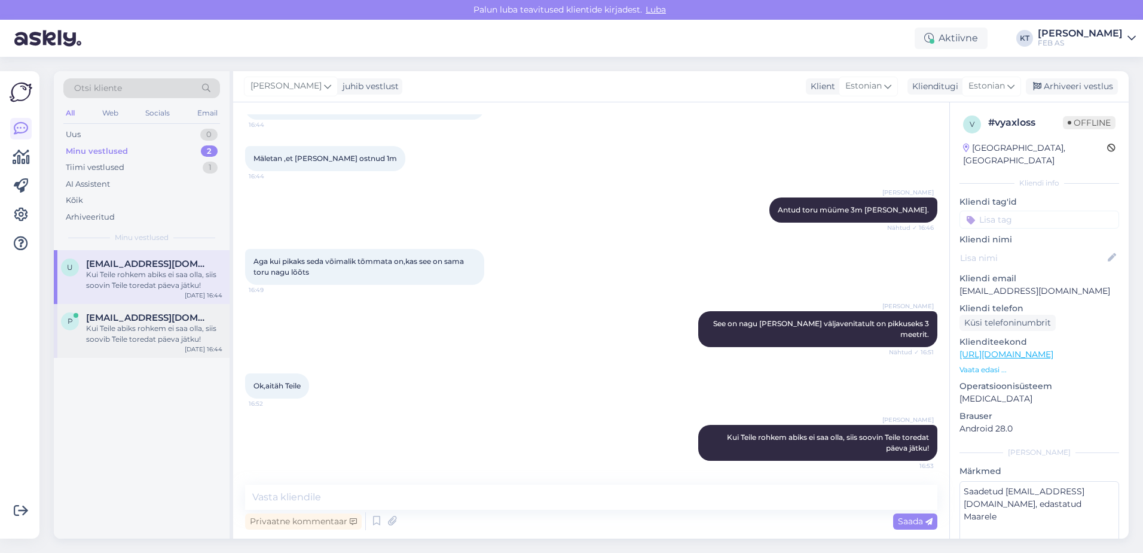
click at [174, 343] on div "Kui Teile abiks rohkem ei saa olla, siis soovib Teile toredat päeva jätku!" at bounding box center [154, 334] width 136 height 22
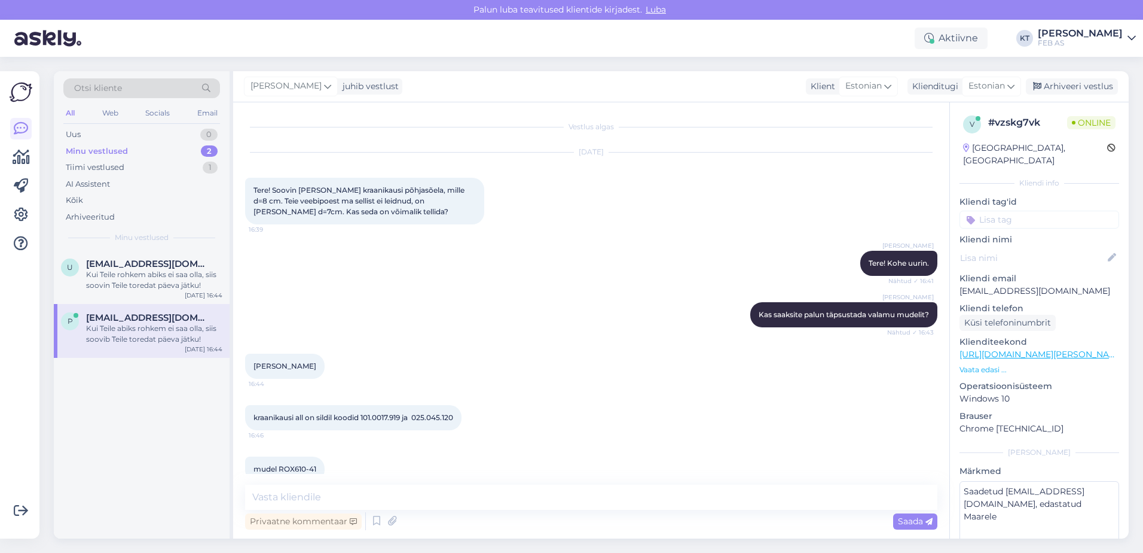
scroll to position [208, 0]
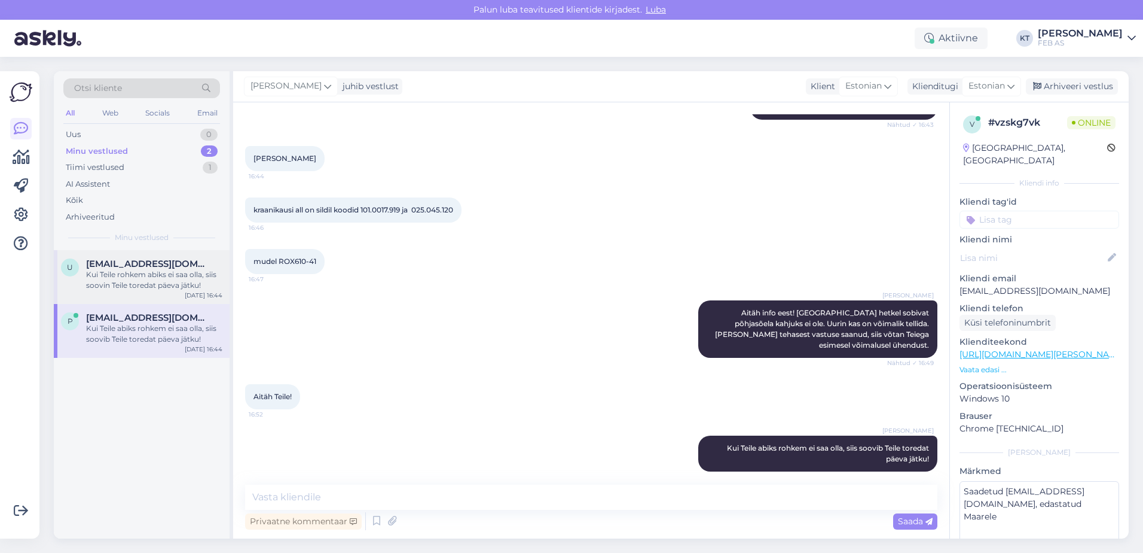
click at [158, 281] on div "Kui Teile rohkem abiks ei saa olla, siis soovin Teile toredat päeva jätku!" at bounding box center [154, 280] width 136 height 22
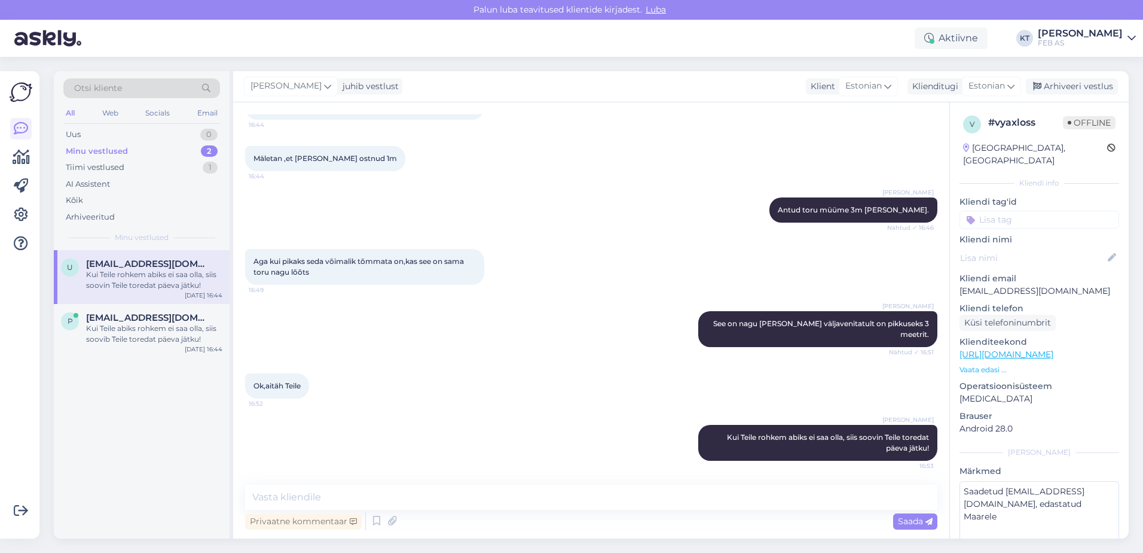
scroll to position [4318, 0]
click at [171, 335] on div "Kui Teile abiks rohkem ei saa olla, siis soovib Teile toredat päeva jätku!" at bounding box center [154, 334] width 136 height 22
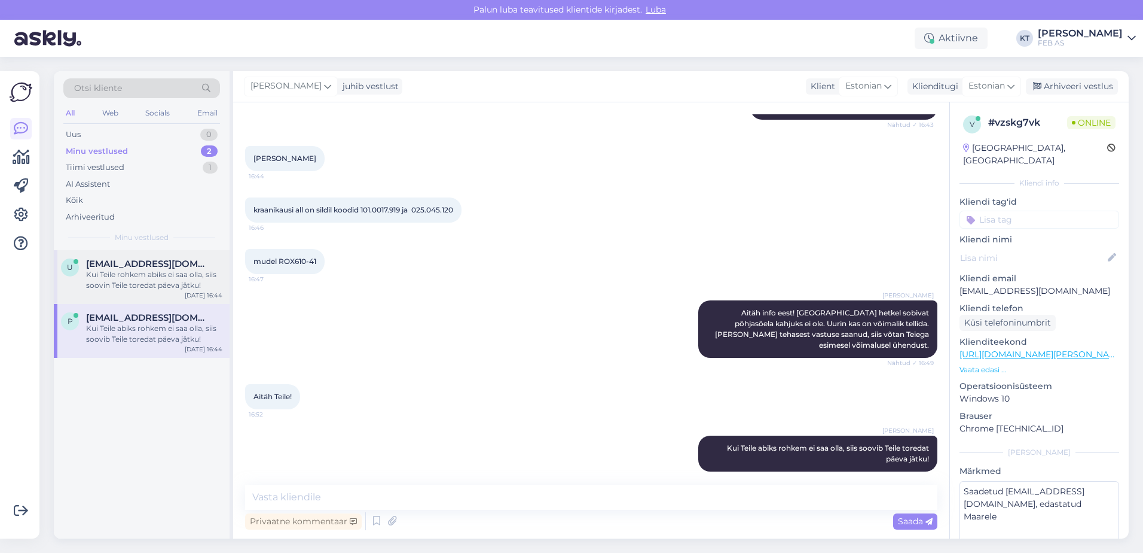
click at [161, 283] on div "Kui Teile rohkem abiks ei saa olla, siis soovin Teile toredat päeva jätku!" at bounding box center [154, 280] width 136 height 22
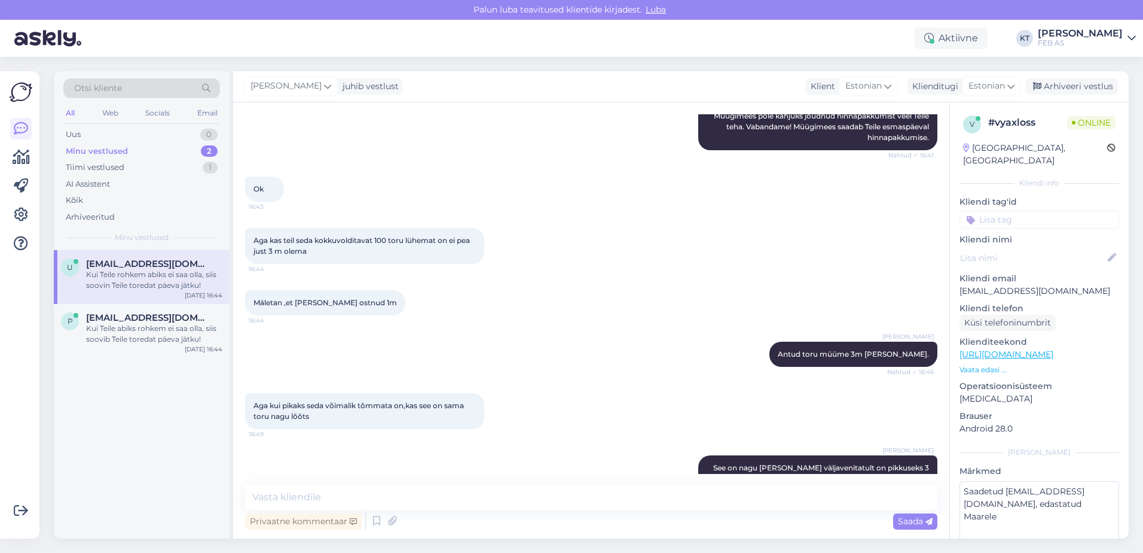
scroll to position [4318, 0]
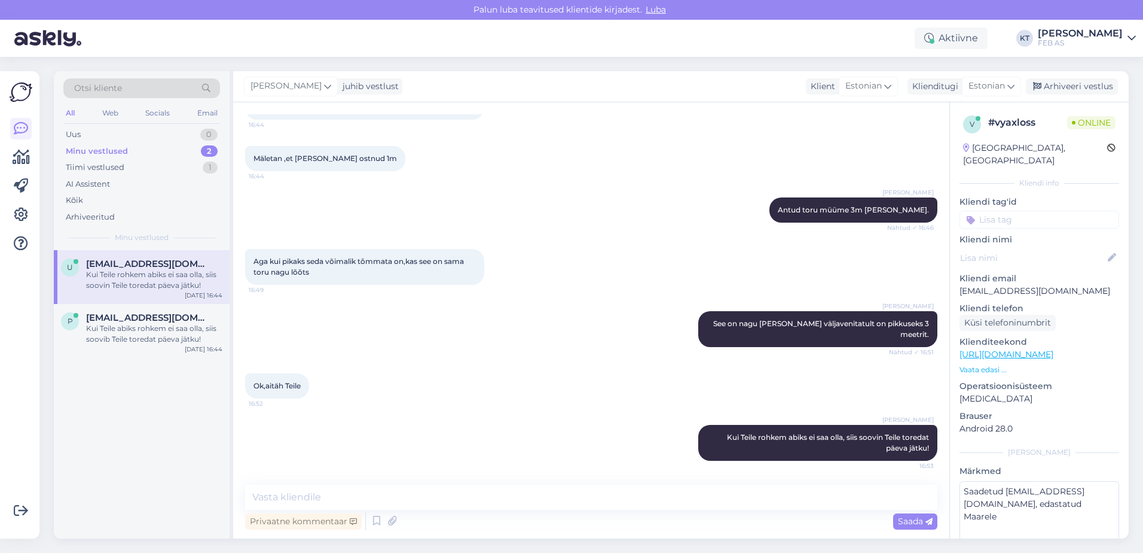
click at [474, 347] on div "[PERSON_NAME] See on nagu [PERSON_NAME] väljavenitatult on pikkuseks 3 meetrit.…" at bounding box center [591, 329] width 693 height 62
click at [129, 317] on span "[EMAIL_ADDRESS][DOMAIN_NAME]" at bounding box center [148, 317] width 124 height 11
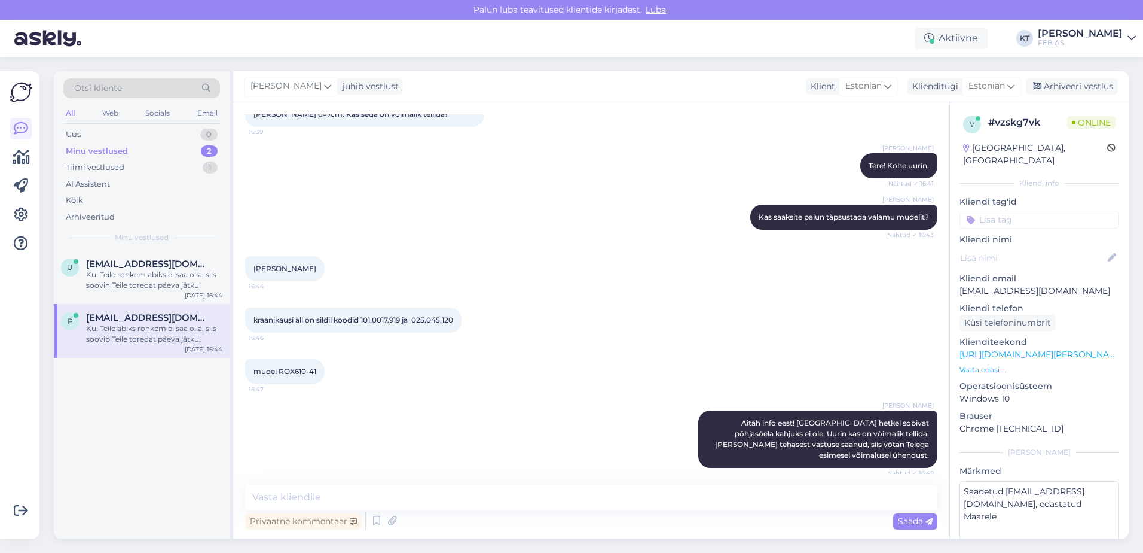
scroll to position [208, 0]
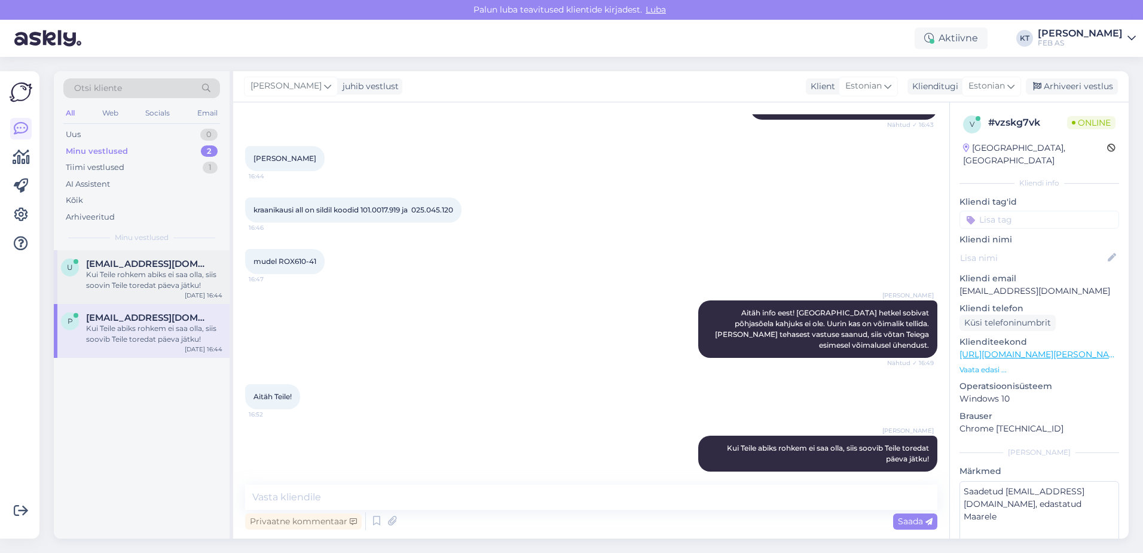
click at [185, 279] on div "Kui Teile rohkem abiks ei saa olla, siis soovin Teile toredat päeva jätku!" at bounding box center [154, 280] width 136 height 22
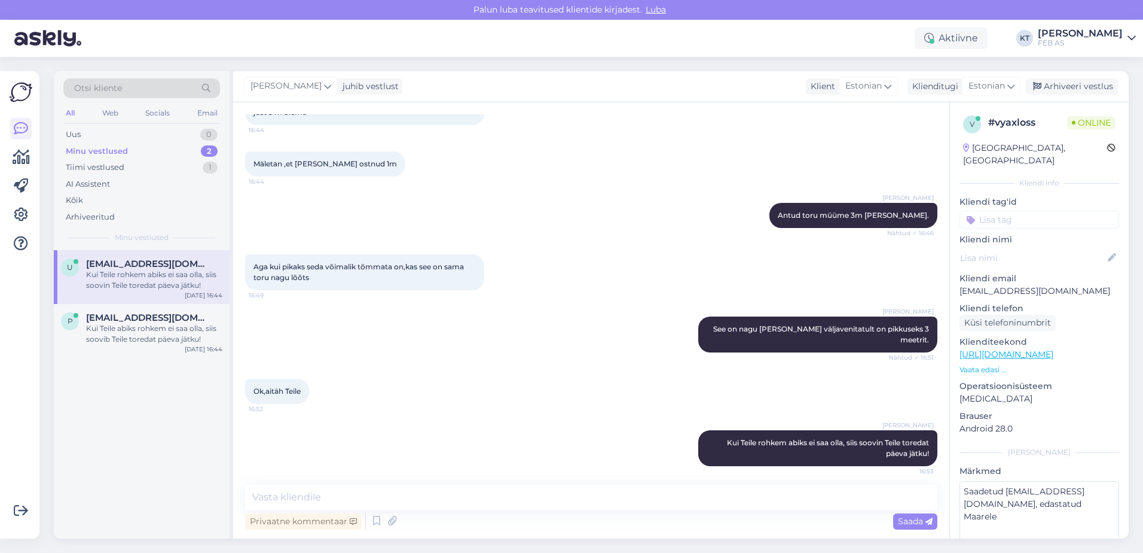
scroll to position [4318, 0]
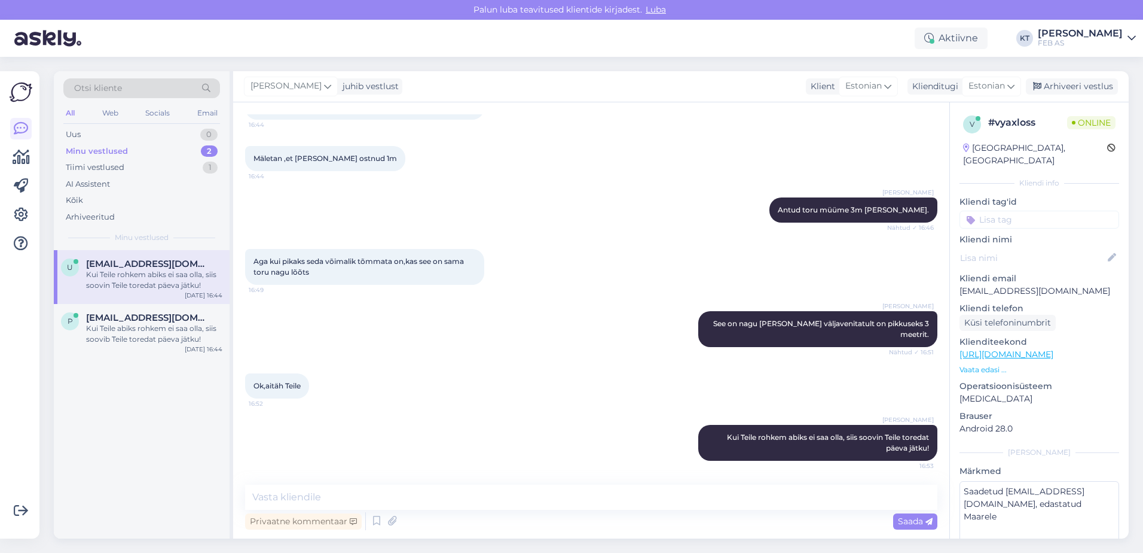
click at [568, 405] on div "Ok,aitäh Teile 16:52" at bounding box center [591, 385] width 693 height 51
click at [91, 316] on span "[EMAIL_ADDRESS][DOMAIN_NAME]" at bounding box center [148, 317] width 124 height 11
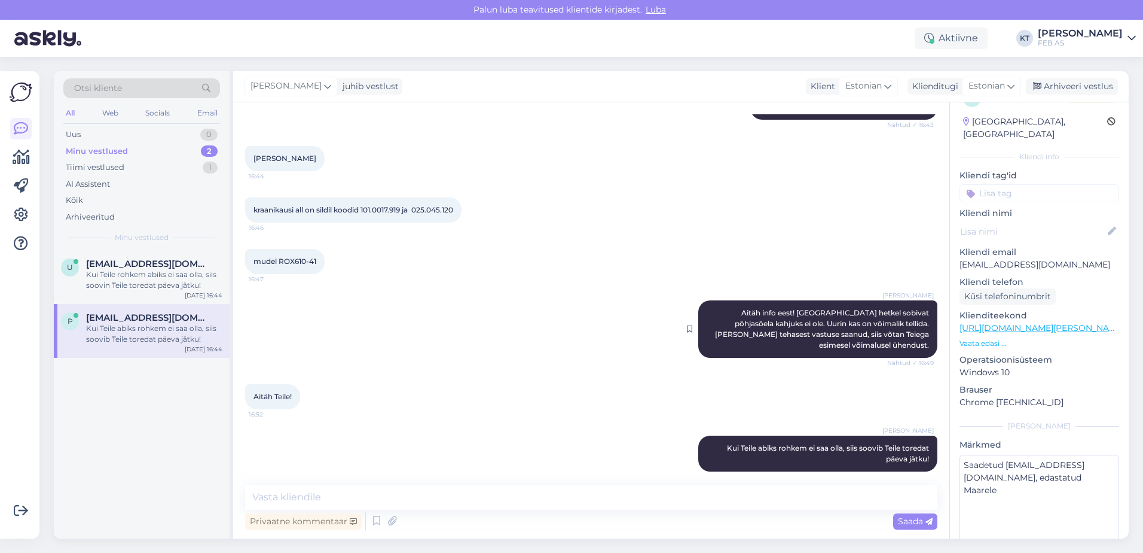
scroll to position [0, 0]
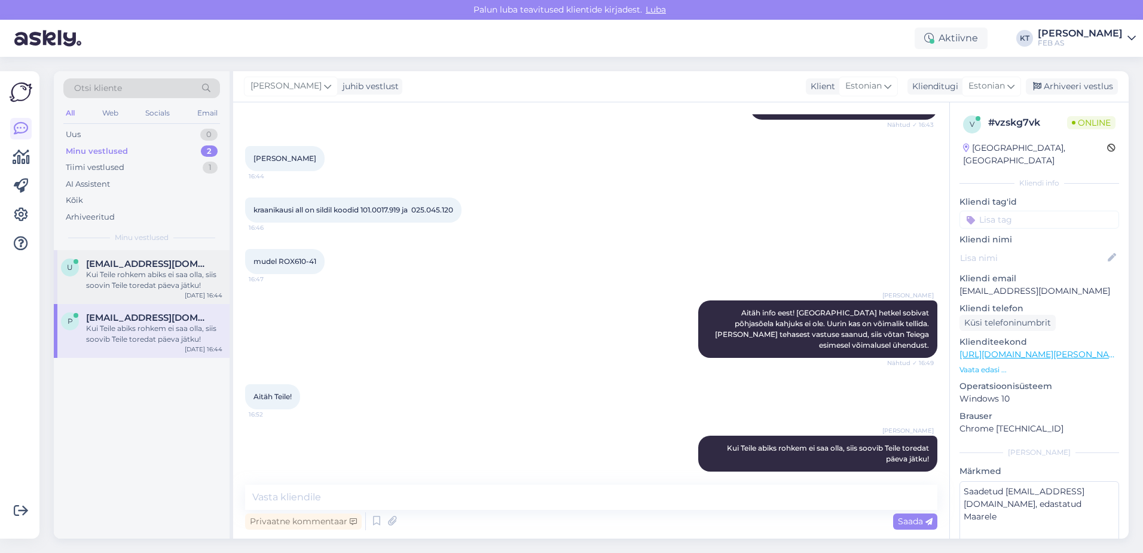
click at [194, 285] on div "Kui Teile rohkem abiks ei saa olla, siis soovin Teile toredat päeva jätku!" at bounding box center [154, 280] width 136 height 22
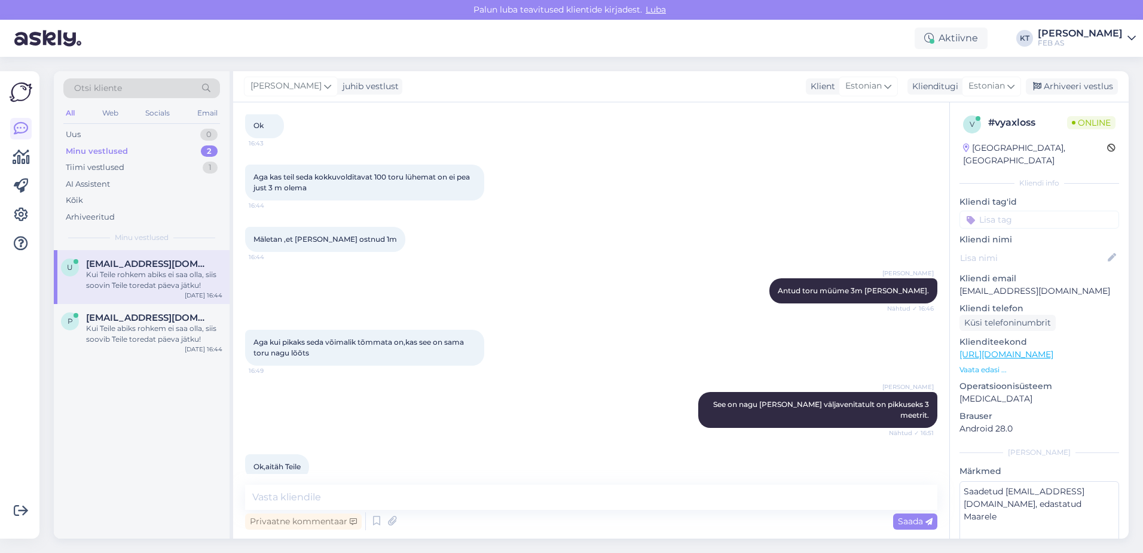
scroll to position [4318, 0]
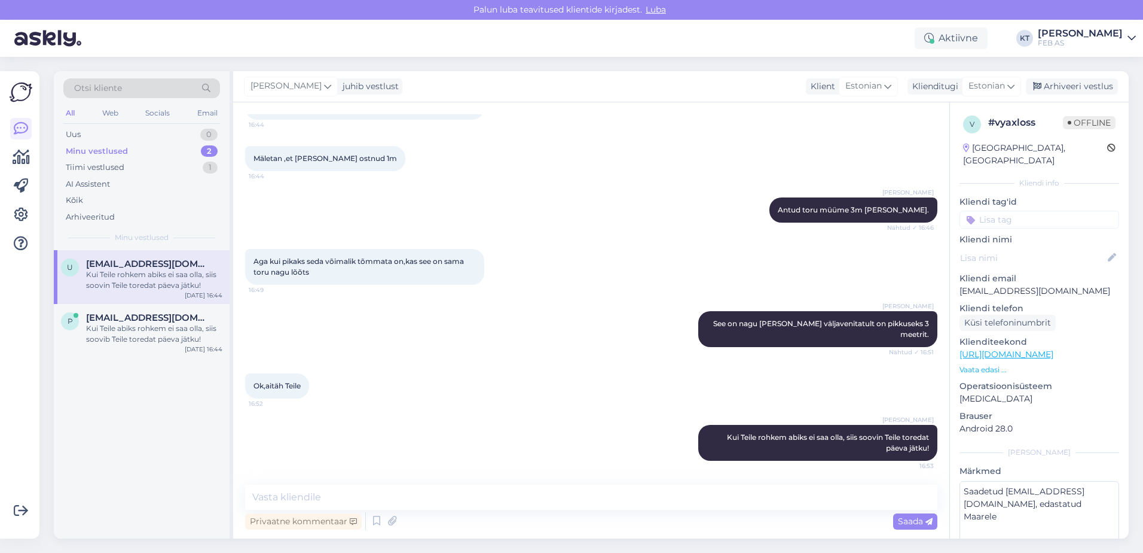
click at [167, 278] on div "Kui Teile rohkem abiks ei saa olla, siis soovin Teile toredat päeva jätku!" at bounding box center [154, 280] width 136 height 22
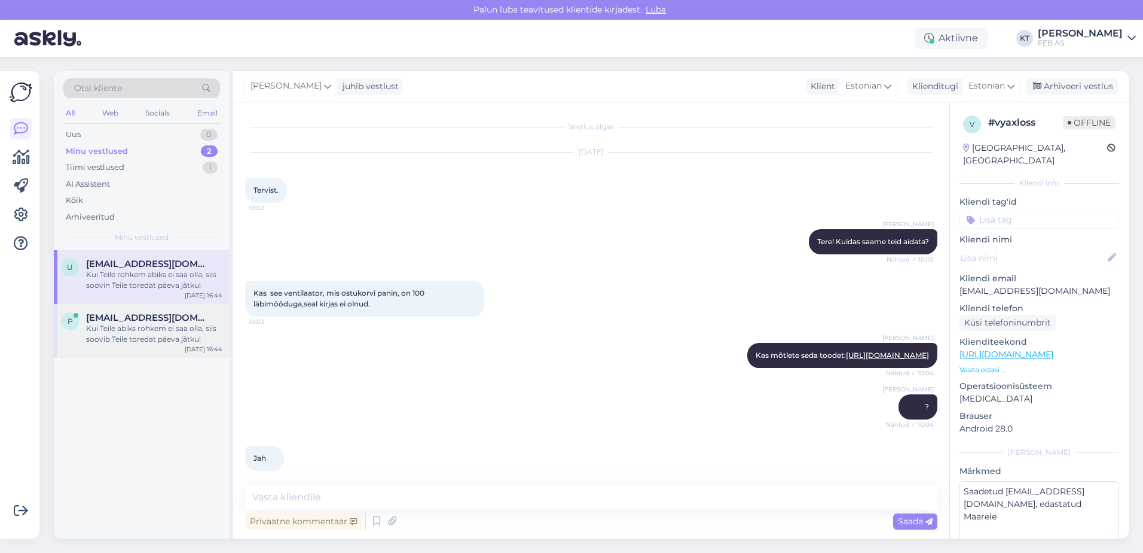
click at [151, 321] on span "[EMAIL_ADDRESS][DOMAIN_NAME]" at bounding box center [148, 317] width 124 height 11
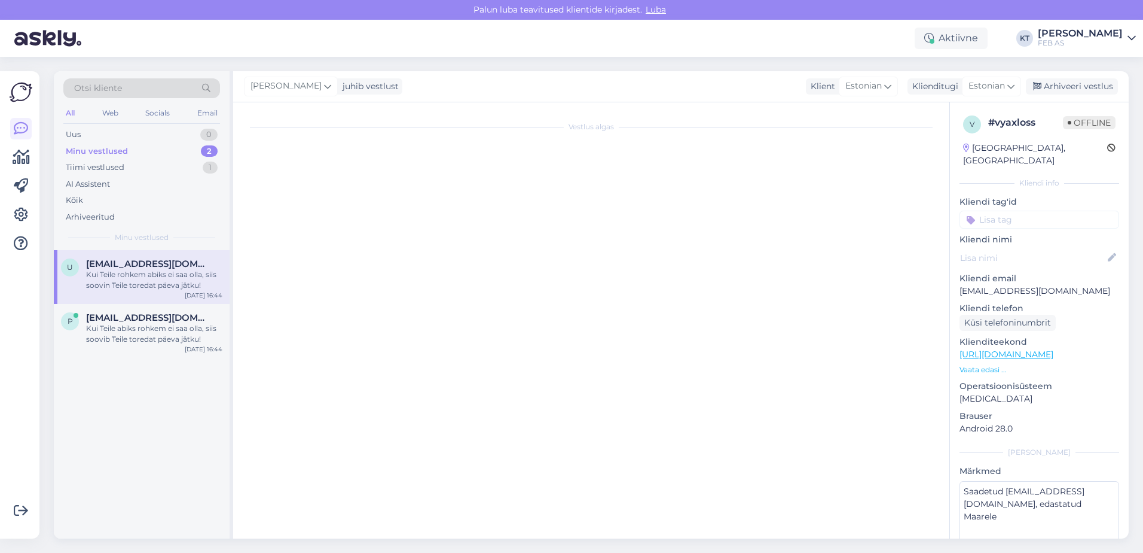
scroll to position [208, 0]
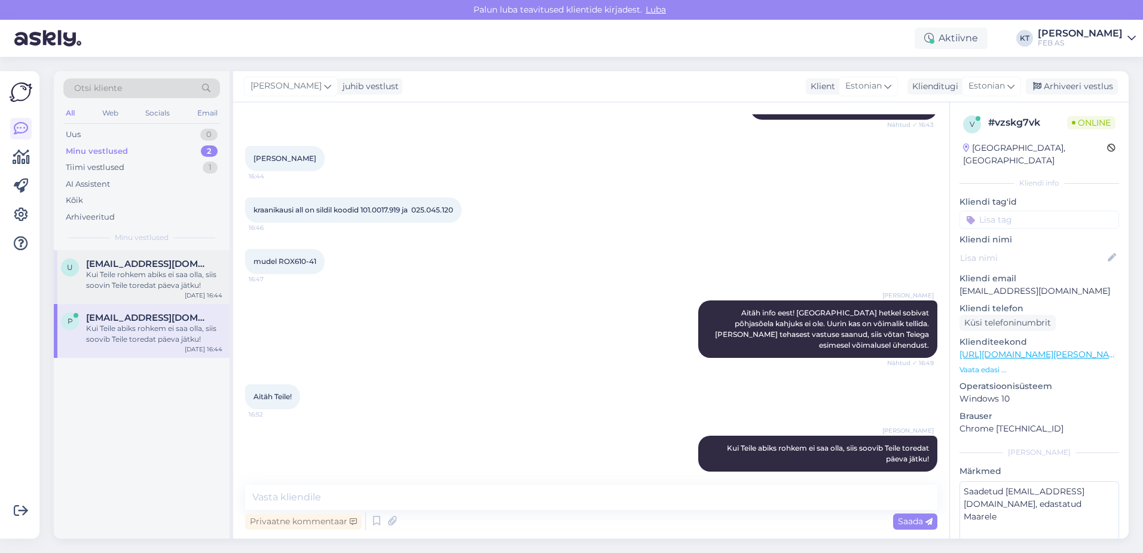
click at [140, 261] on span "[EMAIL_ADDRESS][DOMAIN_NAME]" at bounding box center [148, 263] width 124 height 11
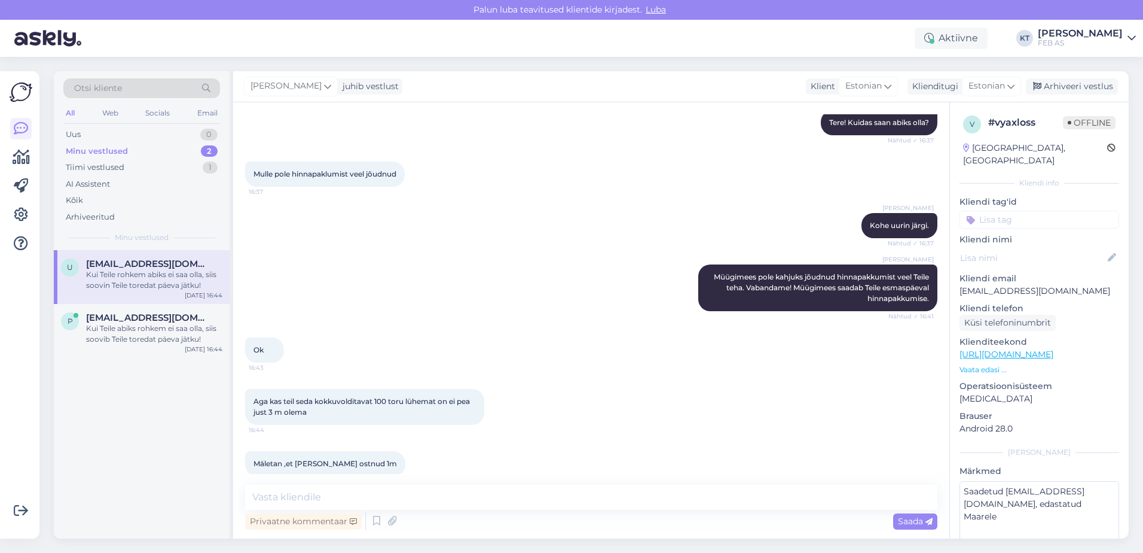
scroll to position [4318, 0]
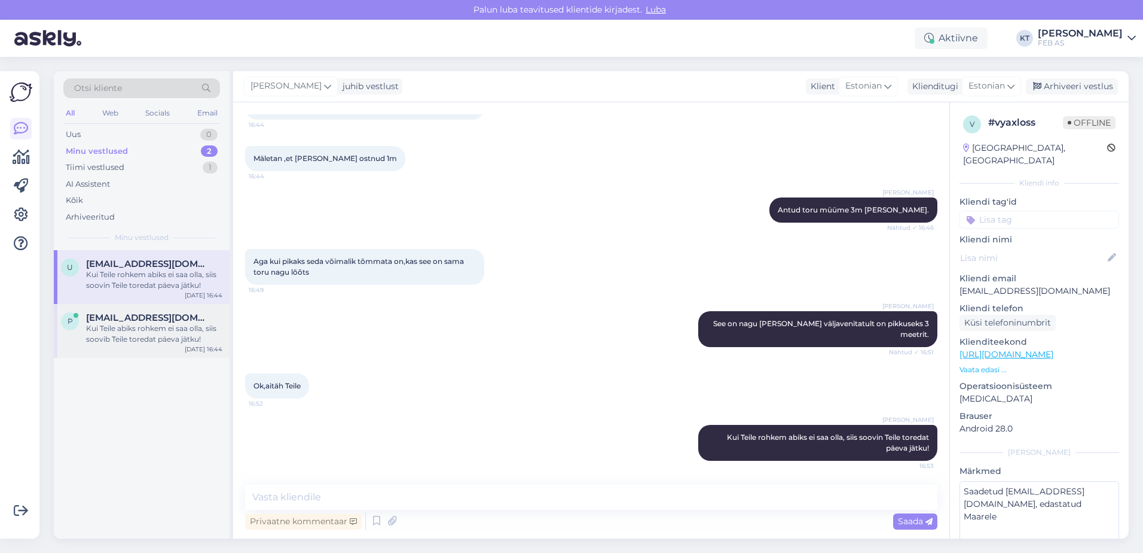
click at [156, 332] on div "Kui Teile abiks rohkem ei saa olla, siis soovib Teile toredat päeva jätku!" at bounding box center [154, 334] width 136 height 22
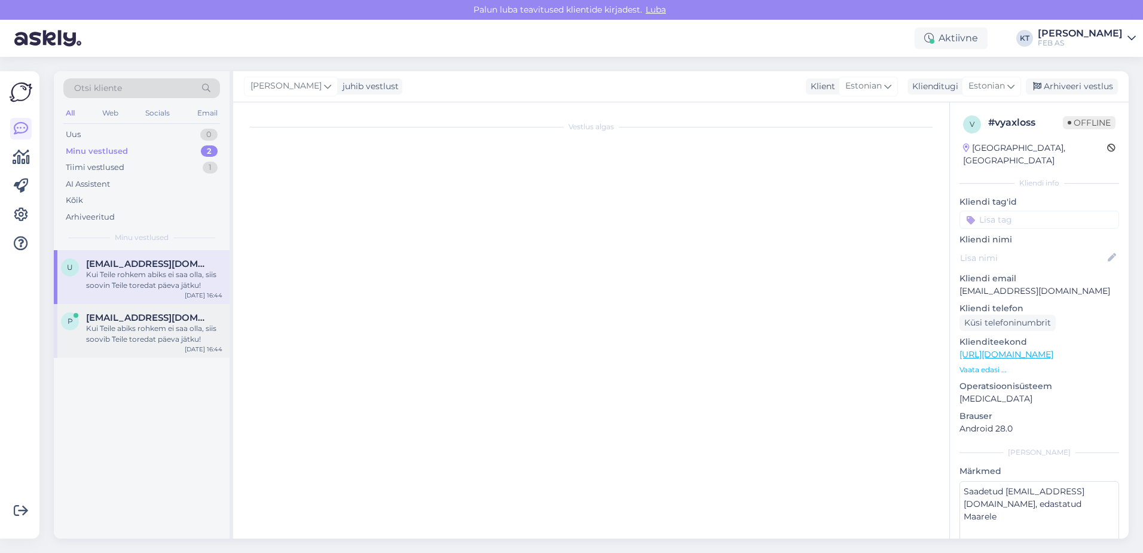
scroll to position [208, 0]
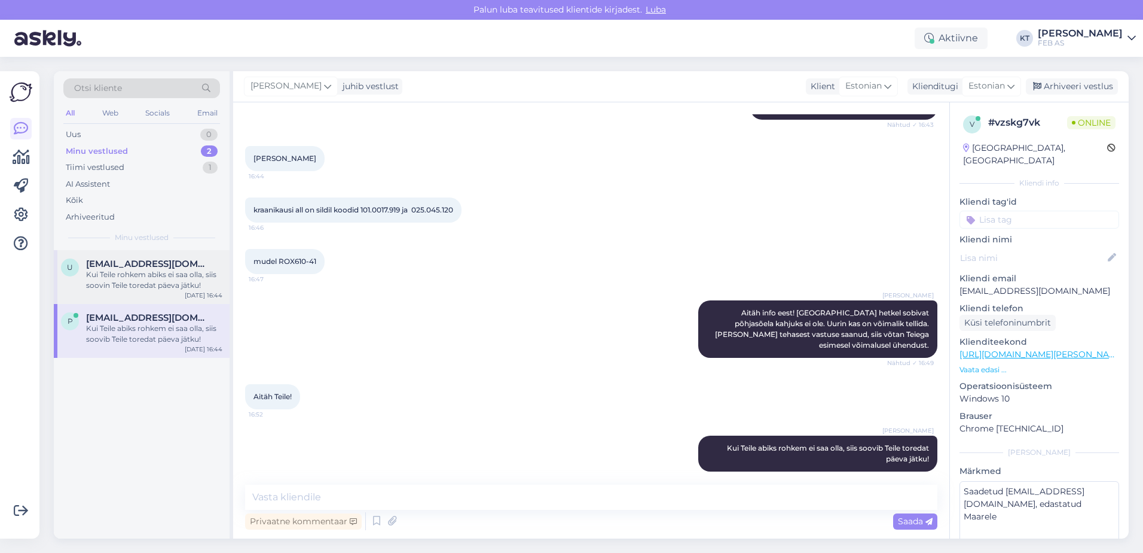
click at [143, 290] on div "Kui Teile rohkem abiks ei saa olla, siis soovin Teile toredat päeva jätku!" at bounding box center [154, 280] width 136 height 22
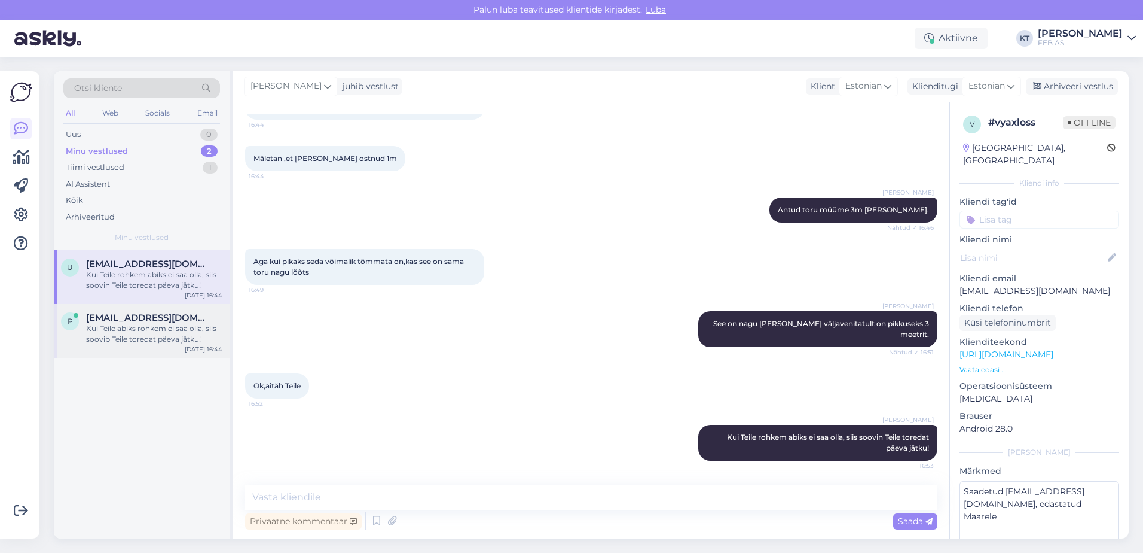
click at [185, 327] on div "Kui Teile abiks rohkem ei saa olla, siis soovib Teile toredat päeva jätku!" at bounding box center [154, 334] width 136 height 22
